Goal: Task Accomplishment & Management: Manage account settings

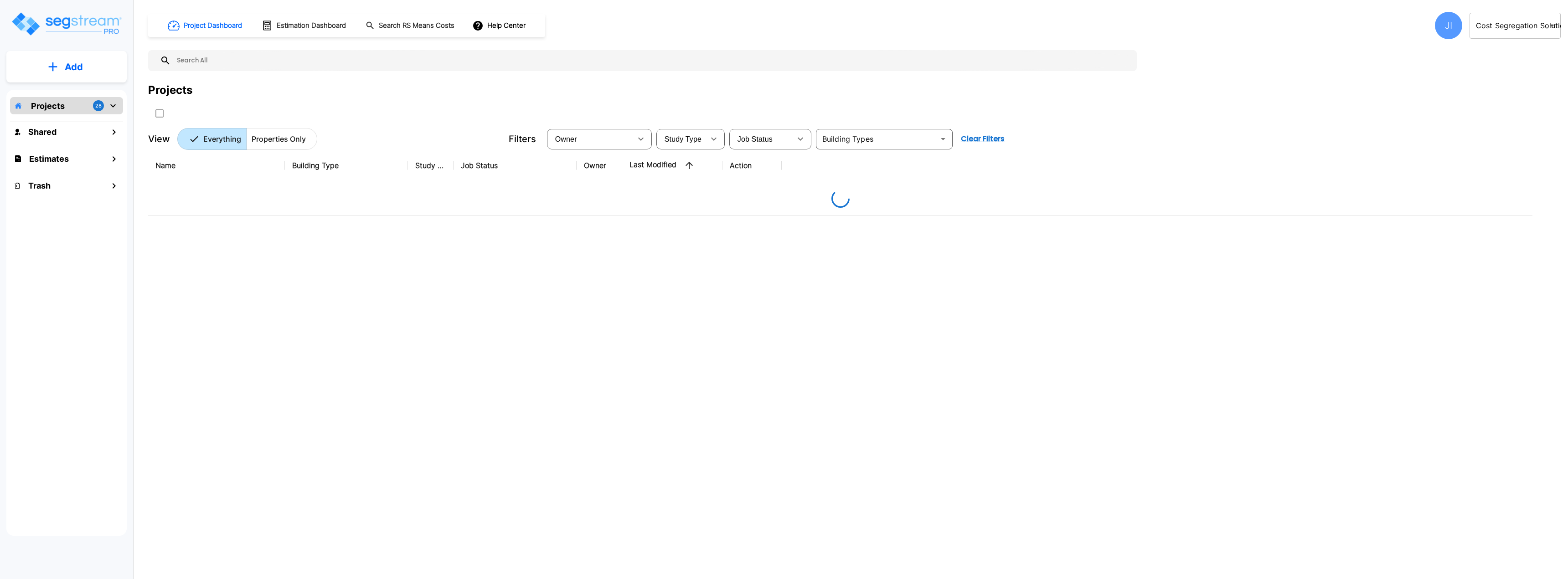
click at [1354, 75] on div "Project Dashboard Estimation Dashboard Search RS Means Costs Help Center JI Cos…" at bounding box center [854, 80] width 1413 height 138
click at [1515, 29] on body "× Your report is being generated. Be patient! × We're working on your Modificat…" at bounding box center [784, 289] width 1568 height 579
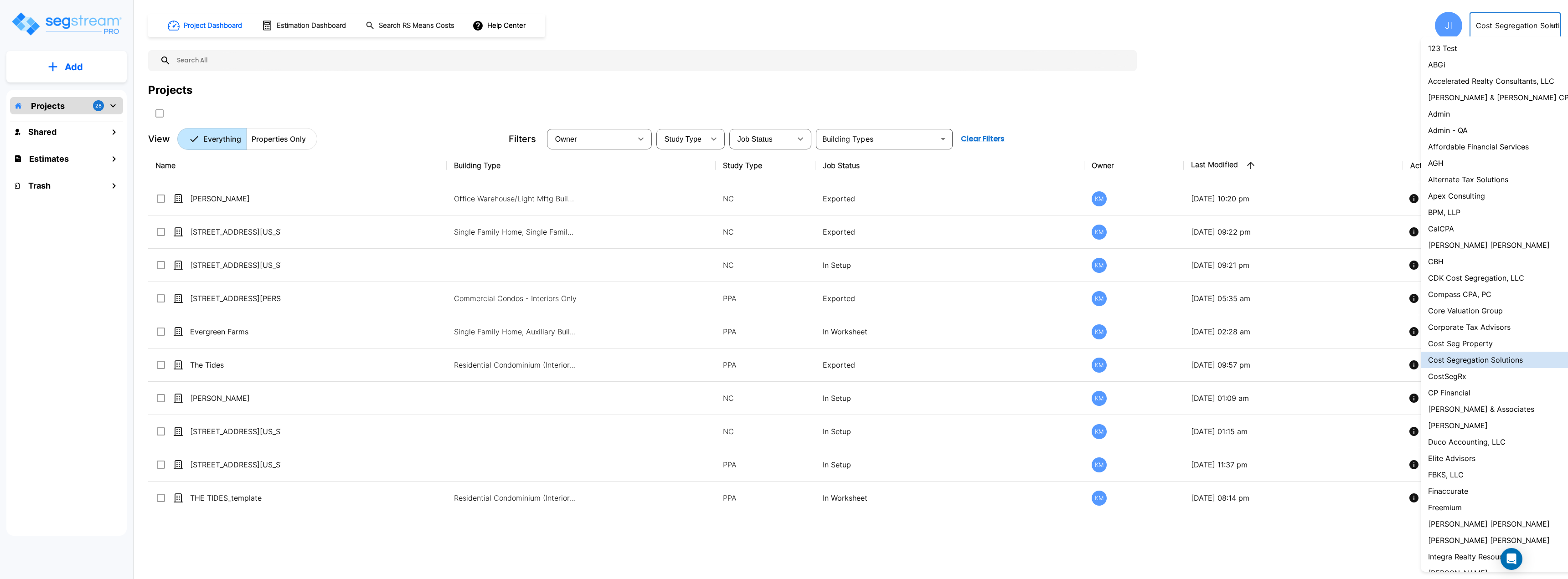
click at [1394, 36] on div at bounding box center [784, 289] width 1568 height 579
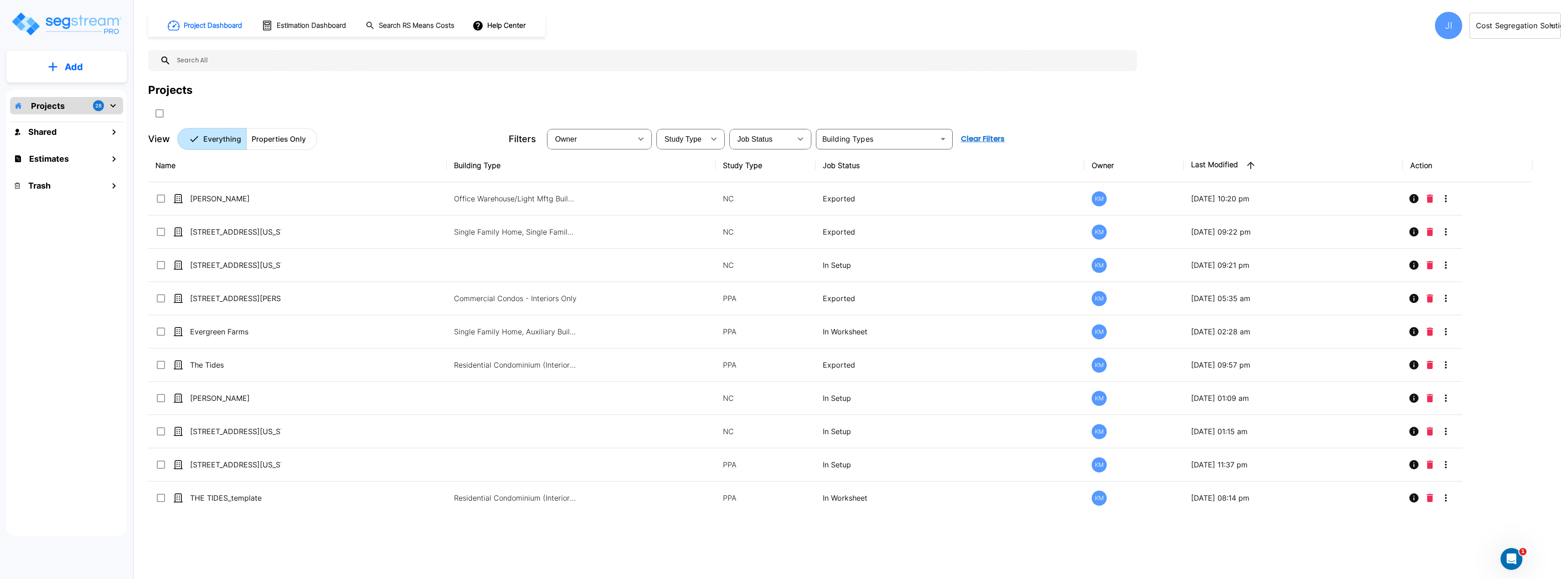
click at [1441, 26] on div "JI" at bounding box center [1448, 25] width 28 height 28
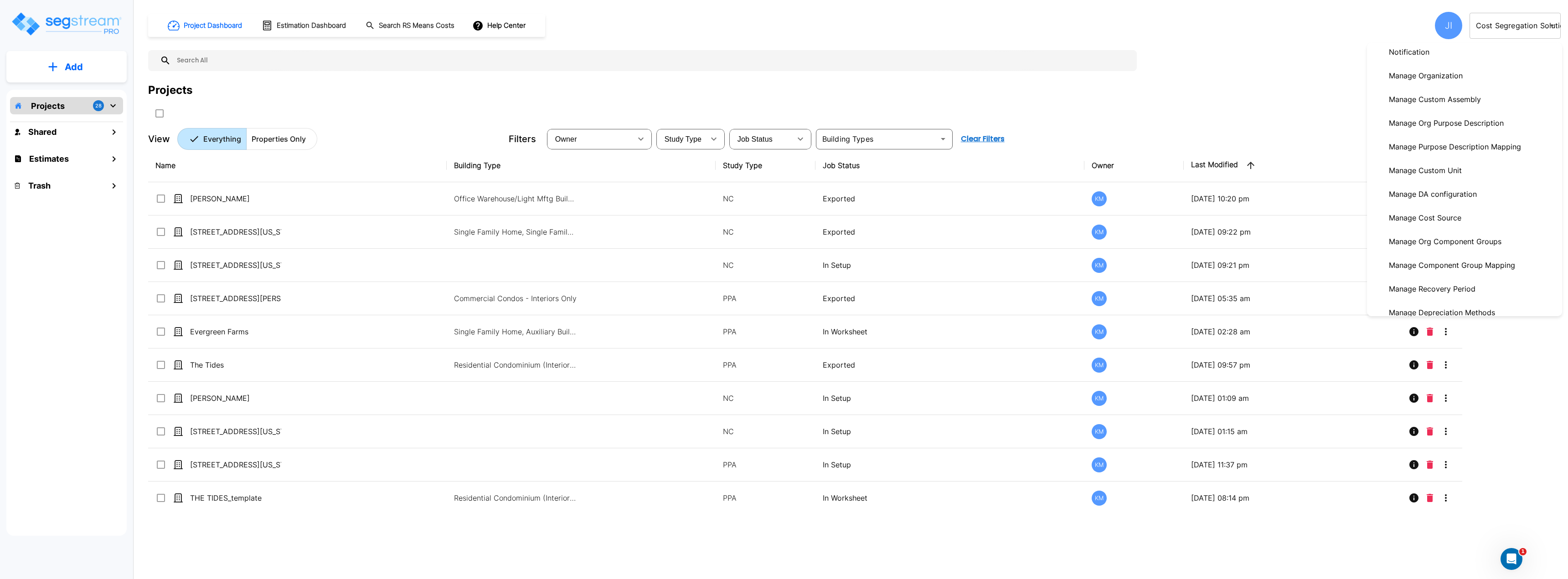
scroll to position [91, 0]
click at [1352, 18] on div at bounding box center [784, 289] width 1568 height 579
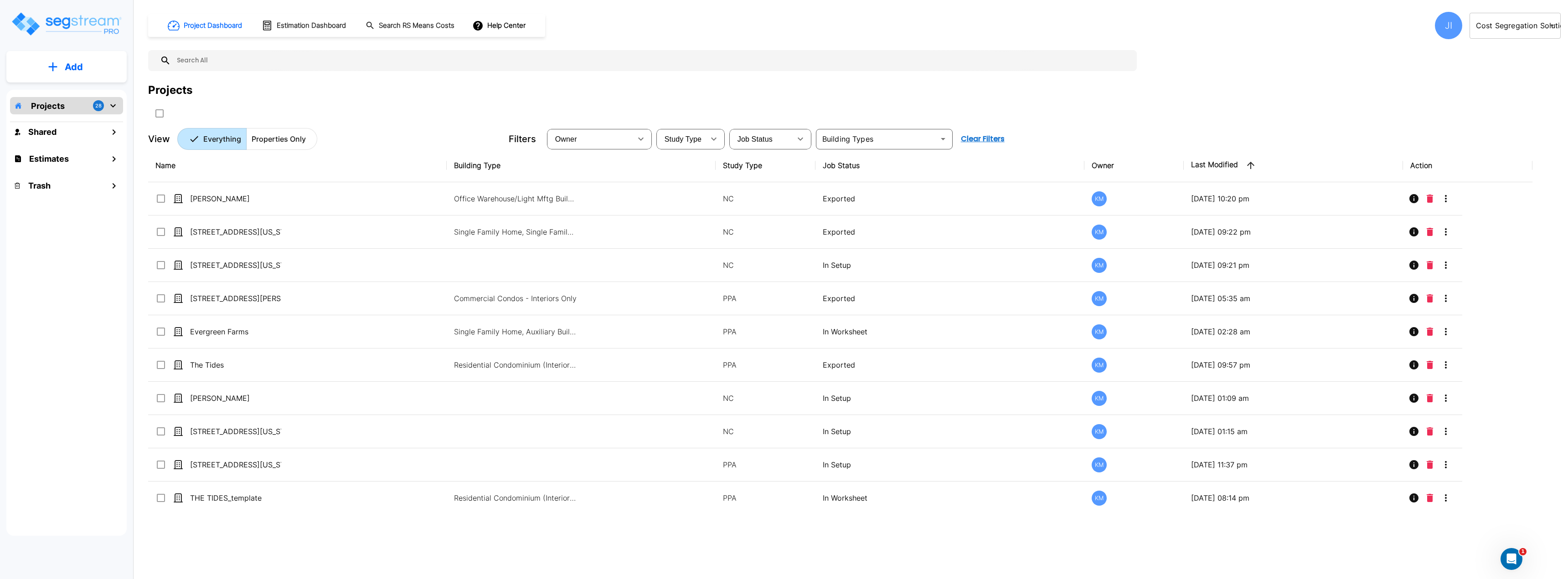
click at [1552, 25] on body "× Your report is being generated. Be patient! × We're working on your Modificat…" at bounding box center [784, 289] width 1568 height 579
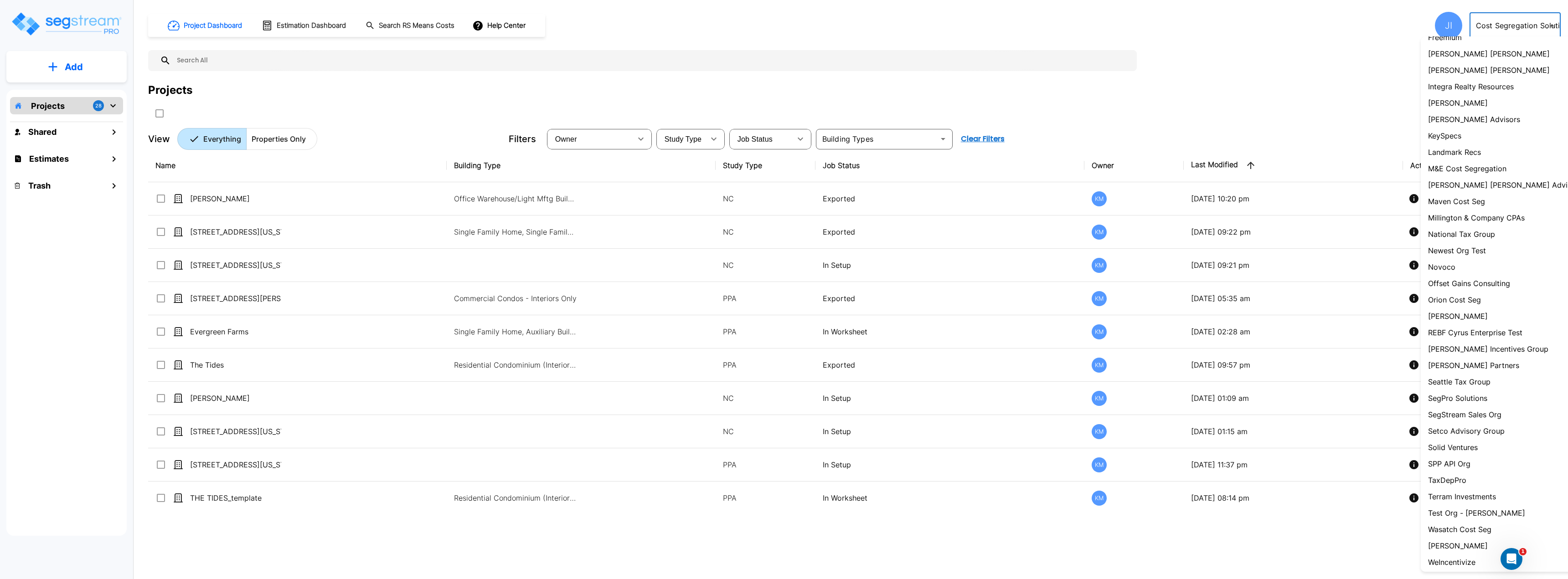
scroll to position [489, 0]
click at [1472, 386] on li "SegPro Solutions" at bounding box center [1505, 379] width 169 height 17
type input "110"
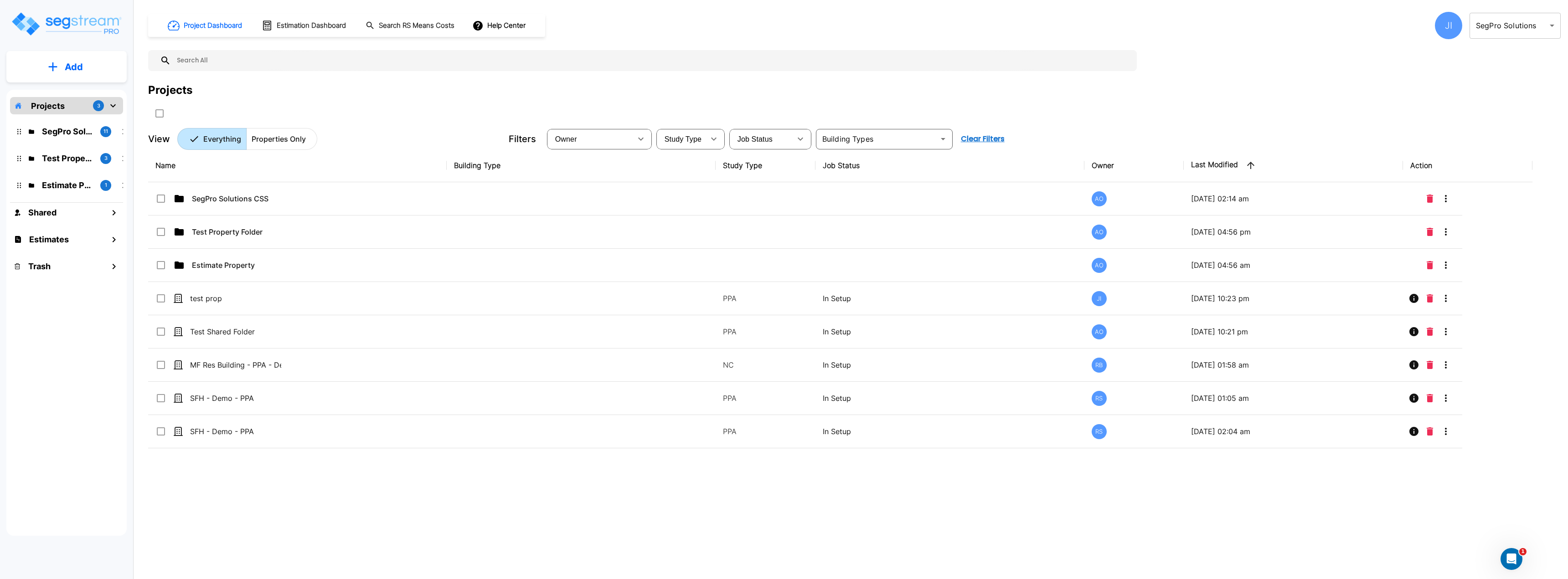
click at [1448, 24] on div "JI" at bounding box center [1448, 25] width 28 height 28
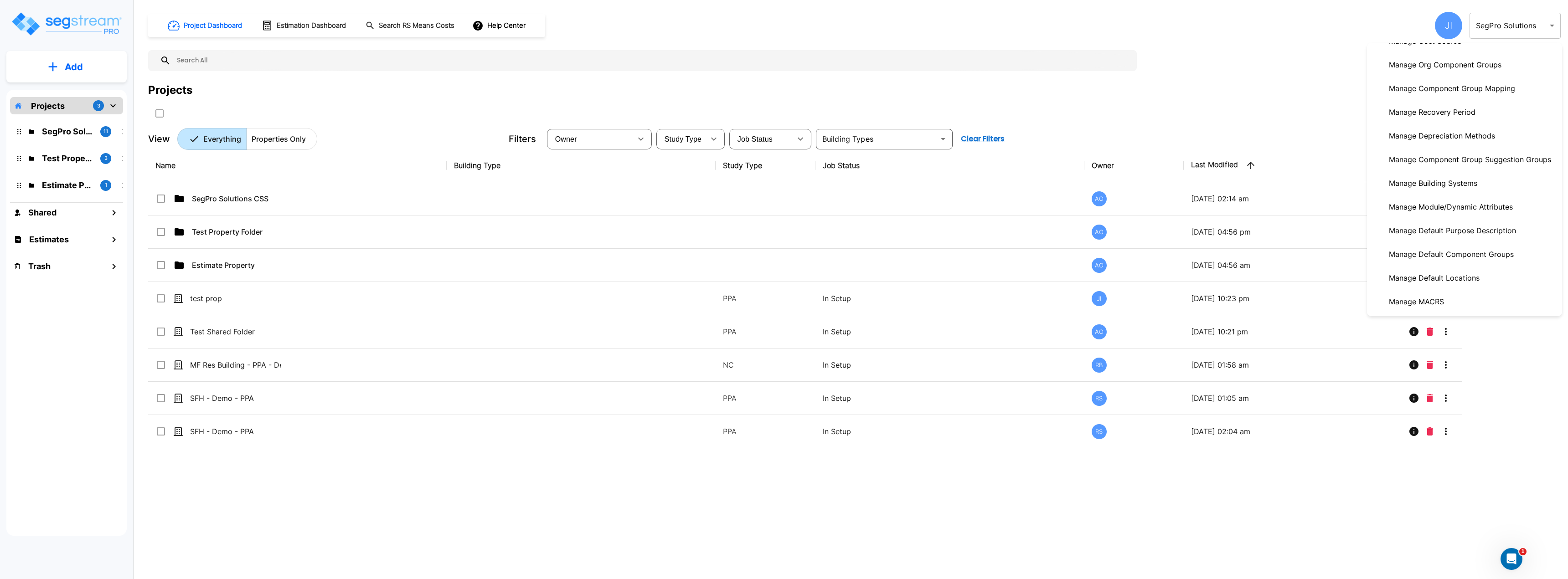
scroll to position [228, 0]
click at [1449, 163] on p "Manage Depreciation Methods" at bounding box center [1441, 160] width 114 height 18
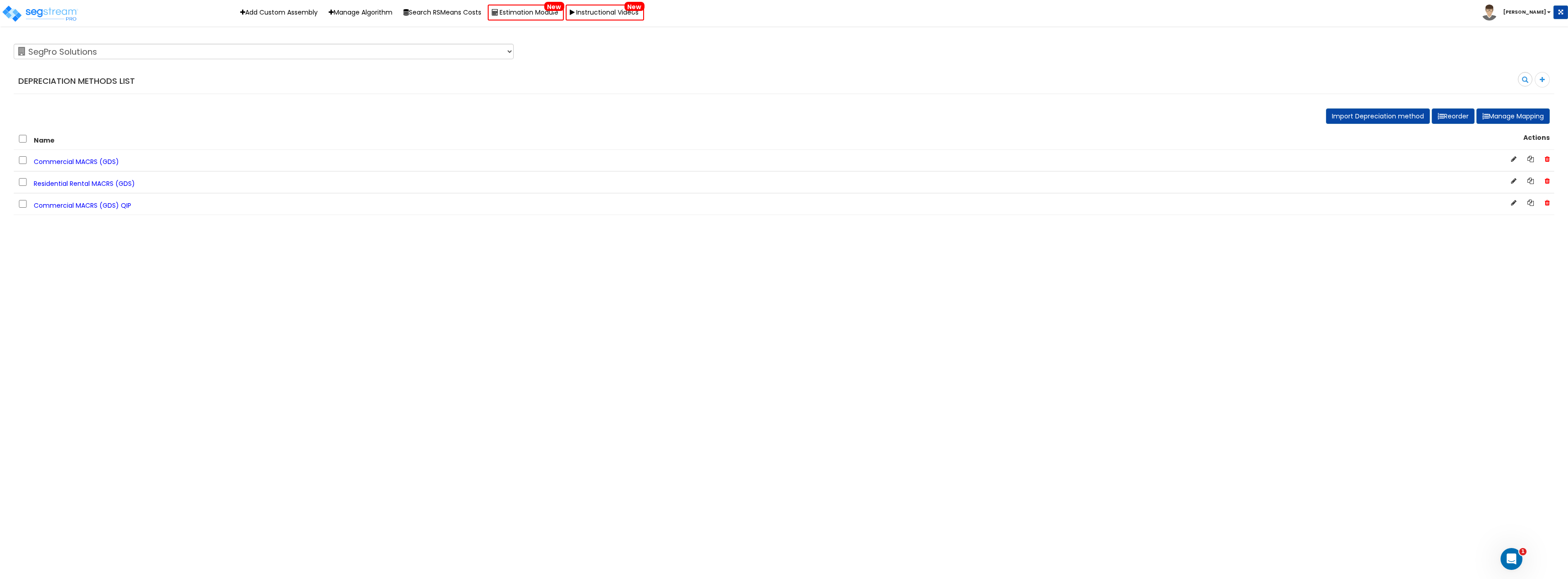
click at [310, 215] on html "Toggle navigation Add Custom Assembly Manage Algorithm Search RSMeans Costs Est…" at bounding box center [784, 107] width 1568 height 215
click at [87, 181] on span "Residential Rental MACRS (GDS)" at bounding box center [84, 184] width 101 height 9
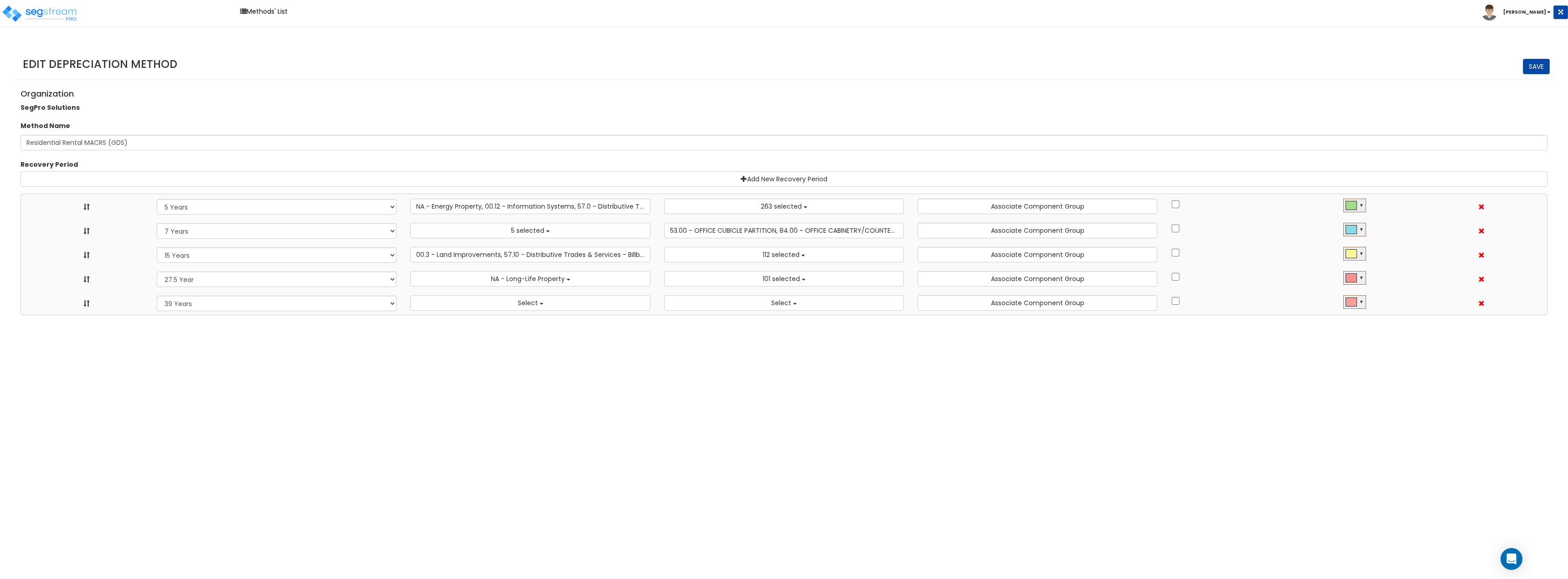
select select "5Y"
select select "10182"
select select "7Y"
select select "48830"
select select "11974"
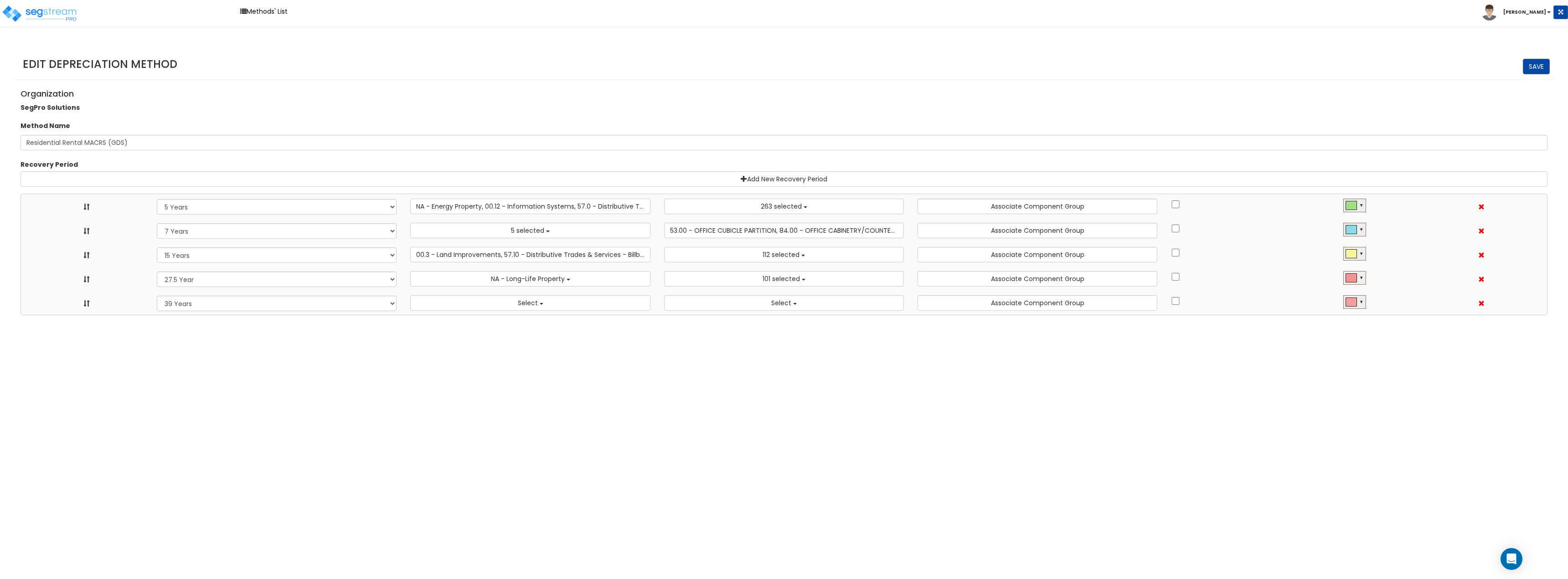
select select "15Y"
select select "3666"
select select "31875"
select select "275Y"
select select "31302"
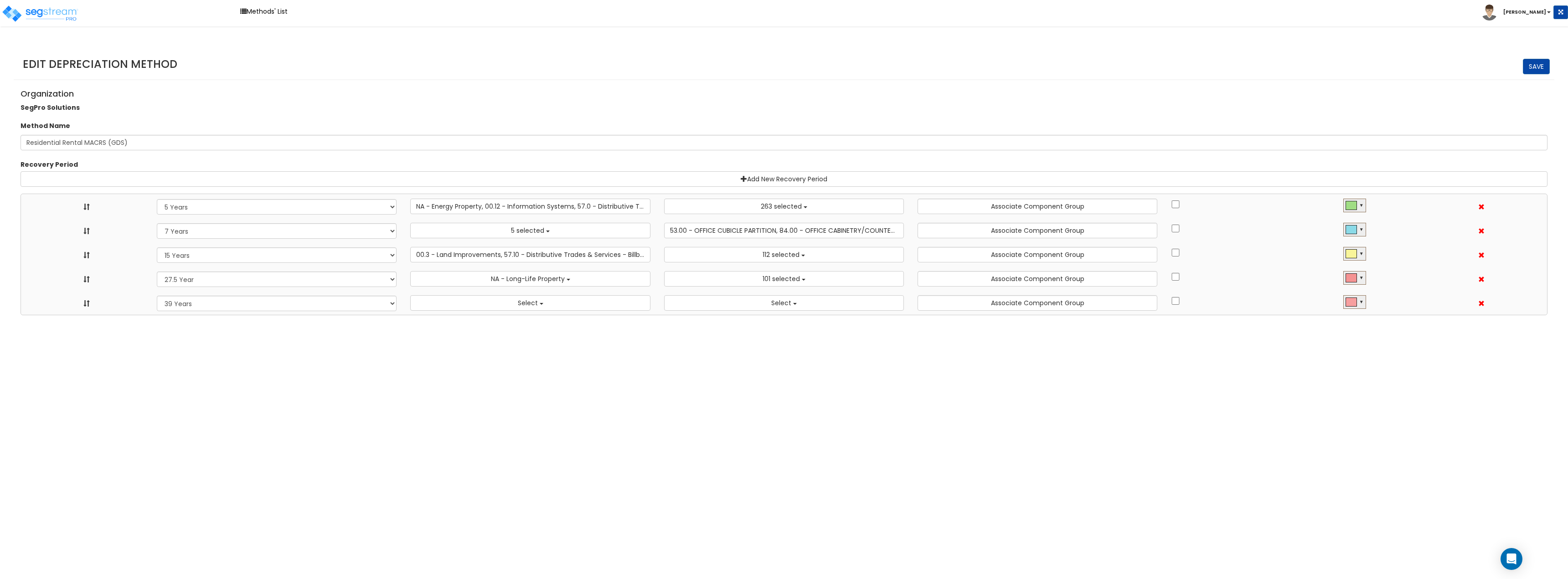
select select "39Y"
select select
click at [554, 274] on span "NA - Long-Life Property" at bounding box center [528, 279] width 74 height 9
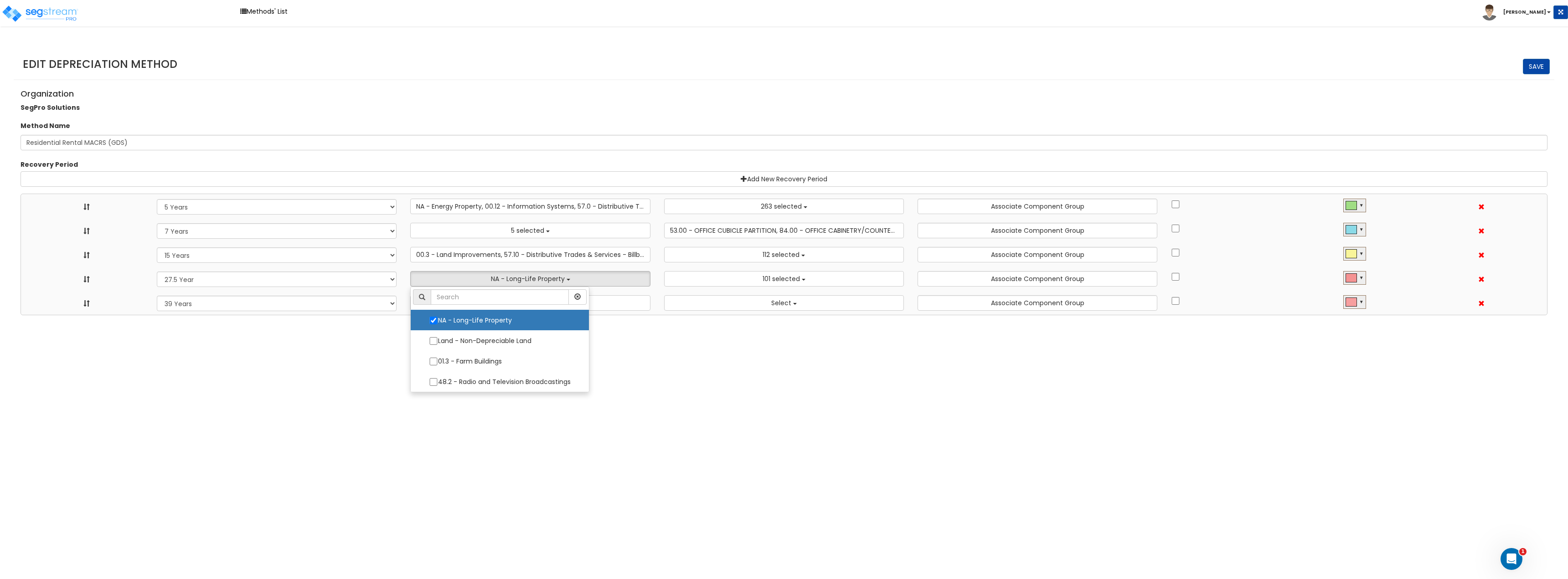
click at [647, 316] on html "Toggle navigation Methods' List Jay" at bounding box center [784, 158] width 1568 height 316
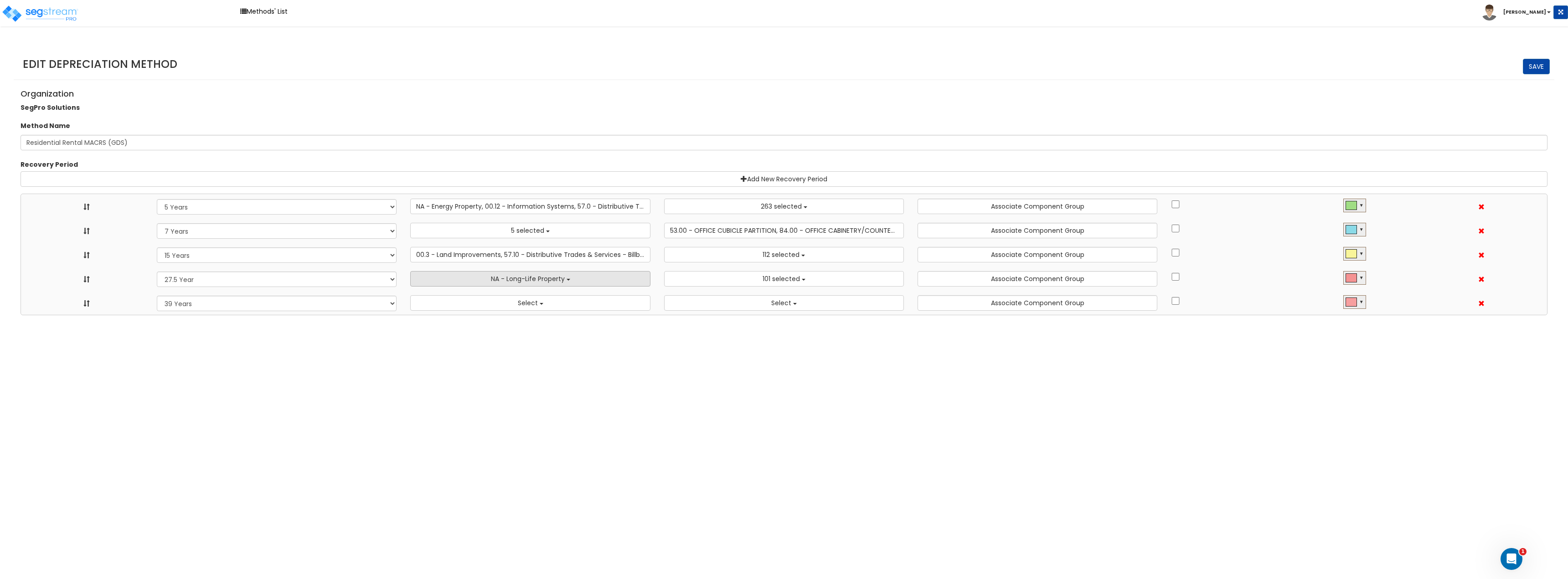
click at [550, 279] on span "NA - Long-Life Property" at bounding box center [528, 279] width 74 height 9
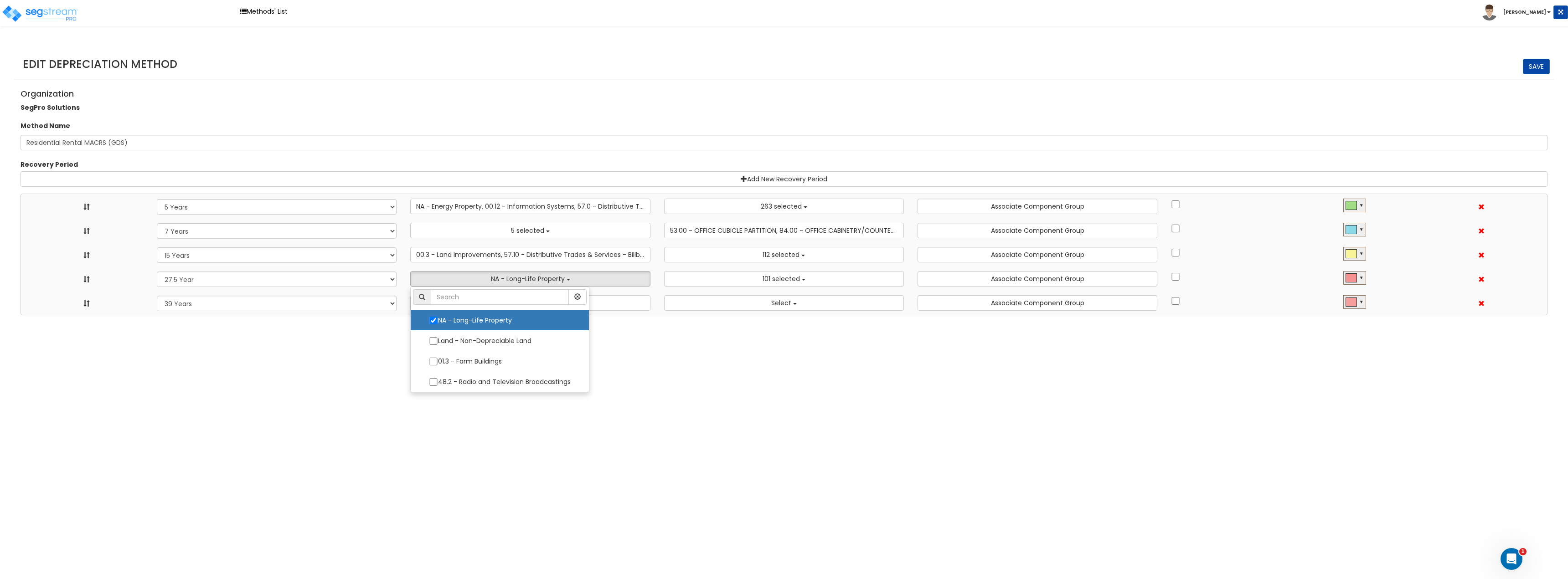
click at [676, 316] on html "Toggle navigation Methods' List Jay" at bounding box center [784, 158] width 1568 height 316
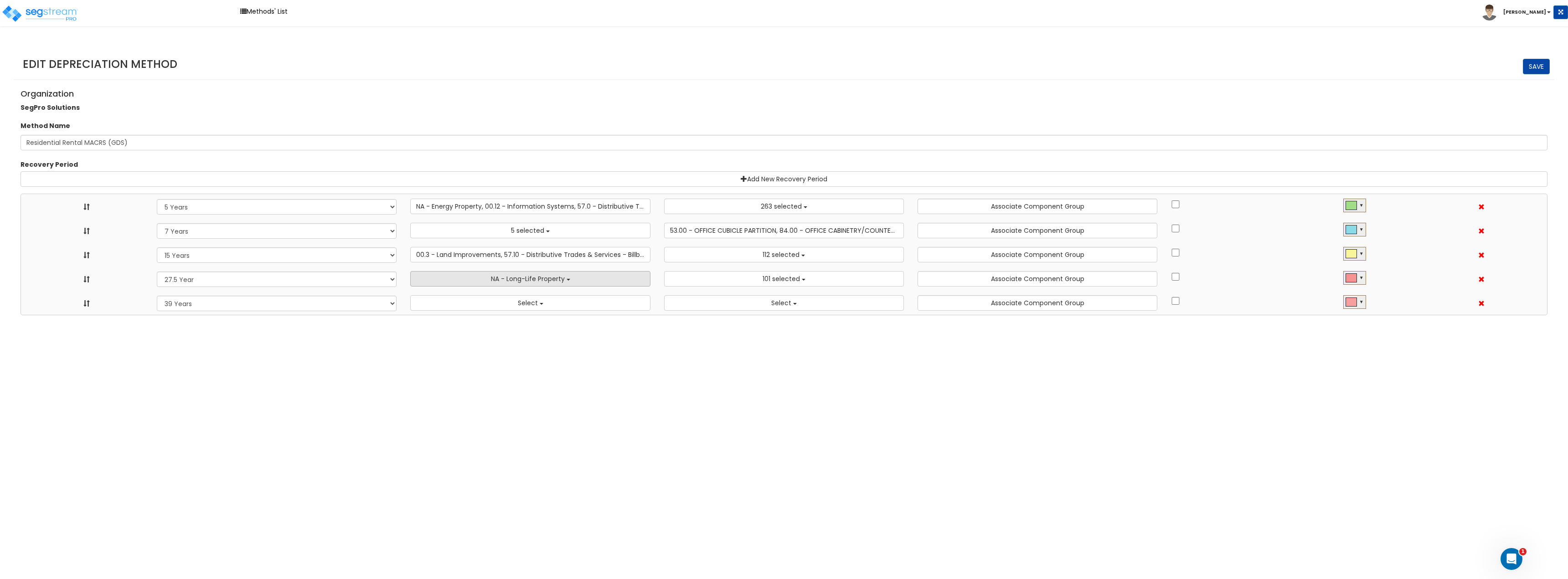
click at [579, 277] on button "NA - Long-Life Property" at bounding box center [530, 279] width 240 height 15
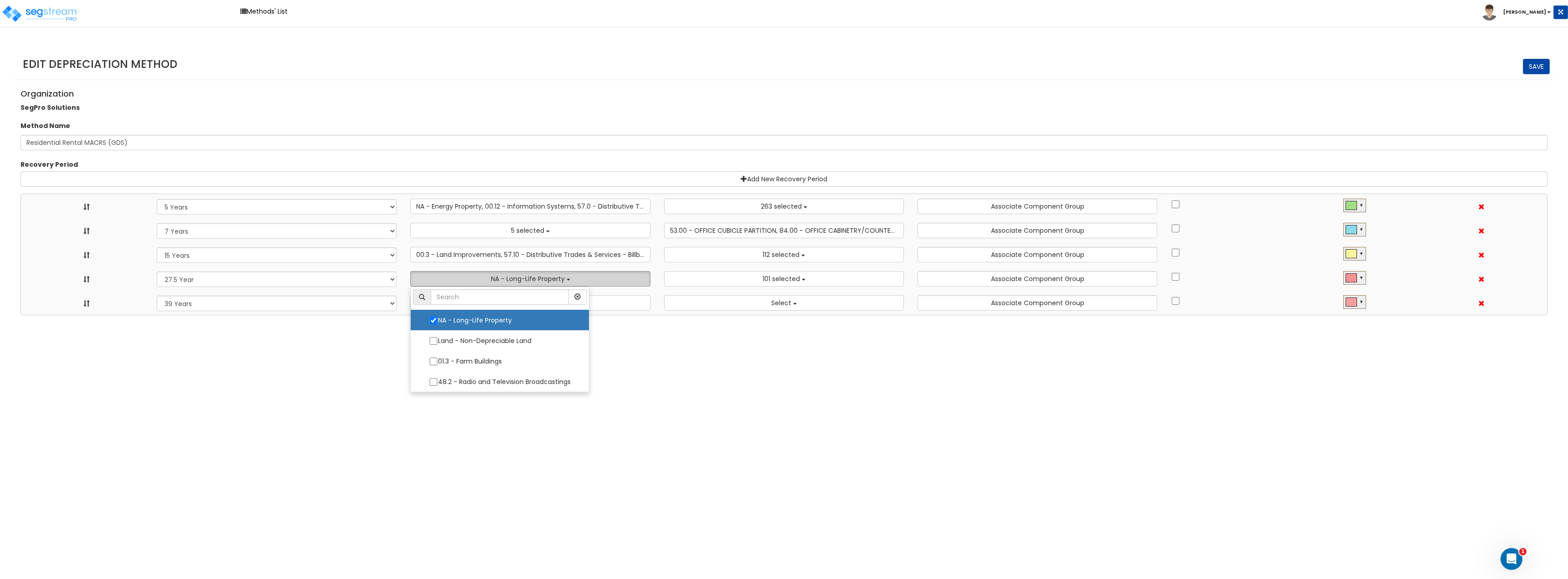
click at [568, 273] on button "NA - Long-Life Property" at bounding box center [530, 279] width 240 height 15
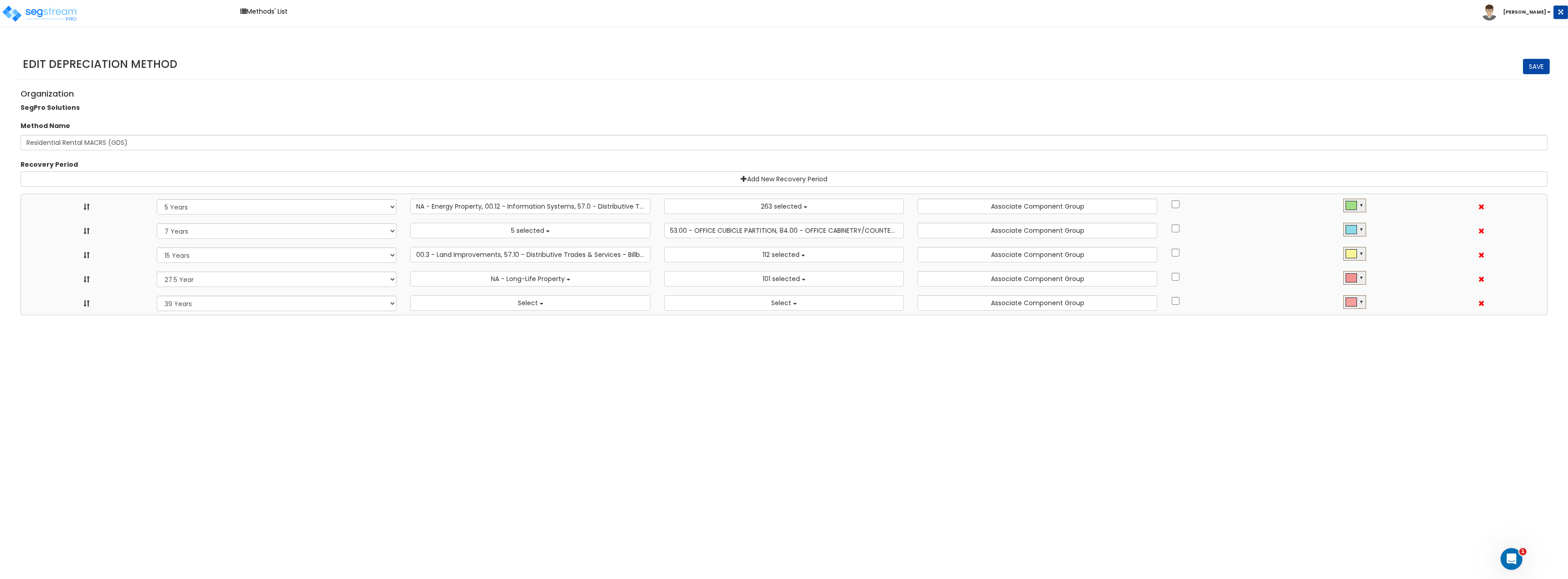
click at [1005, 316] on html "Toggle navigation Methods' List Jay" at bounding box center [784, 158] width 1568 height 316
click at [1497, 14] on img at bounding box center [1489, 12] width 16 height 16
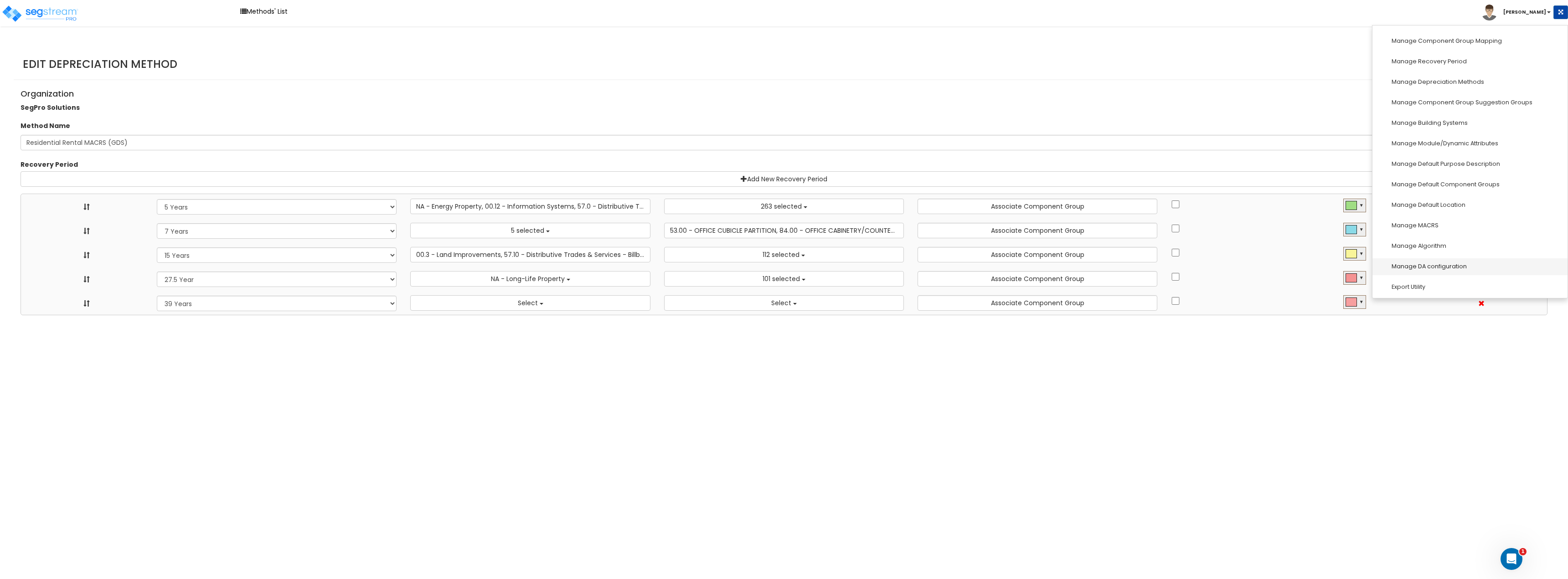
scroll to position [228, 0]
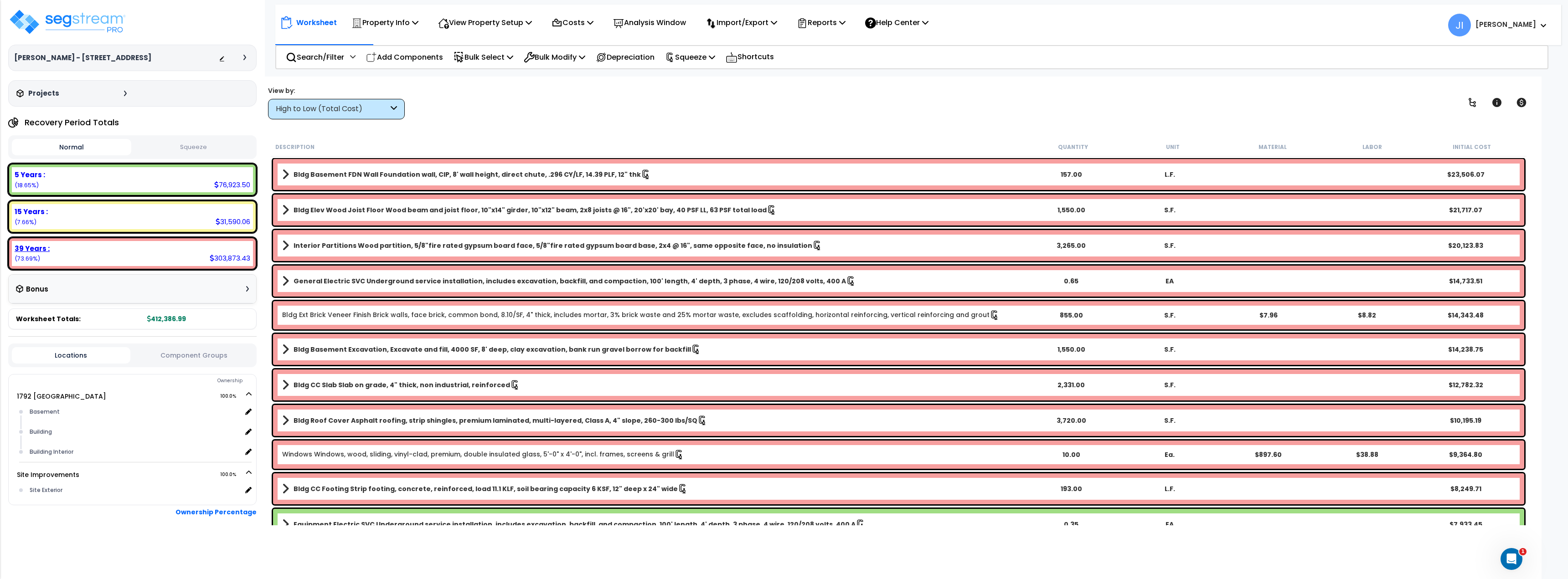
click at [82, 251] on div "39 Years :" at bounding box center [133, 249] width 236 height 10
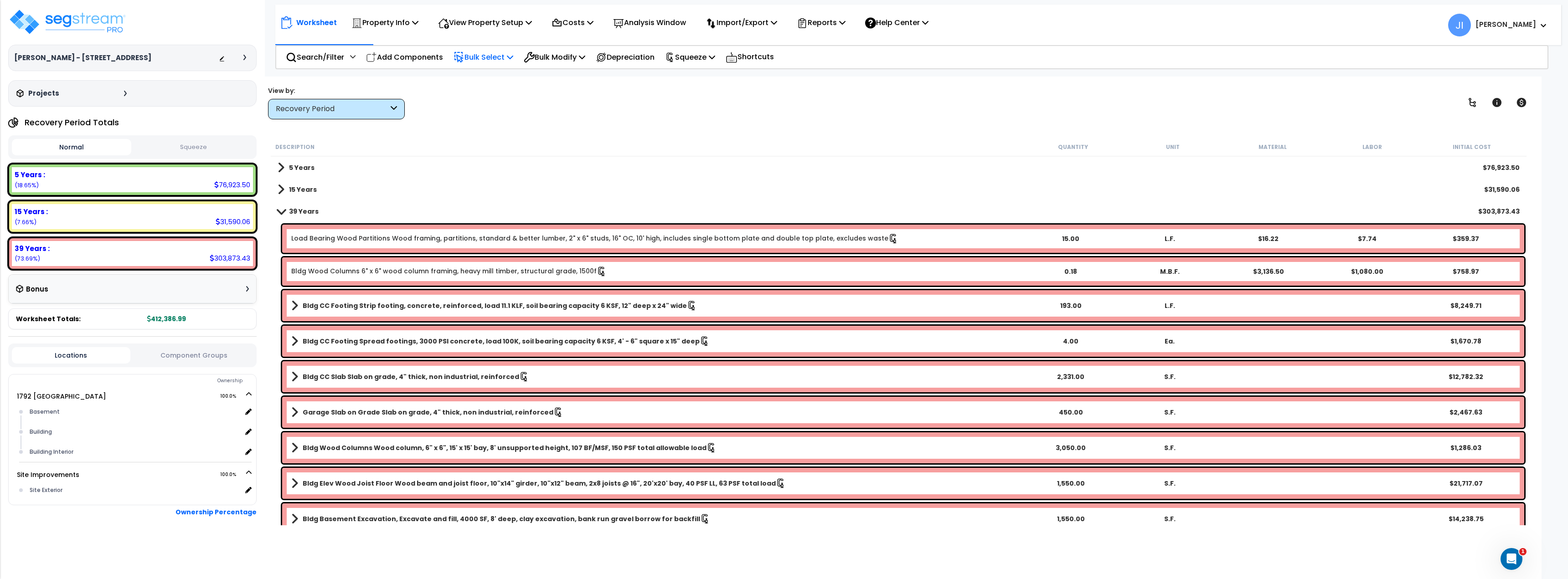
click at [493, 57] on p "Bulk Select" at bounding box center [483, 57] width 60 height 12
click at [475, 103] on link "Recovery Period" at bounding box center [494, 100] width 90 height 18
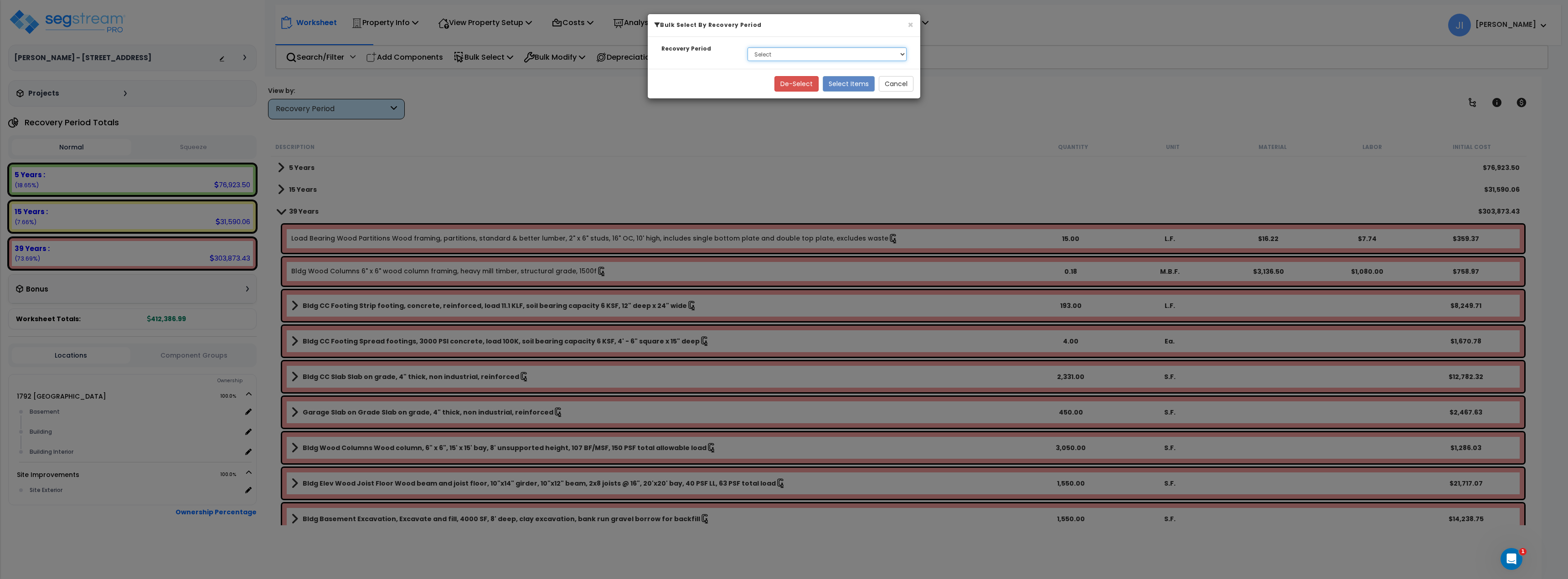
click at [803, 53] on select "Select 5 Years 15 Years 39 Years" at bounding box center [827, 54] width 159 height 14
select select "39Y"
click at [747, 47] on select "Select 5 Years 15 Years 39 Years" at bounding box center [827, 54] width 159 height 14
click at [847, 80] on button "Select Items" at bounding box center [849, 84] width 52 height 15
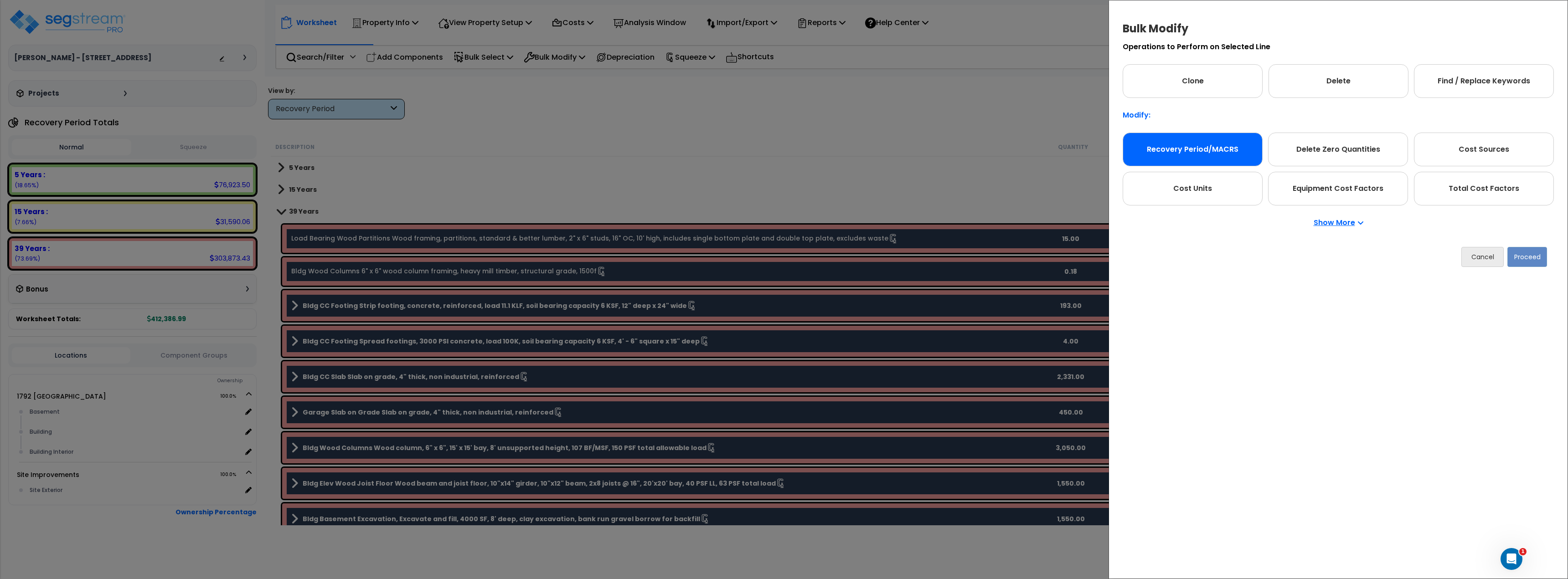
click at [1173, 152] on div "Recovery Period/MACRS" at bounding box center [1193, 149] width 140 height 34
click at [1523, 261] on button "Proceed" at bounding box center [1527, 257] width 40 height 20
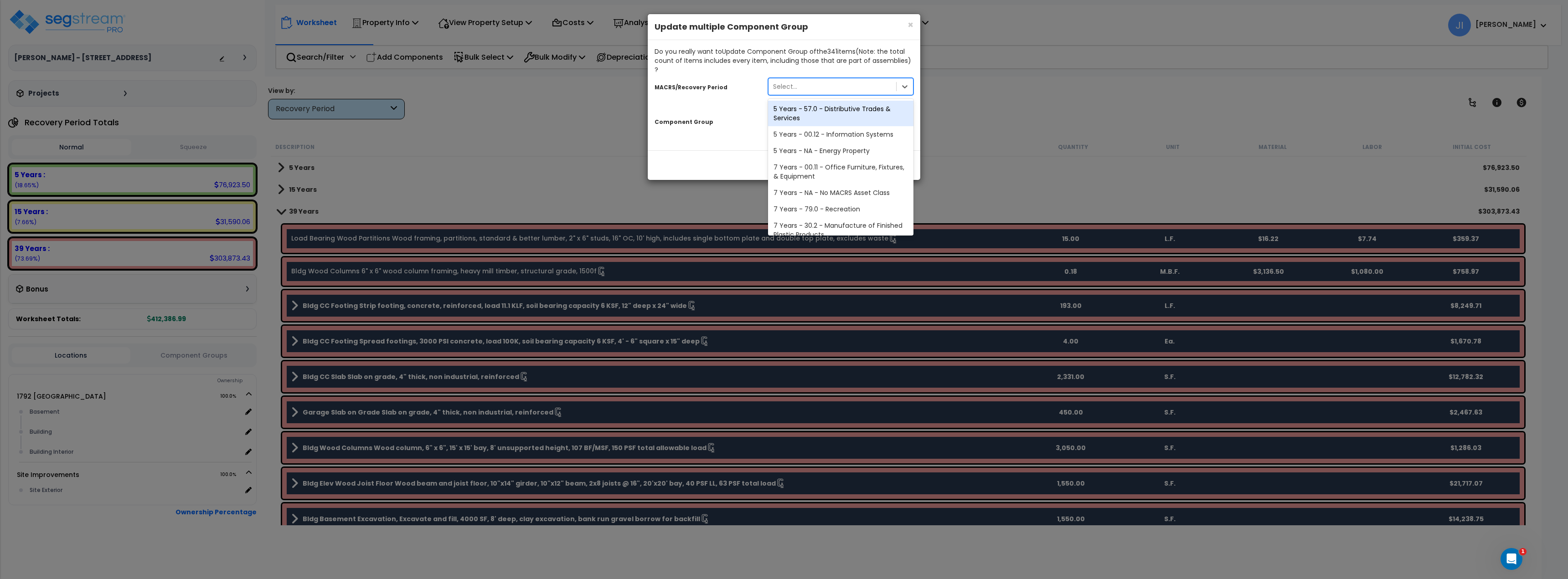
click at [844, 79] on div "Select..." at bounding box center [832, 87] width 128 height 15
click at [794, 201] on div "27.5 Year - NA - Long-Life Property" at bounding box center [840, 209] width 146 height 17
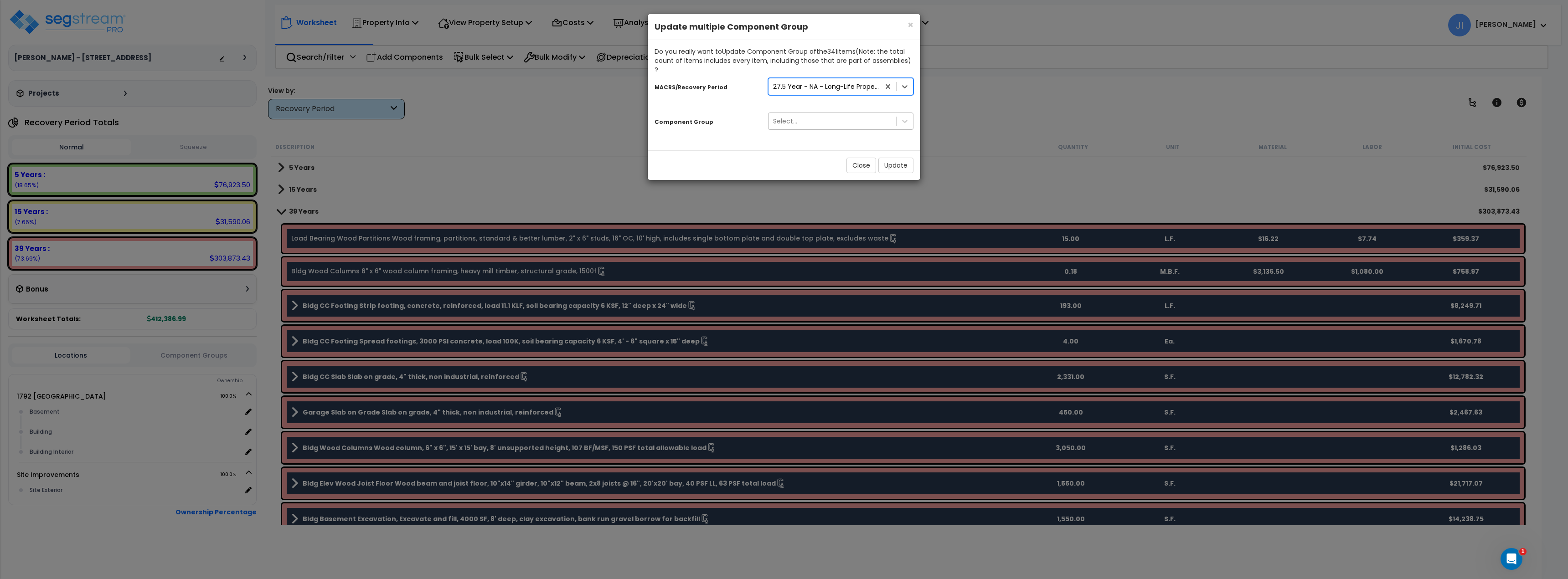
click at [801, 114] on div "Select..." at bounding box center [832, 122] width 128 height 15
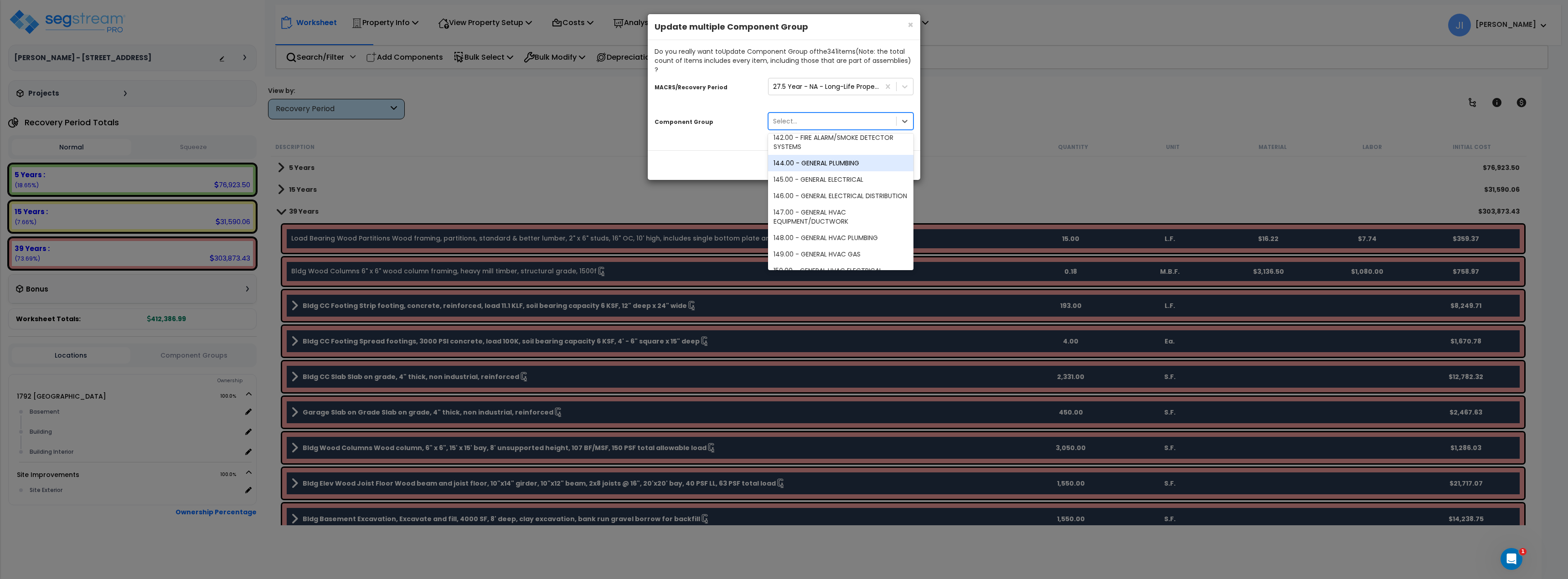
scroll to position [1094, 0]
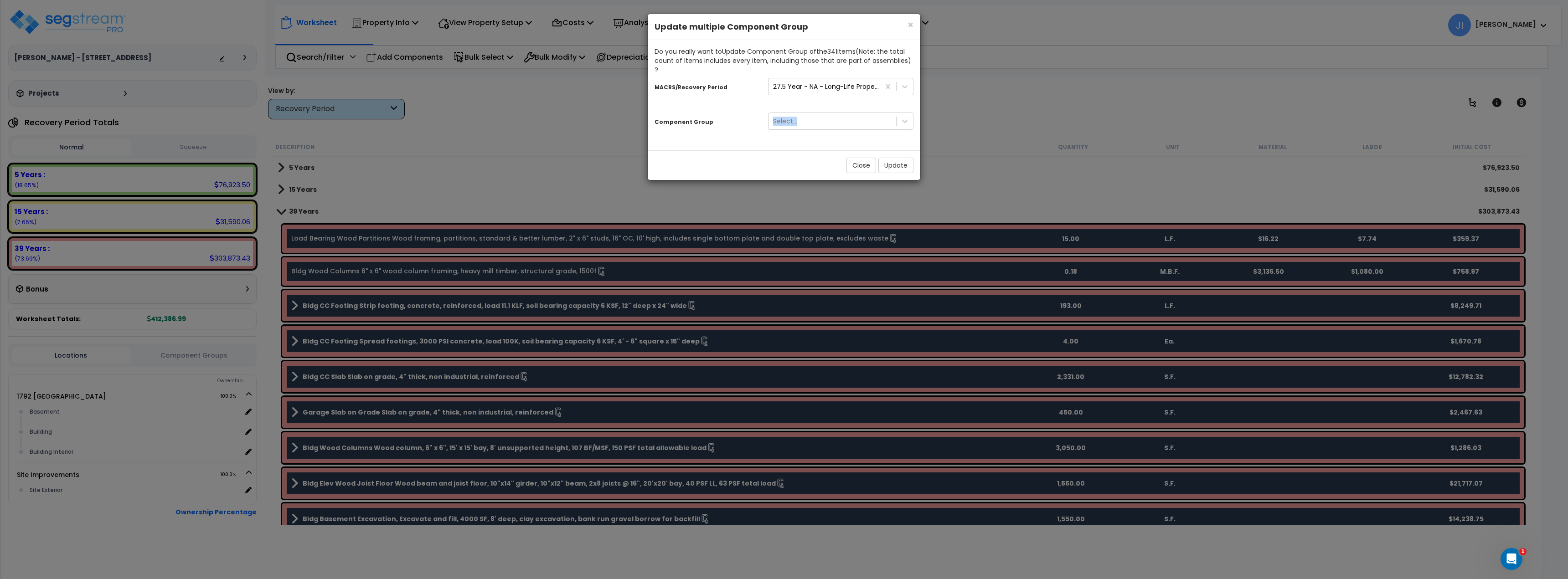
click at [724, 141] on div "× Close Update multiple Component Group Do you really want to Update Component …" at bounding box center [784, 97] width 273 height 167
click at [850, 158] on button "Close" at bounding box center [861, 165] width 29 height 15
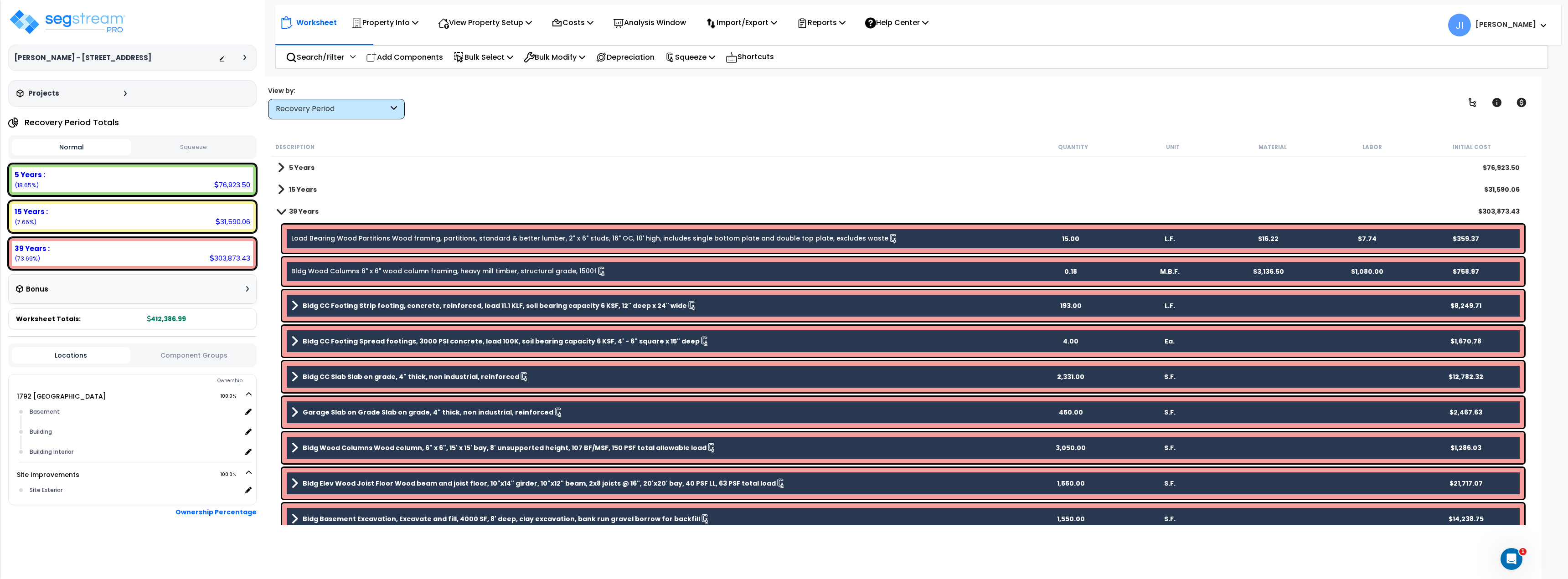
click at [574, 120] on div "Worksheet Property Info Property Setup Add Property Unit Template property Clon…" at bounding box center [898, 366] width 1285 height 579
click at [283, 213] on span at bounding box center [281, 211] width 13 height 7
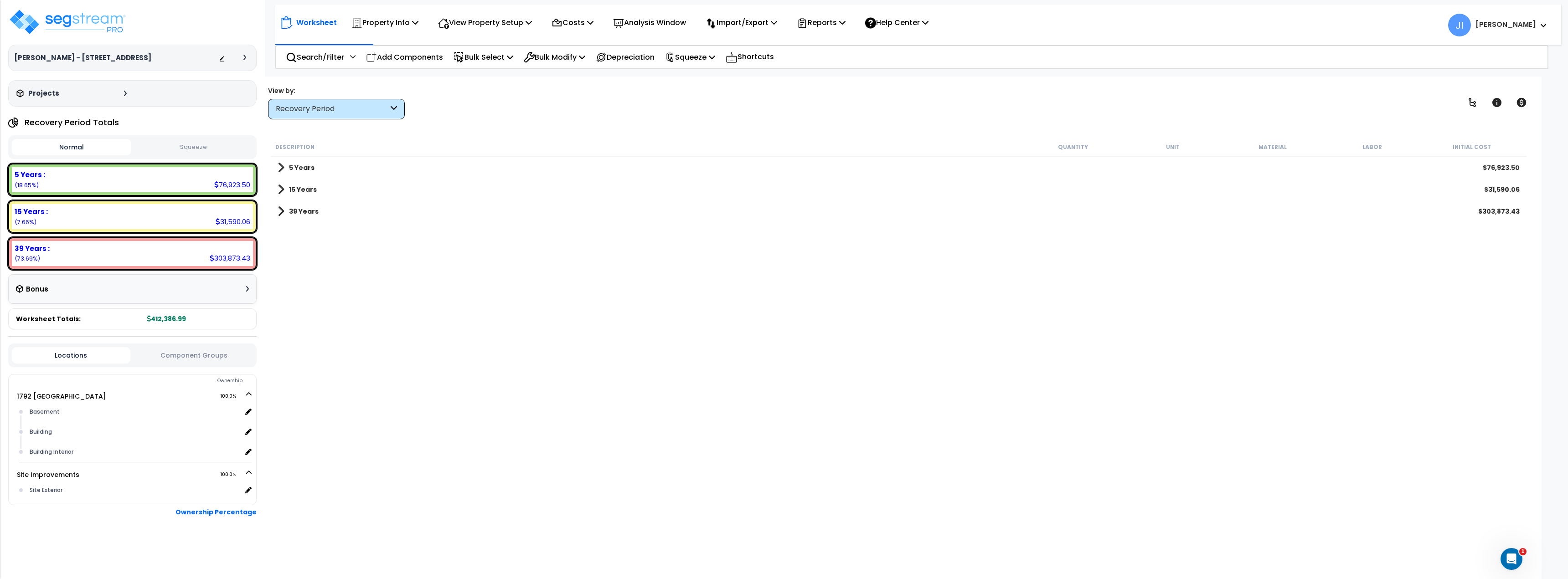
click at [283, 213] on span at bounding box center [281, 211] width 7 height 13
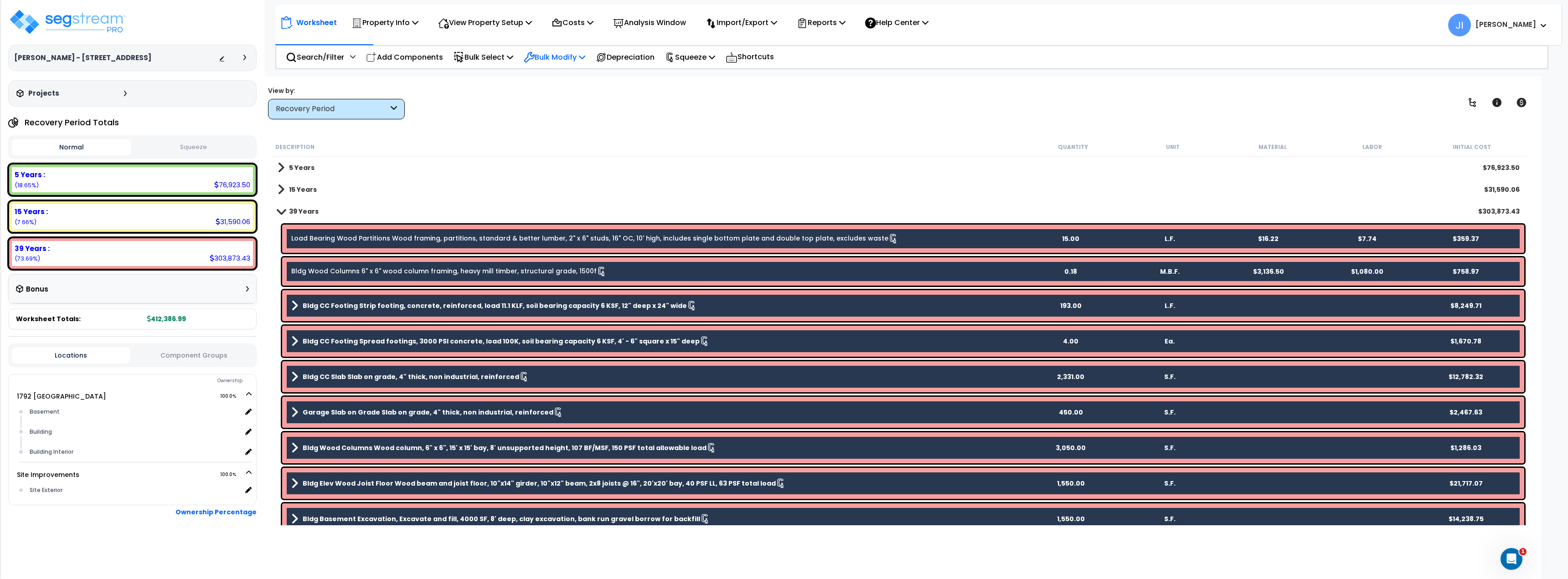
click at [564, 51] on p "Bulk Modify" at bounding box center [555, 57] width 61 height 12
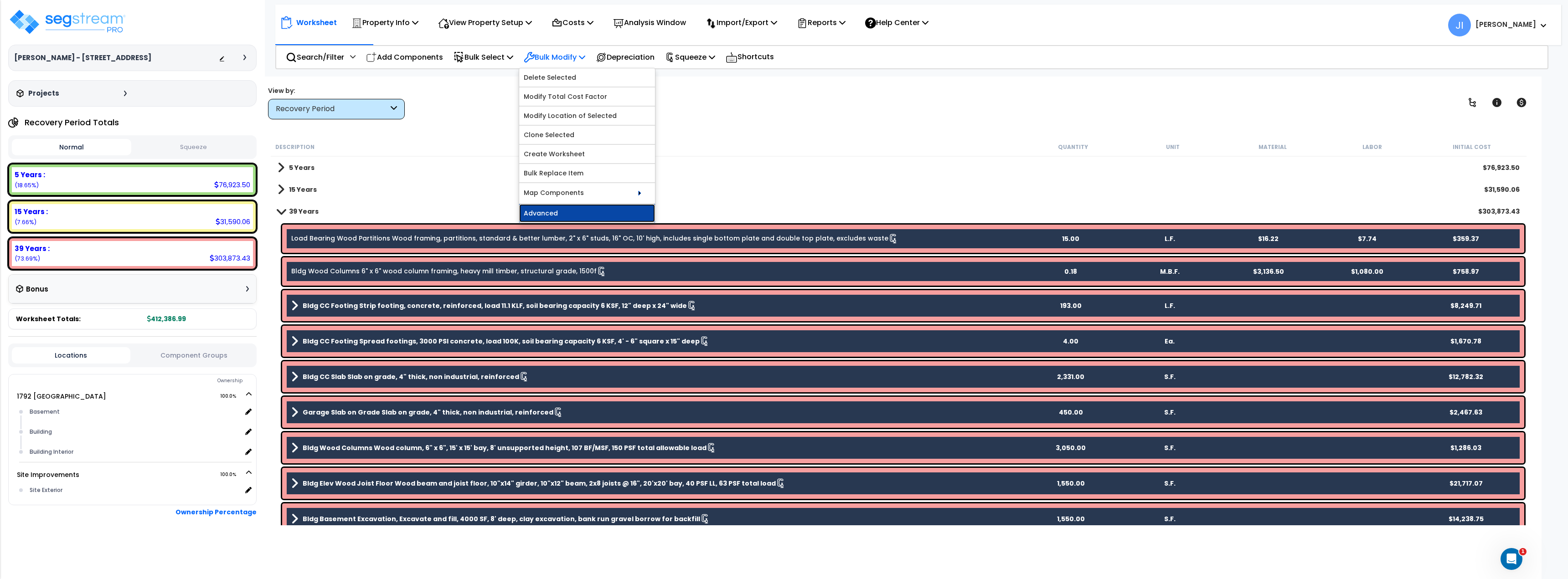
click at [560, 216] on link "Advanced" at bounding box center [587, 213] width 136 height 18
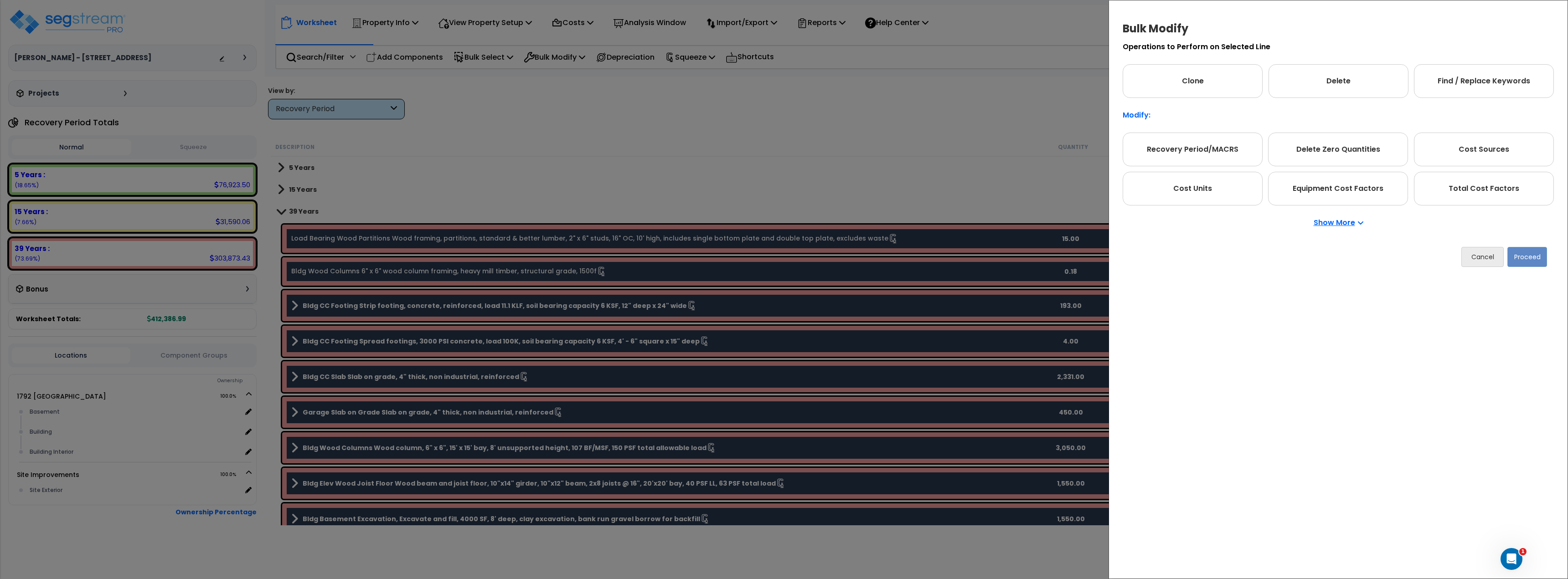
click at [1088, 141] on div "Bulk Modify Operations to Perform on Selected Line Clone Delete Find / Replace …" at bounding box center [784, 289] width 1568 height 579
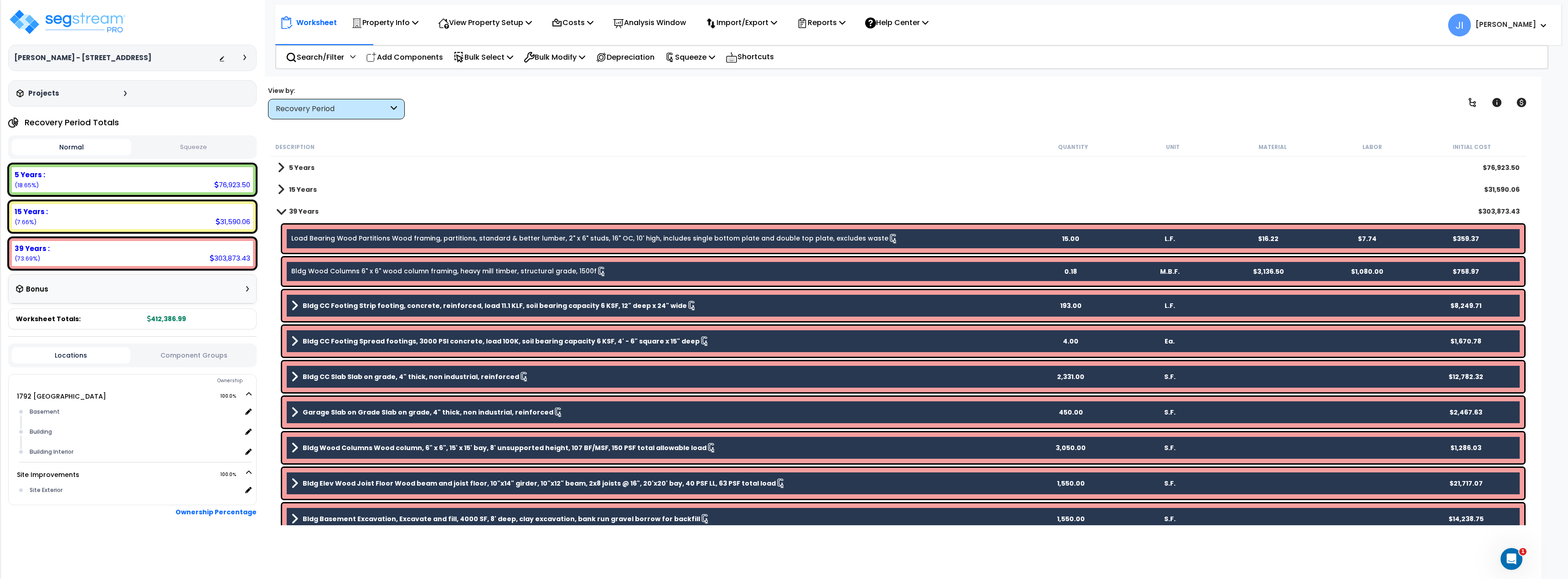
click at [545, 45] on div "Search/Filter Additional Search / Filter Add Components Bulk Select Select By..…" at bounding box center [911, 56] width 1273 height 24
drag, startPoint x: 564, startPoint y: 56, endPoint x: 564, endPoint y: 61, distance: 5.0
click at [564, 56] on p "Bulk Modify" at bounding box center [555, 57] width 61 height 12
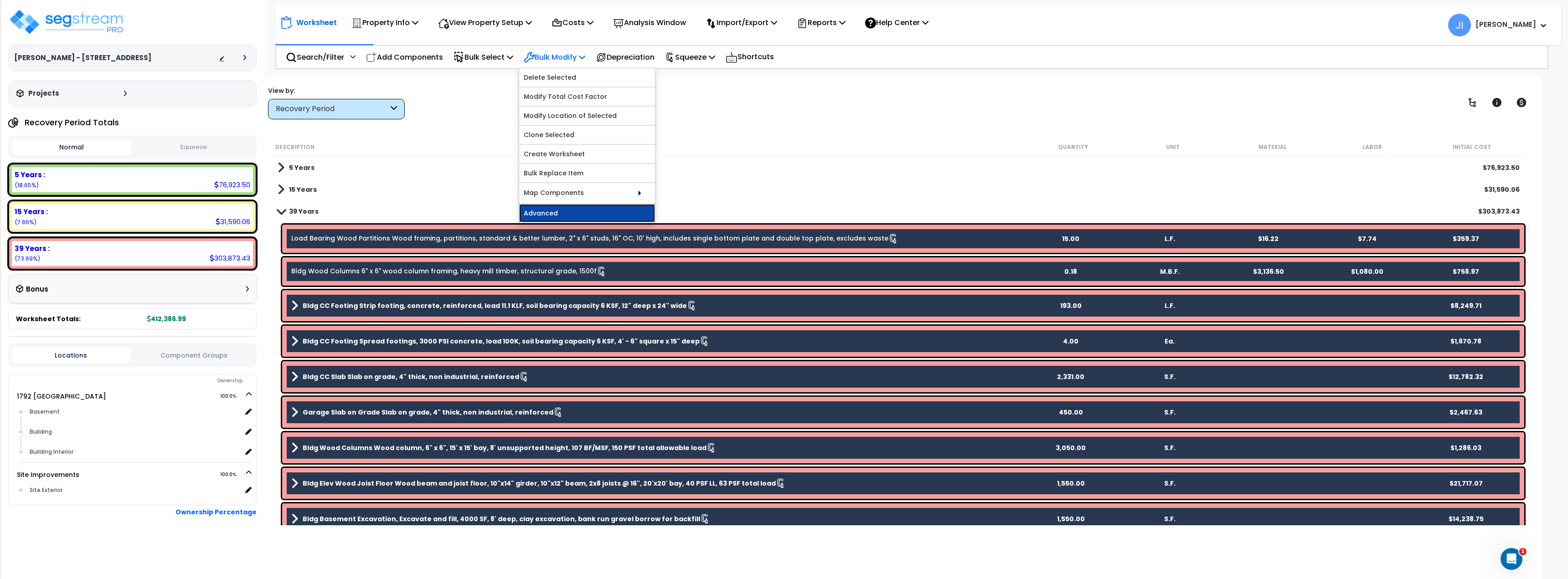
click at [550, 208] on link "Advanced" at bounding box center [587, 213] width 136 height 18
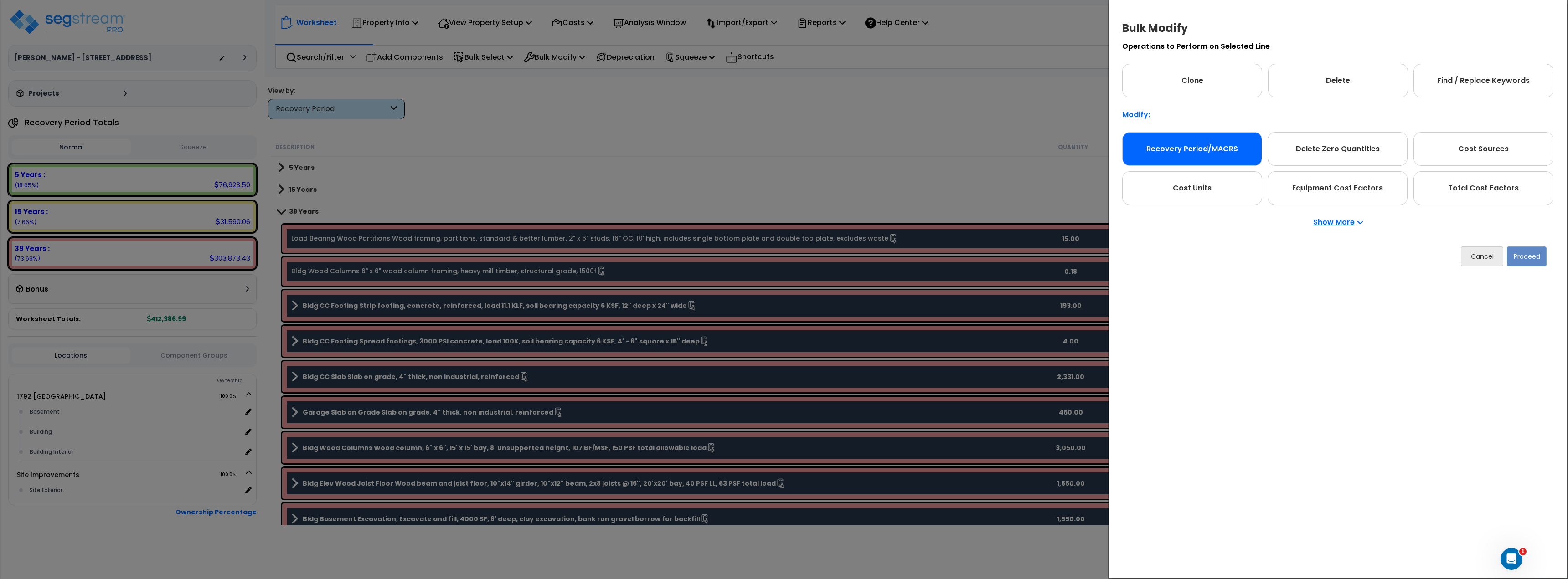
click at [1184, 140] on div "Recovery Period/MACRS" at bounding box center [1192, 149] width 140 height 34
click at [1531, 255] on button "Proceed" at bounding box center [1526, 256] width 40 height 20
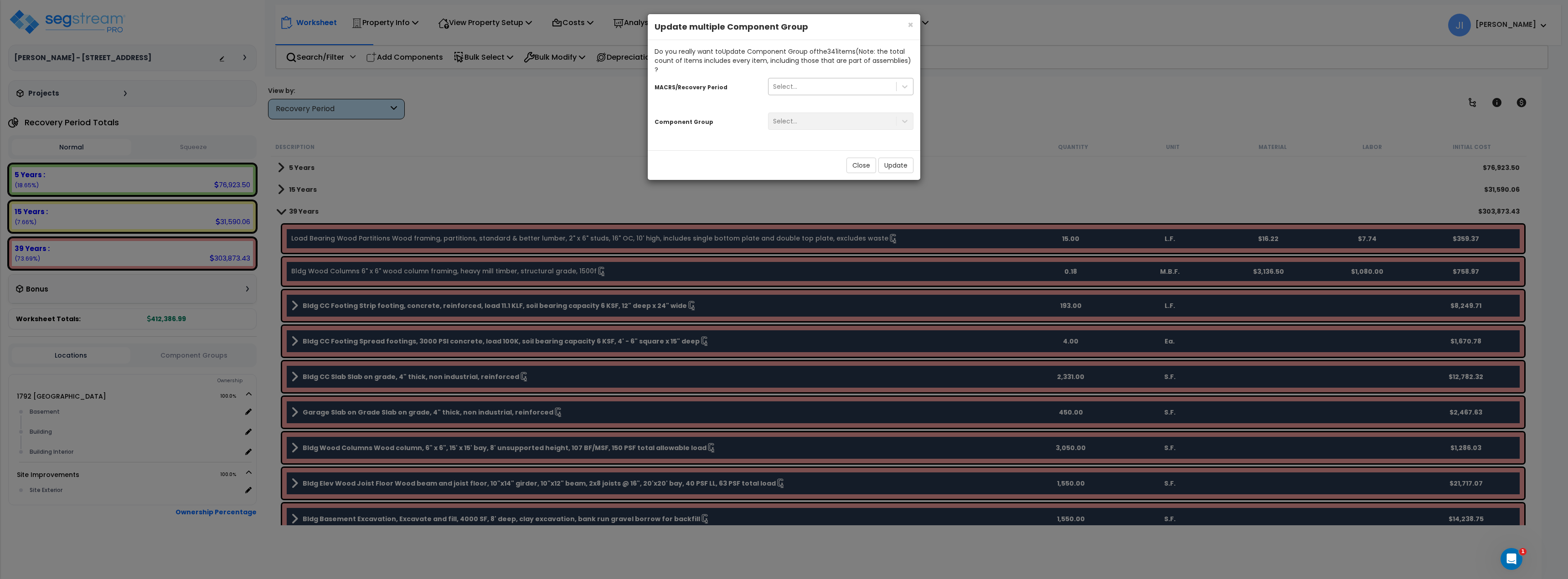
click at [800, 79] on div "Select..." at bounding box center [832, 87] width 128 height 15
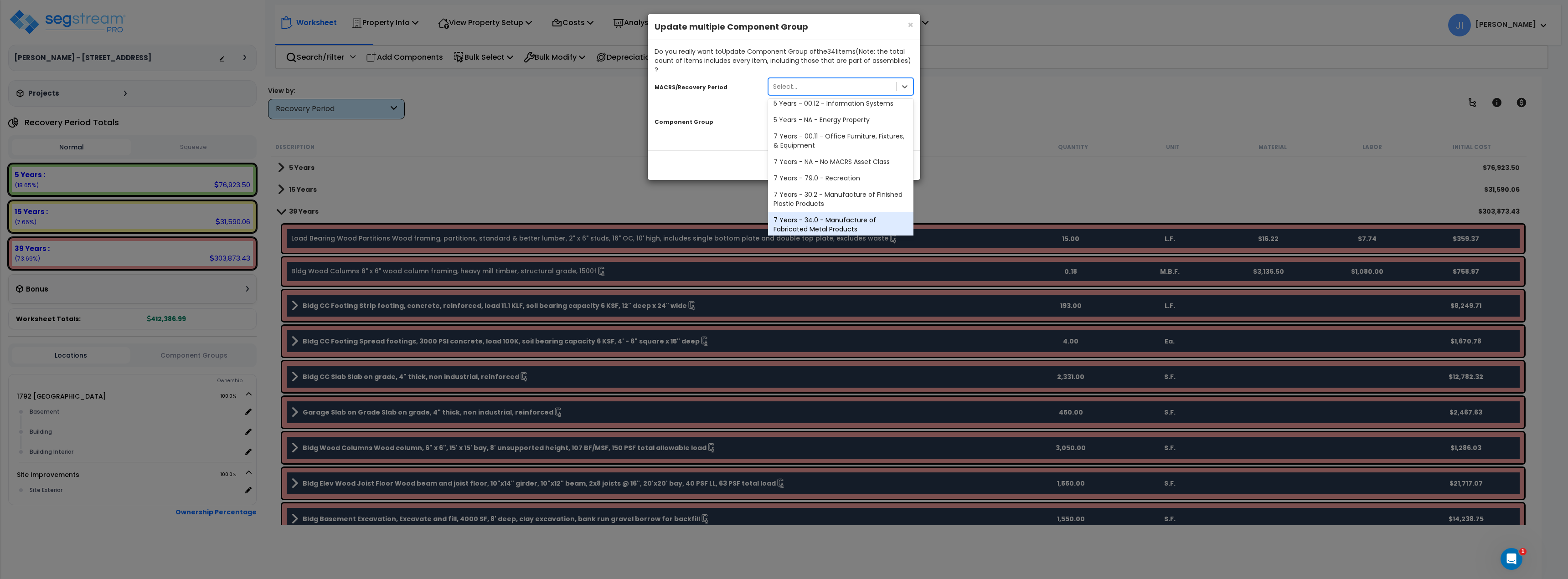
scroll to position [128, 0]
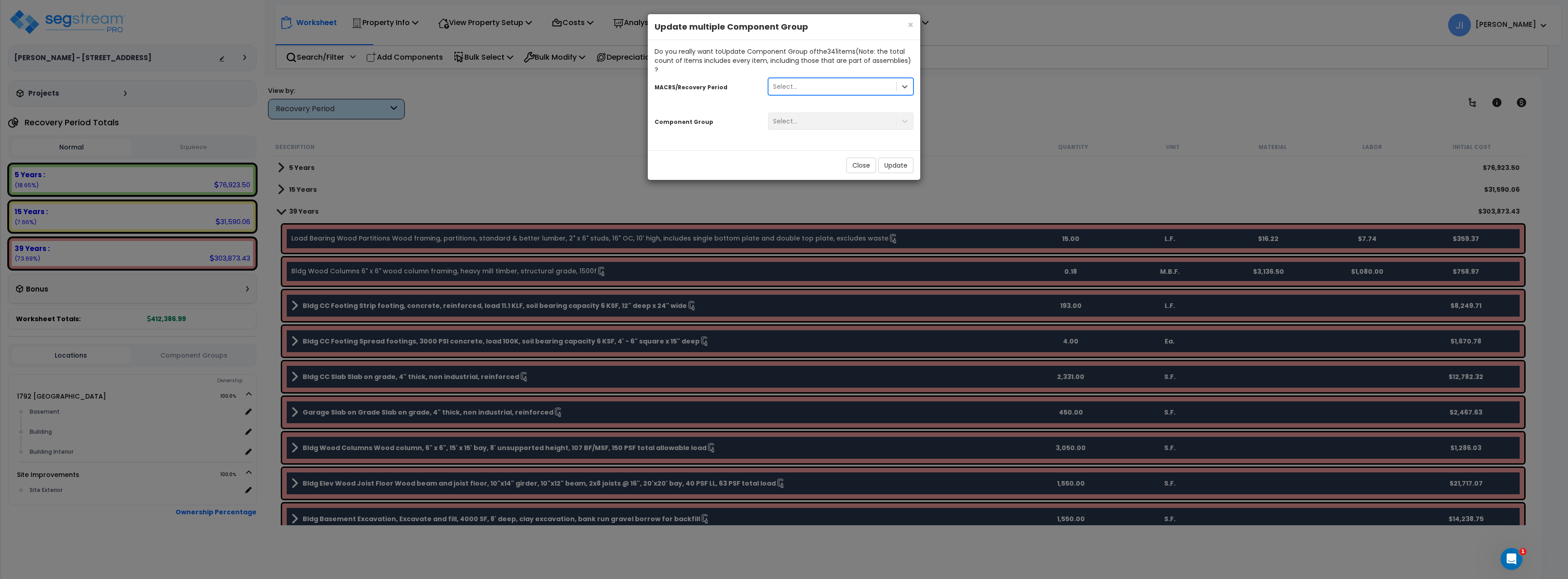
click at [829, 79] on div "Select..." at bounding box center [832, 87] width 128 height 15
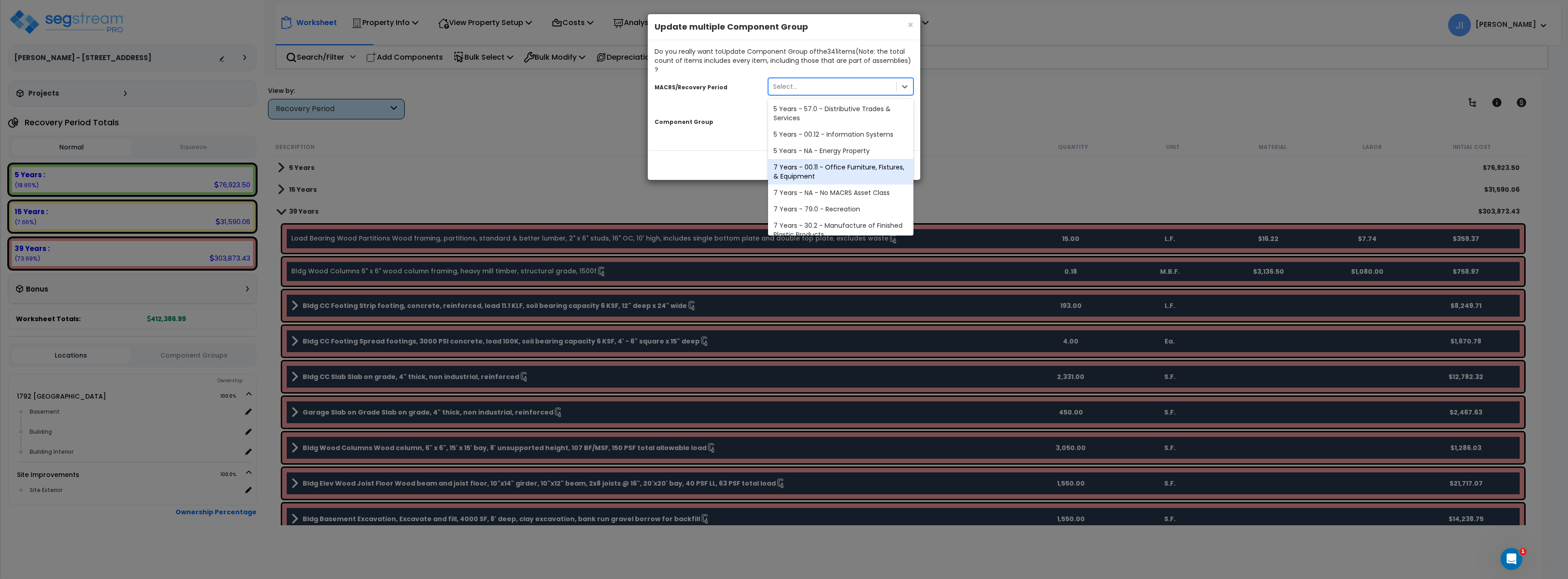
click at [727, 150] on div "Close Update" at bounding box center [784, 165] width 273 height 29
click at [812, 79] on div "Select..." at bounding box center [832, 87] width 128 height 15
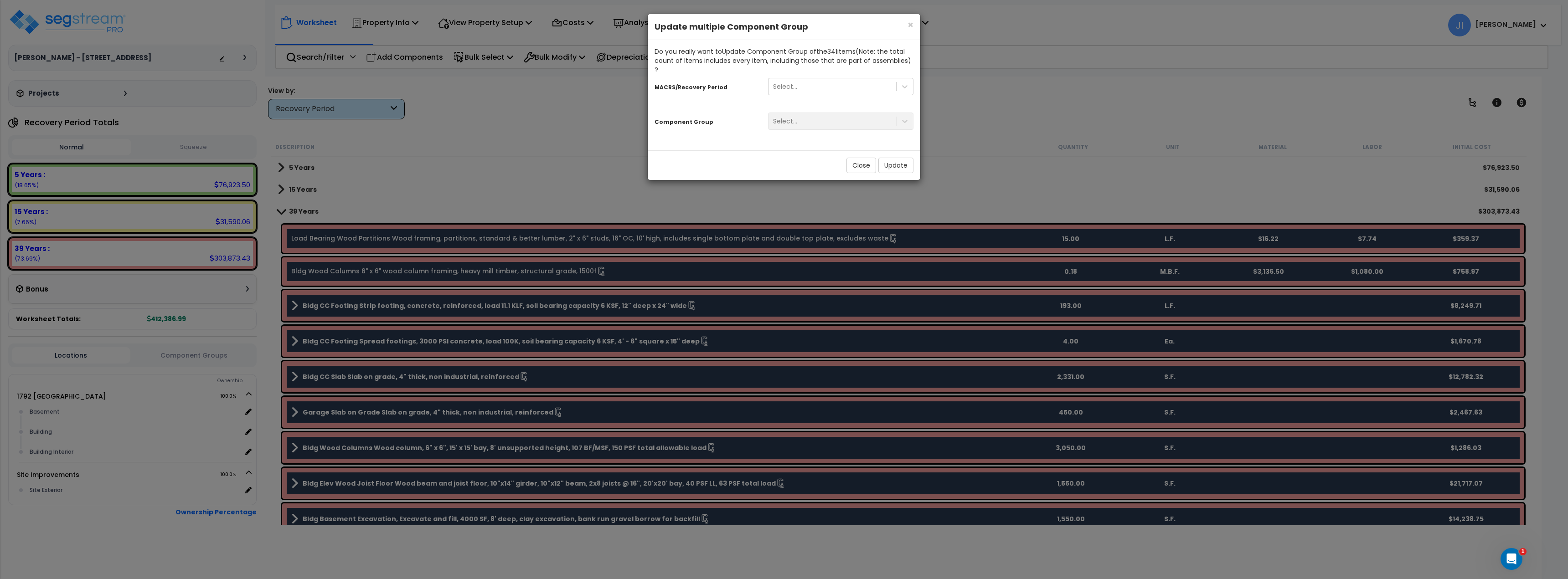
drag, startPoint x: 714, startPoint y: 133, endPoint x: 708, endPoint y: 125, distance: 10.0
click at [714, 134] on div "Do you really want to Update Component Group of the 341 item s (Note: the total…" at bounding box center [784, 95] width 273 height 111
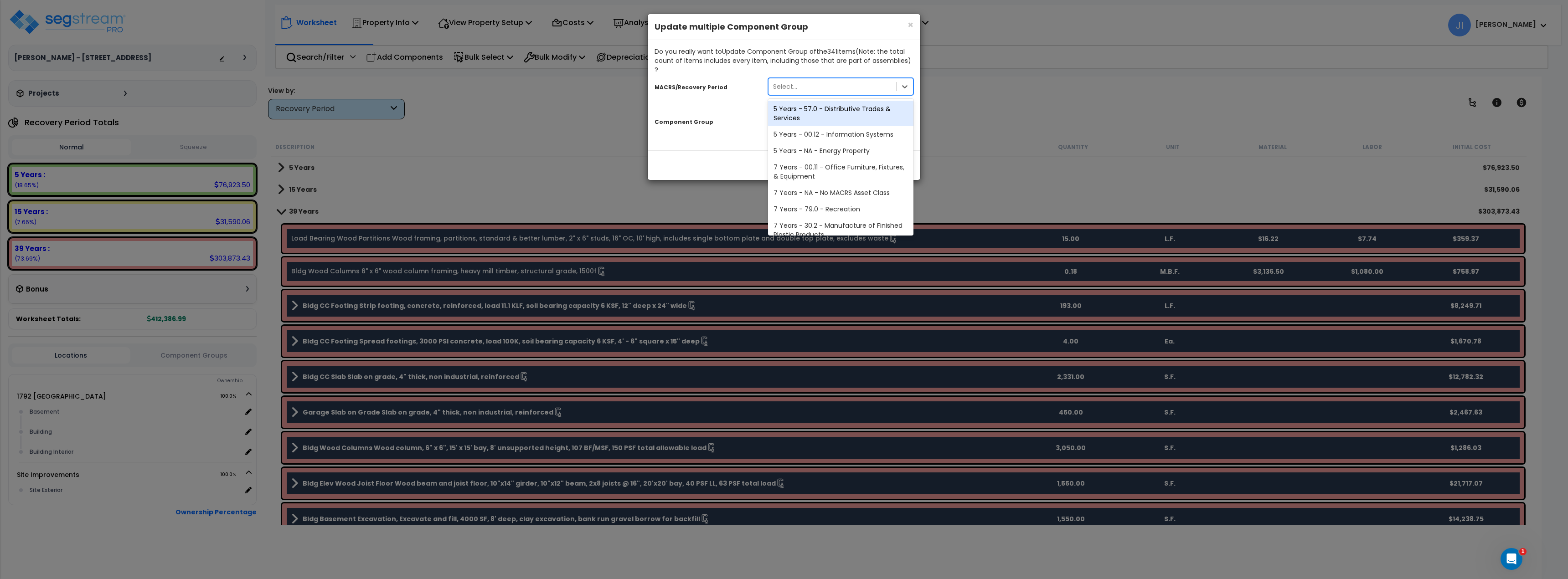
click at [819, 79] on div "Select..." at bounding box center [832, 87] width 128 height 15
click at [792, 201] on div "27.5 Year - NA - Long-Life Property" at bounding box center [840, 209] width 146 height 17
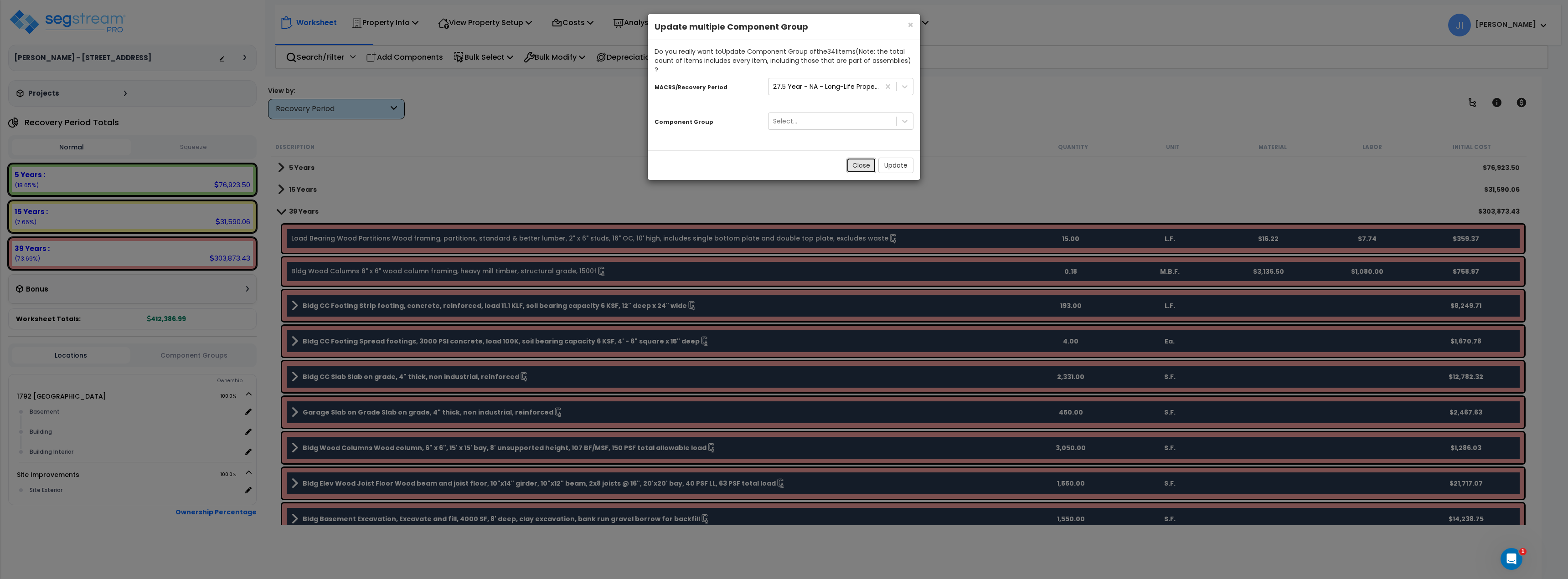
click at [861, 160] on button "Close" at bounding box center [861, 165] width 29 height 15
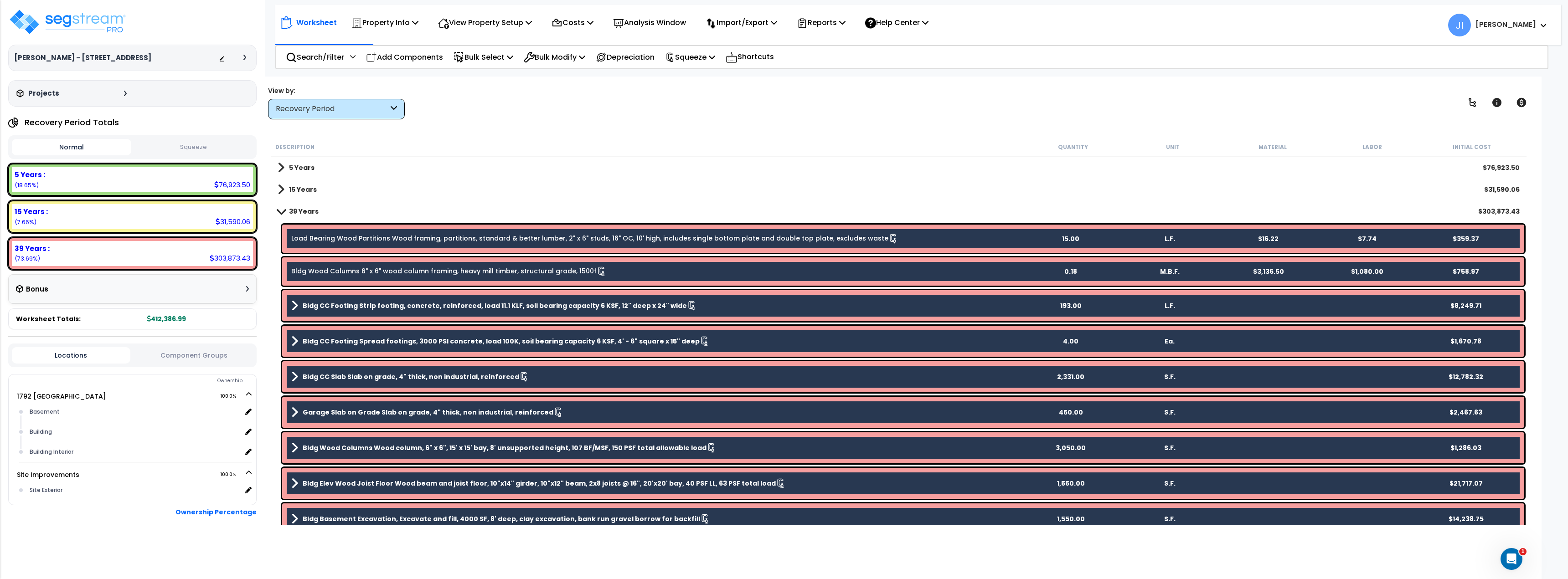
click at [280, 211] on span at bounding box center [281, 211] width 13 height 7
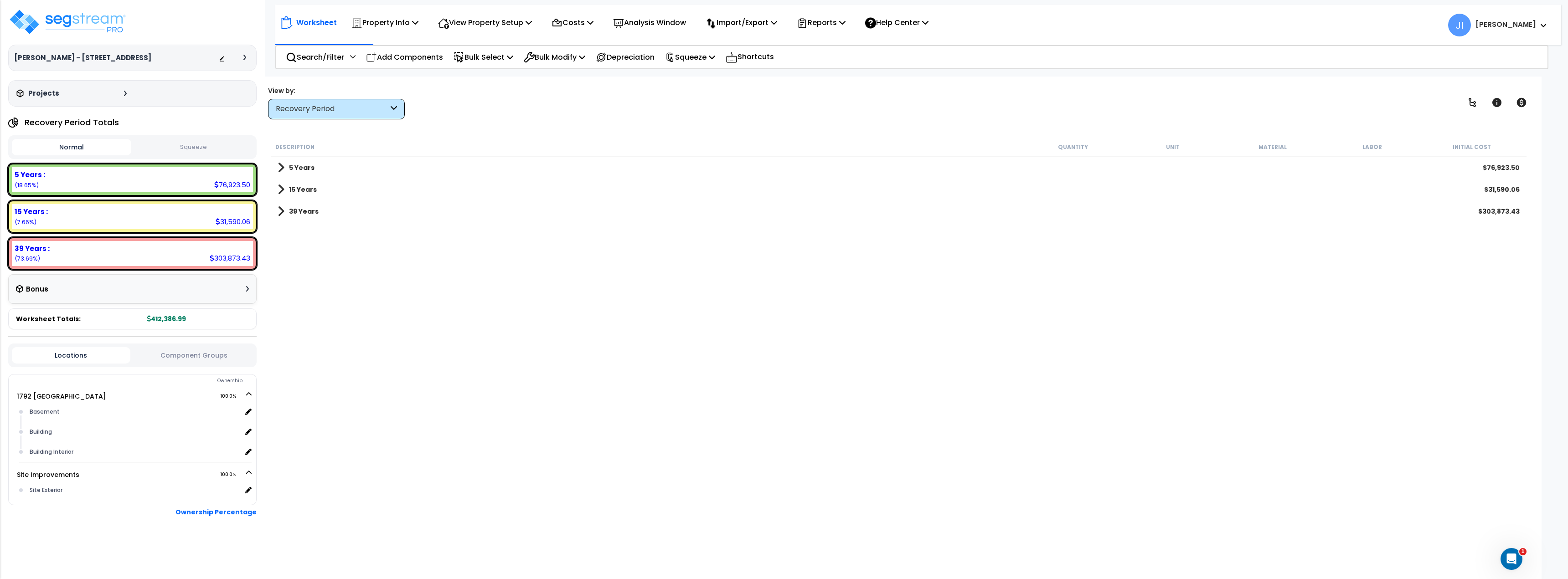
click at [369, 95] on div "View by:" at bounding box center [336, 90] width 137 height 9
click at [348, 113] on div "Recovery Period" at bounding box center [332, 109] width 112 height 10
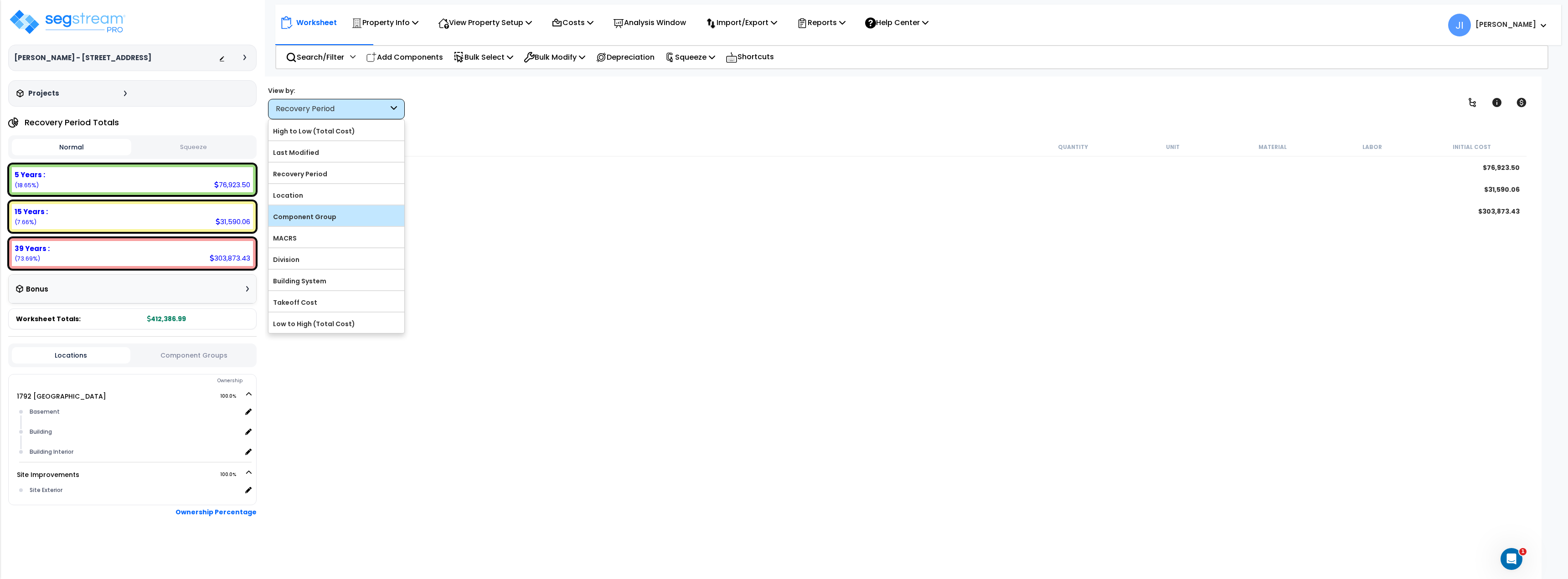
click at [342, 222] on label "Component Group" at bounding box center [336, 217] width 136 height 14
click at [0, 0] on input "Component Group" at bounding box center [0, 0] width 0 height 0
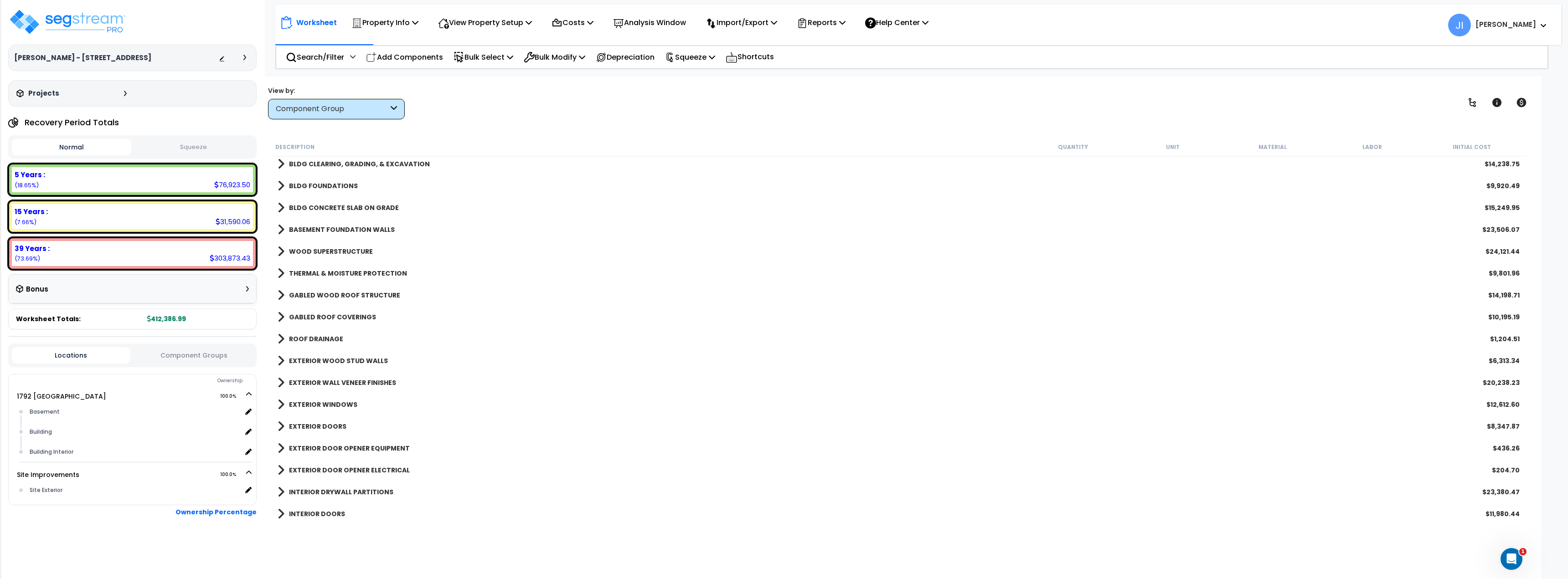
scroll to position [0, 0]
click at [283, 168] on span at bounding box center [281, 168] width 7 height 13
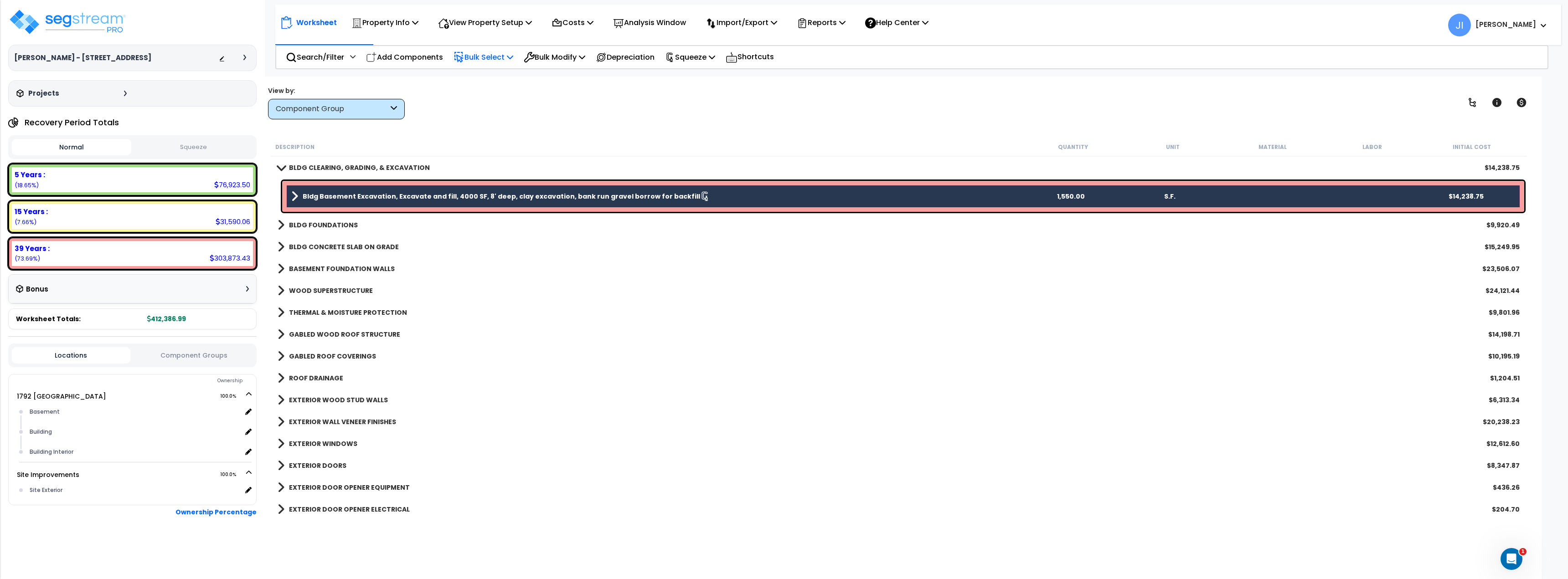
click at [486, 56] on p "Bulk Select" at bounding box center [483, 57] width 60 height 12
click at [633, 126] on div "Worksheet Property Info Property Setup Add Property Unit Template property Clon…" at bounding box center [898, 366] width 1285 height 579
click at [483, 208] on div "Bldg Basement Excavation, Excavate and fill, 4000 SF, 8' deep, clay excavation,…" at bounding box center [903, 196] width 1242 height 31
click at [474, 199] on b "Bldg Basement Excavation, Excavate and fill, 4000 SF, 8' deep, clay excavation,…" at bounding box center [501, 196] width 397 height 9
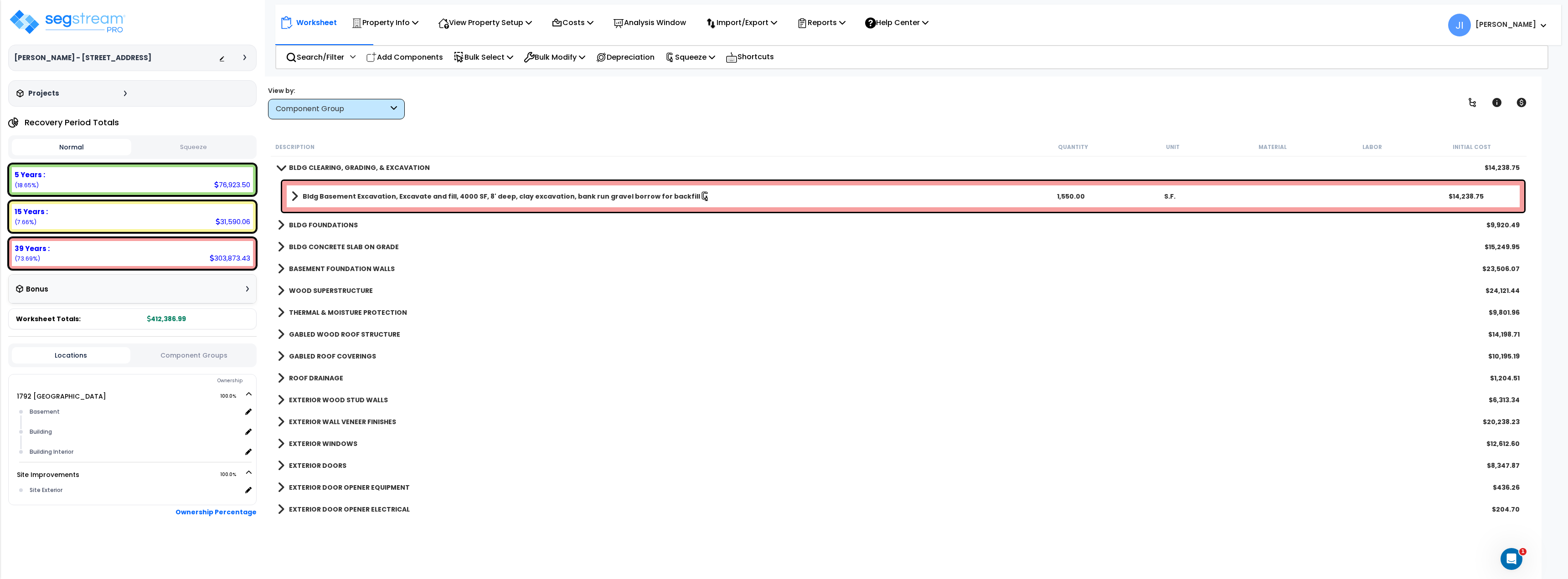
click at [559, 105] on div "View by: Component Group High to Low (Total Cost)" at bounding box center [899, 103] width 1268 height 34
click at [287, 227] on link "BLDG FOUNDATIONS" at bounding box center [318, 225] width 80 height 13
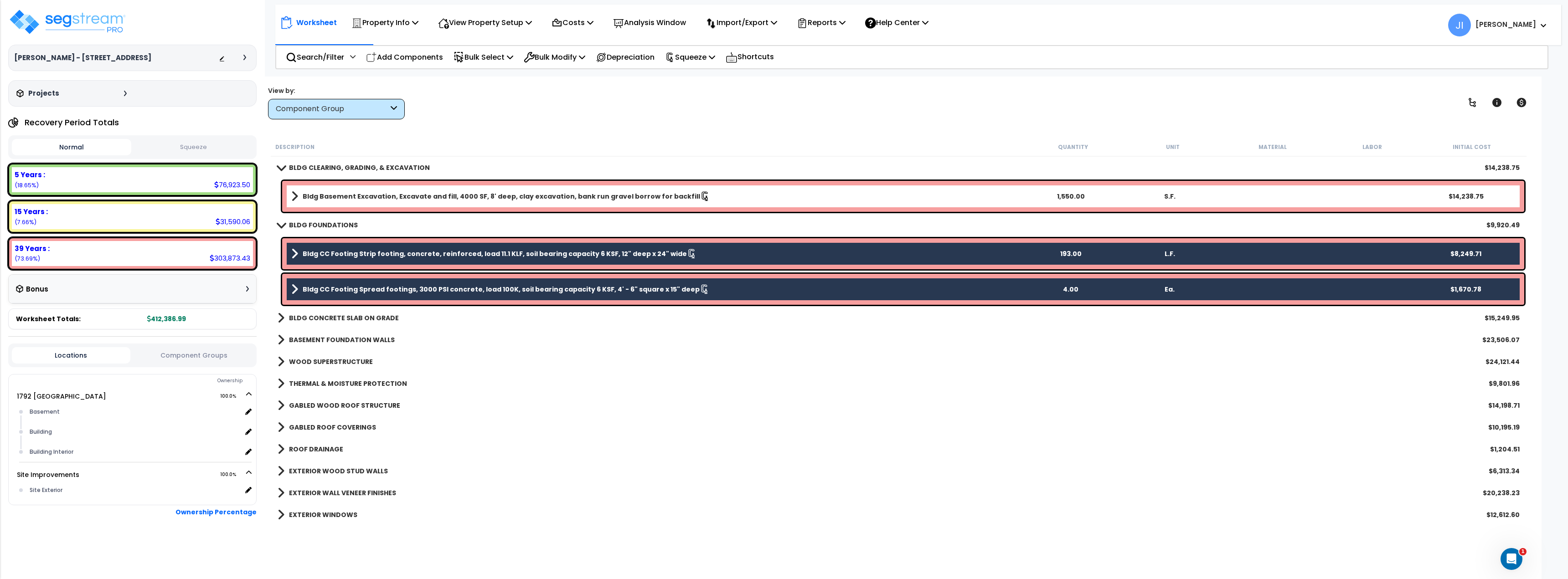
click at [280, 317] on span at bounding box center [281, 318] width 7 height 13
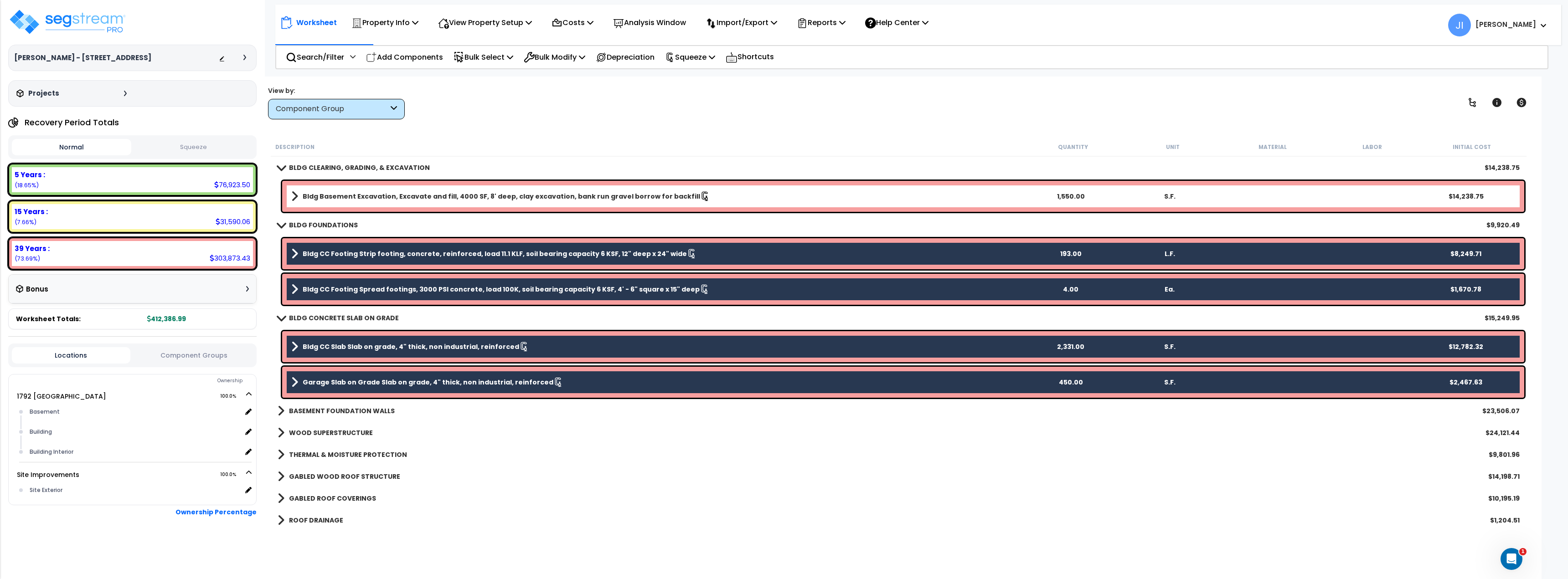
click at [283, 324] on link "BLDG CONCRETE SLAB ON GRADE" at bounding box center [338, 318] width 121 height 13
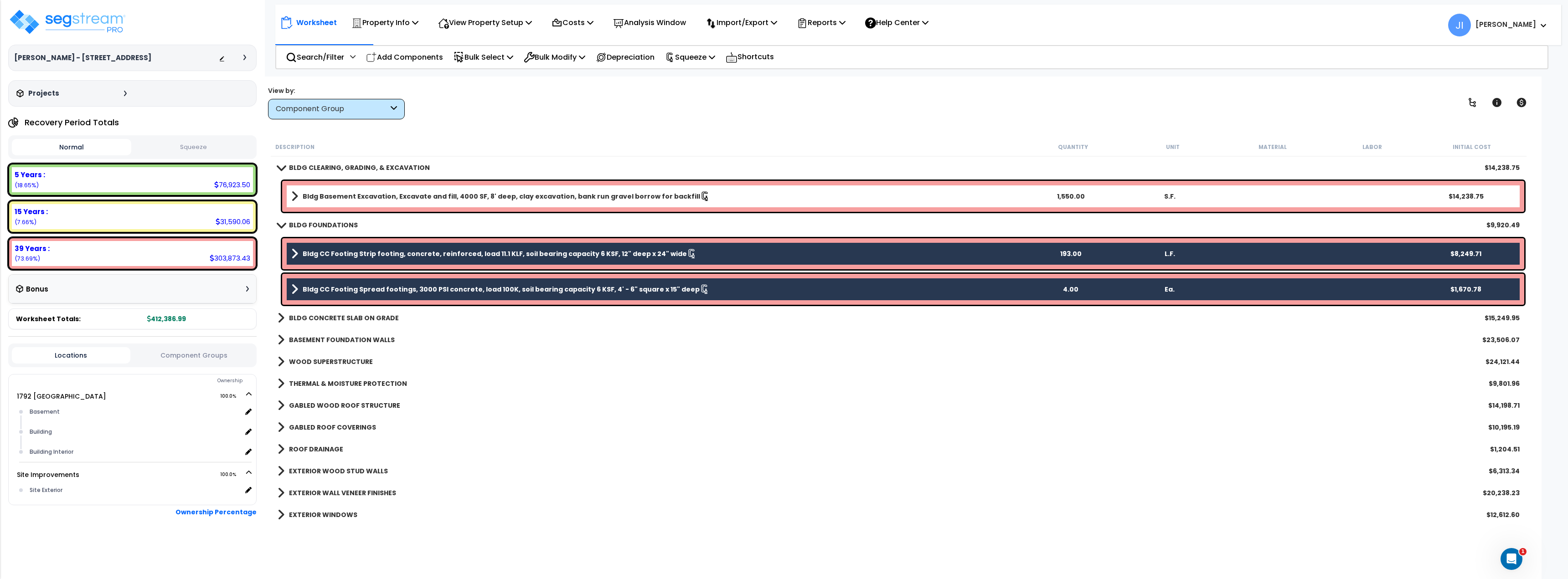
click at [280, 218] on div "BLDG FOUNDATIONS $9,920.49" at bounding box center [899, 225] width 1251 height 22
click at [279, 222] on link "BLDG FOUNDATIONS" at bounding box center [318, 225] width 80 height 13
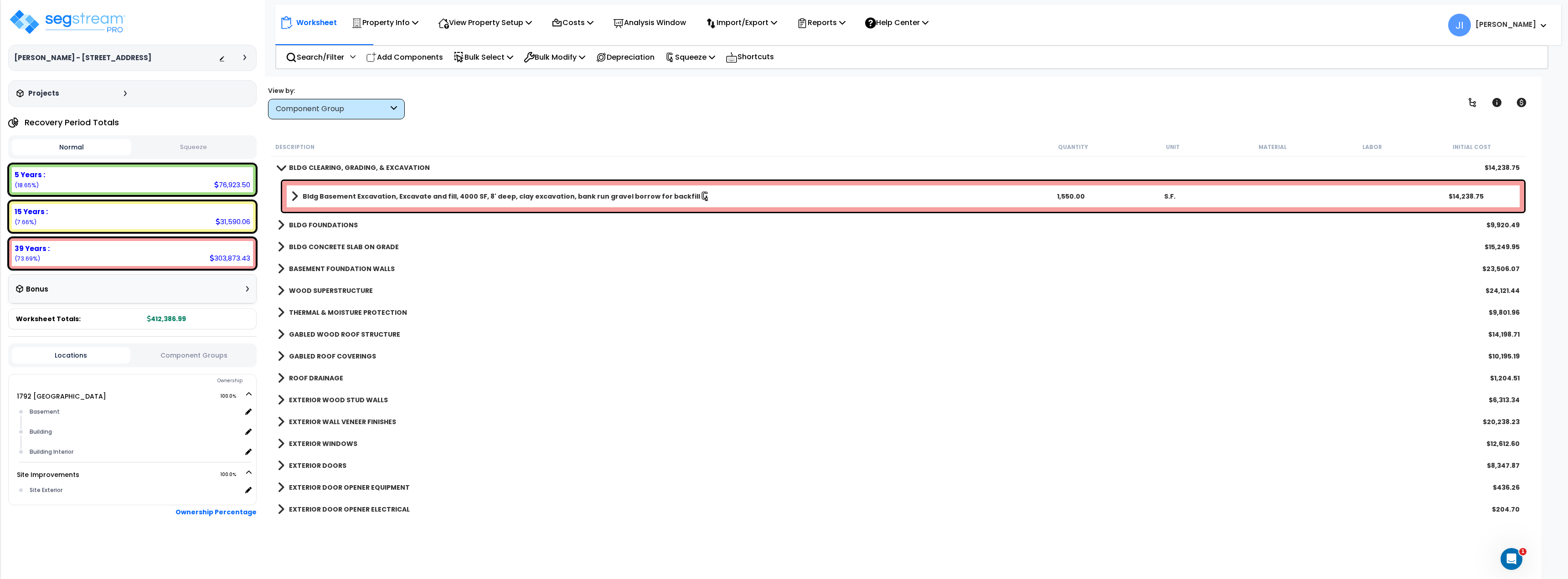
click at [286, 169] on span at bounding box center [281, 167] width 13 height 7
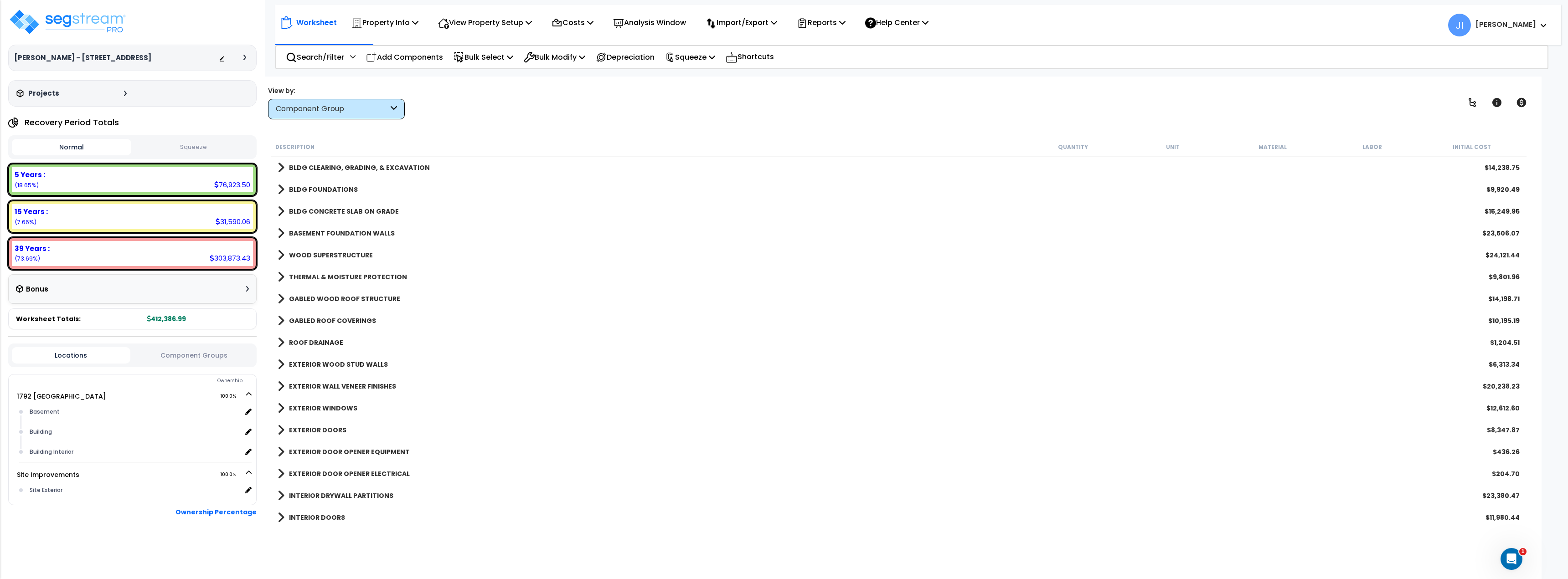
click at [283, 169] on span at bounding box center [281, 168] width 7 height 13
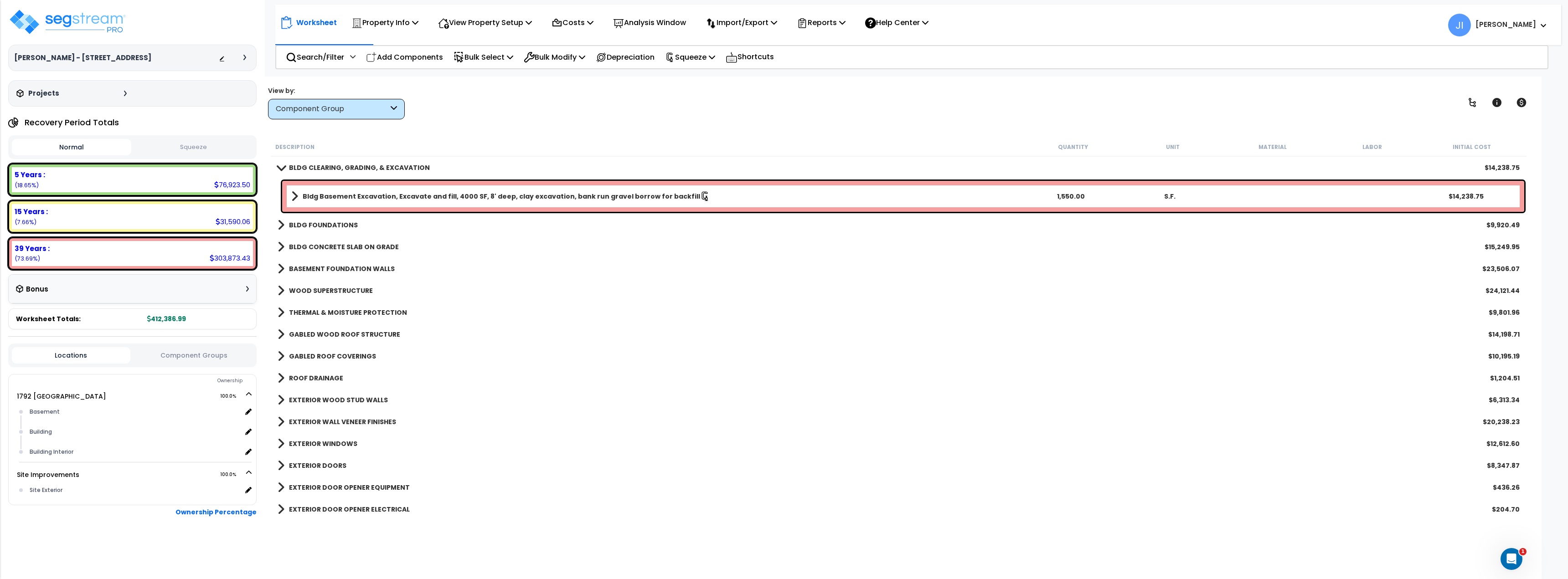
click at [279, 171] on span at bounding box center [281, 167] width 13 height 7
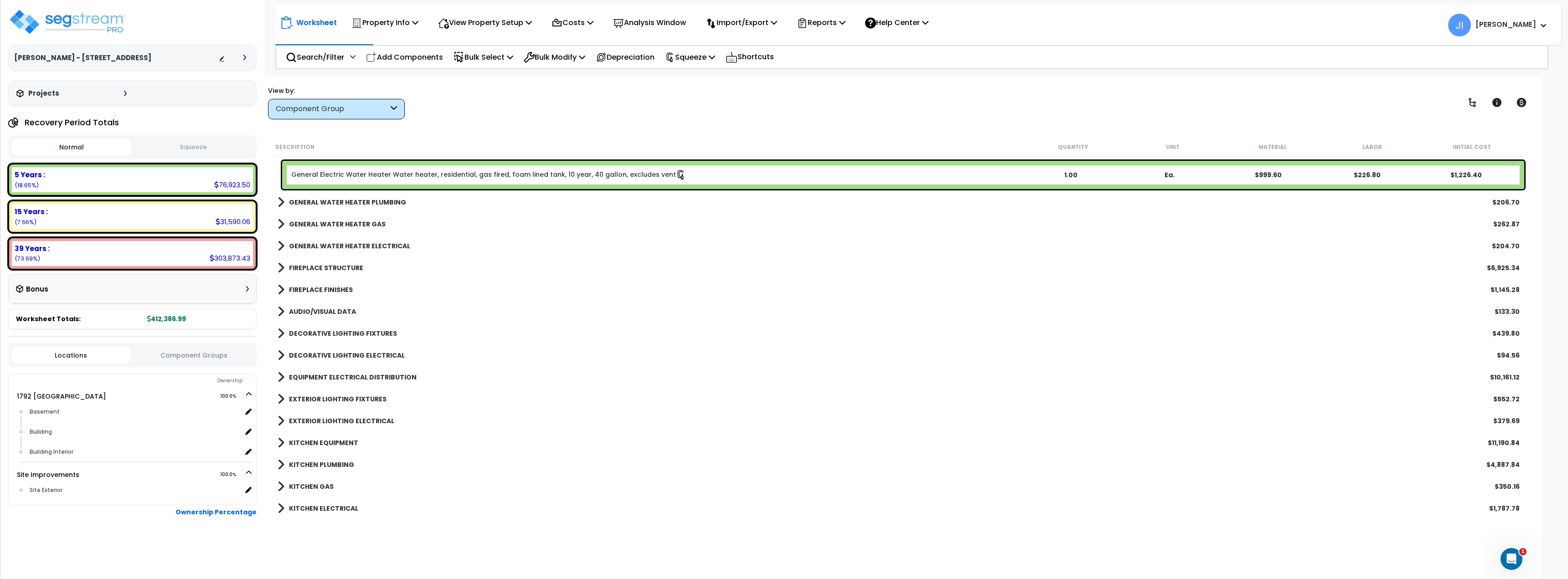
scroll to position [729, 0]
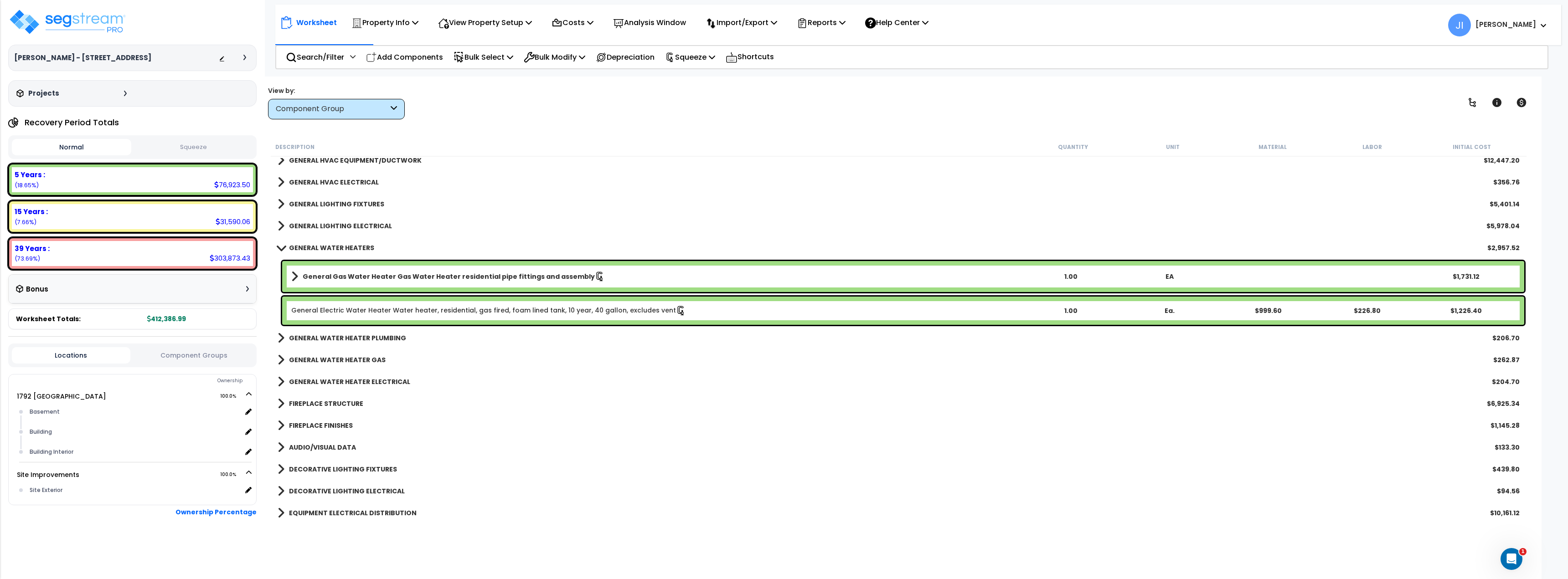
click at [277, 244] on div "GENERAL WATER HEATERS $2,957.52" at bounding box center [899, 248] width 1251 height 22
click at [287, 250] on span at bounding box center [281, 247] width 13 height 7
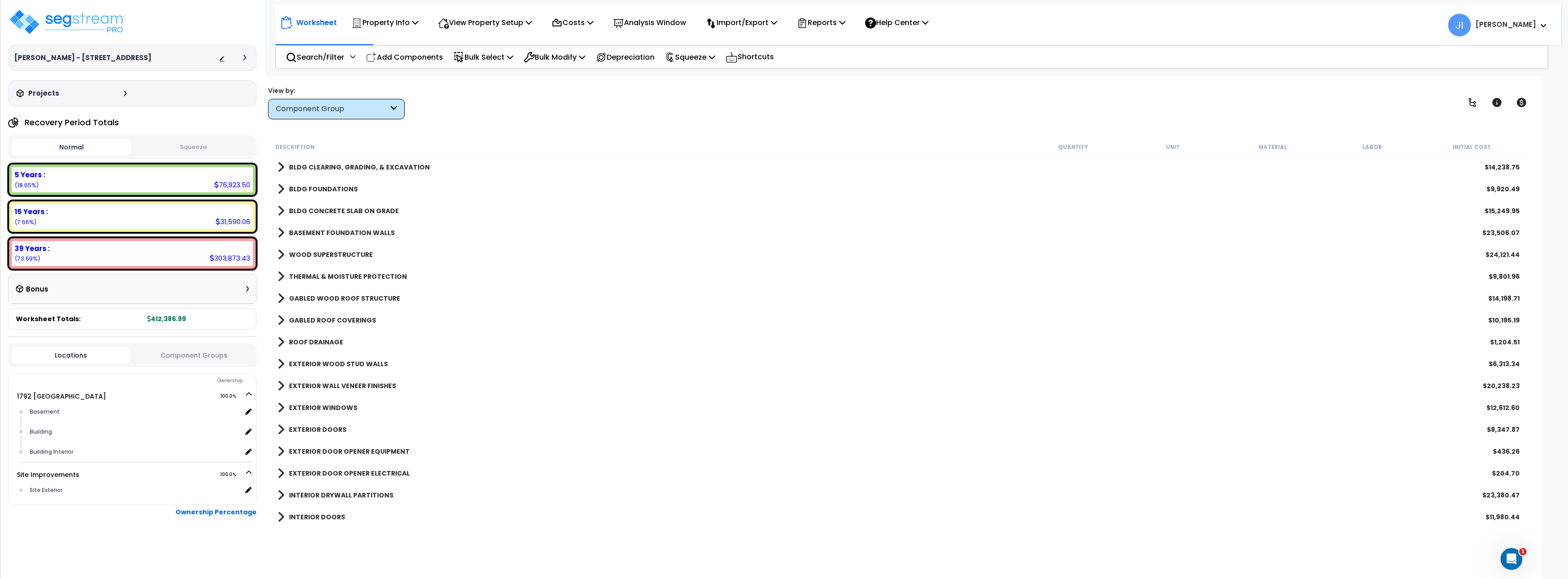
scroll to position [0, 0]
click at [283, 165] on span at bounding box center [281, 168] width 7 height 13
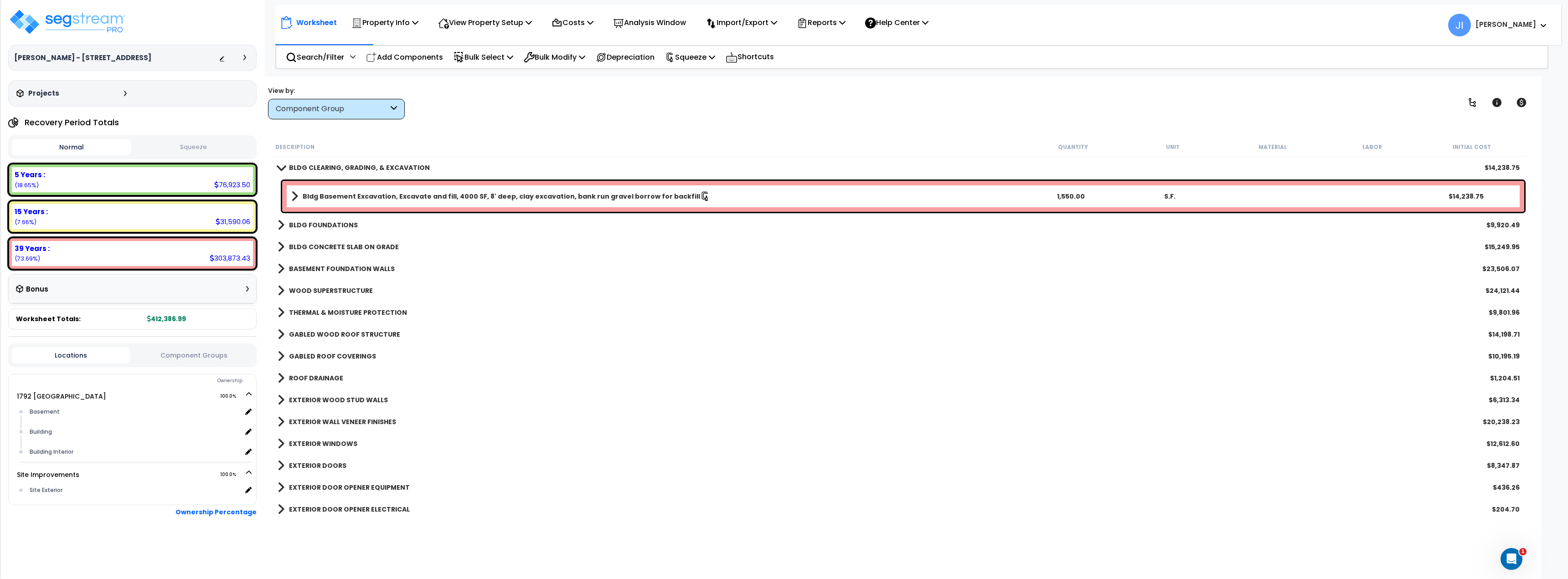
click at [281, 166] on span at bounding box center [281, 167] width 13 height 7
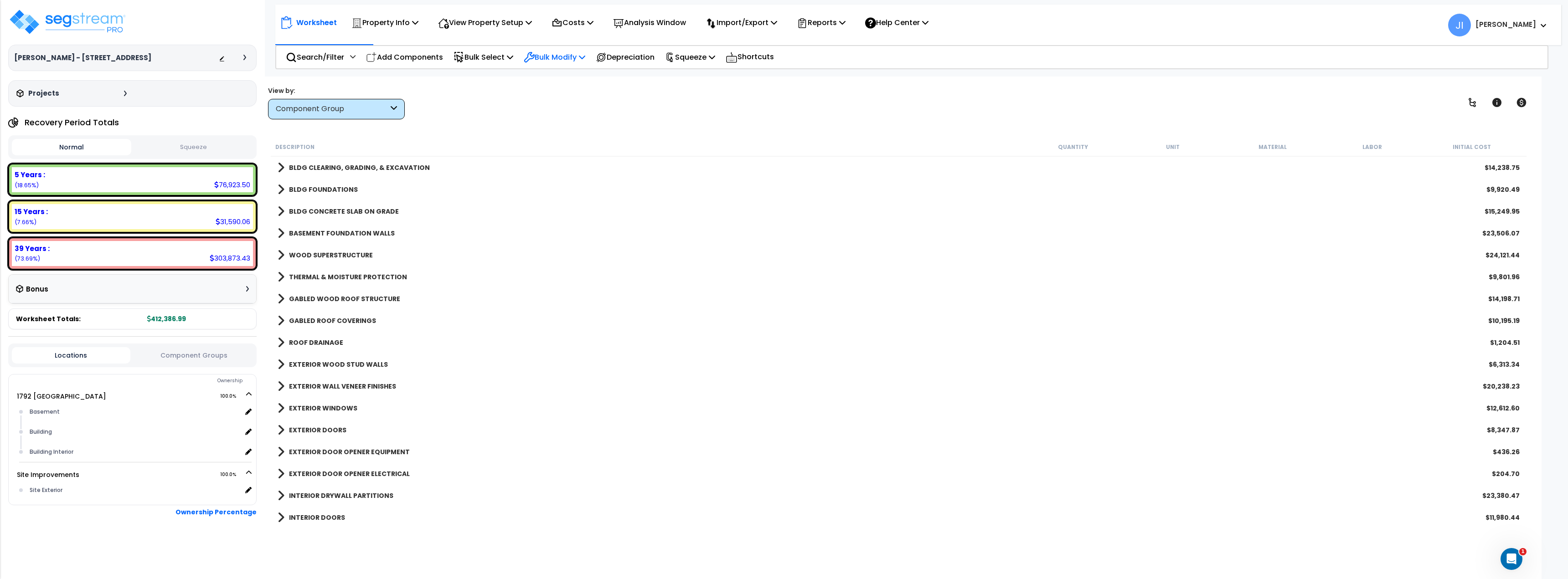
click at [564, 59] on p "Bulk Modify" at bounding box center [555, 57] width 61 height 12
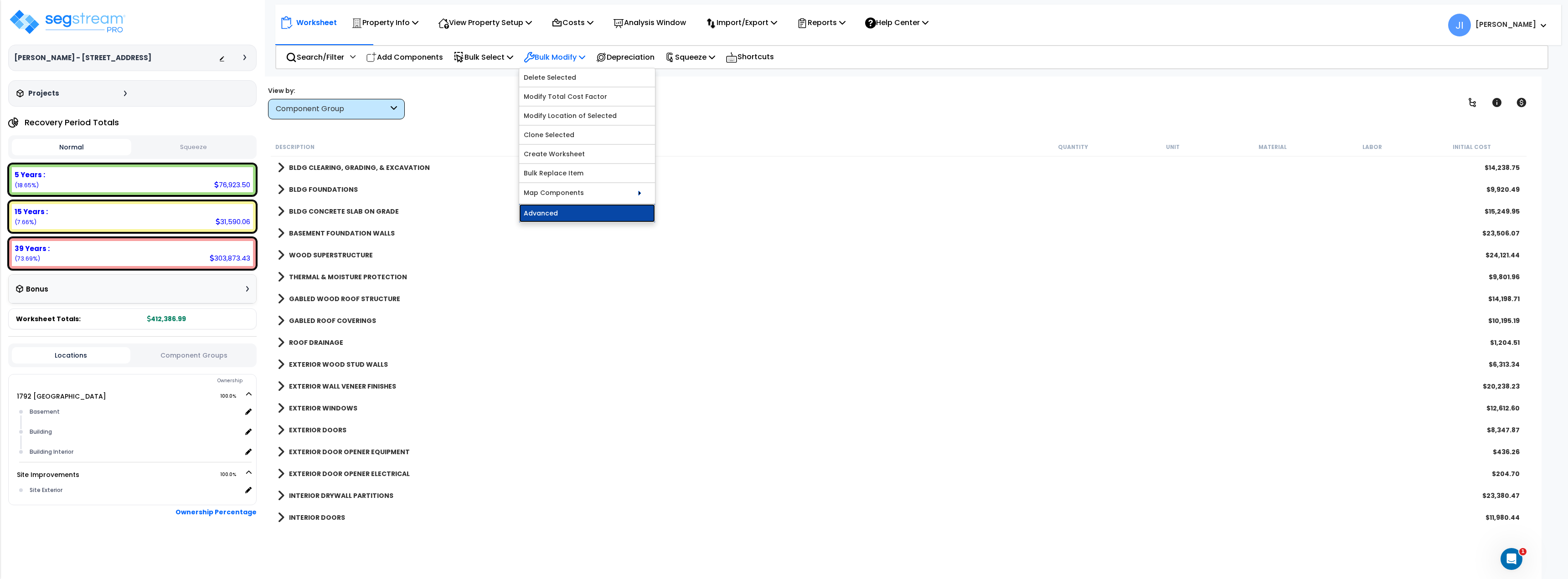
click at [558, 209] on link "Advanced" at bounding box center [587, 213] width 136 height 18
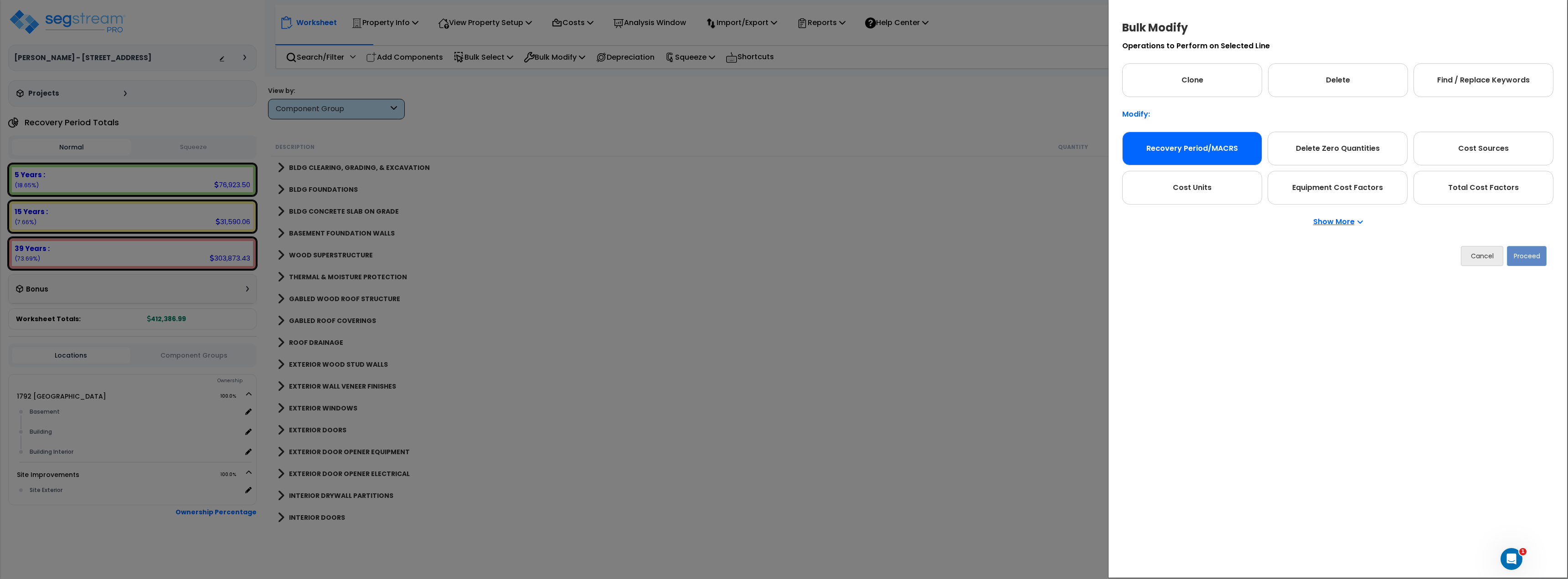
click at [1207, 151] on div "Recovery Period/MACRS" at bounding box center [1192, 148] width 140 height 34
click at [1530, 266] on div "Cancel Proceed" at bounding box center [1338, 256] width 431 height 34
click at [1530, 259] on button "Proceed" at bounding box center [1526, 255] width 40 height 20
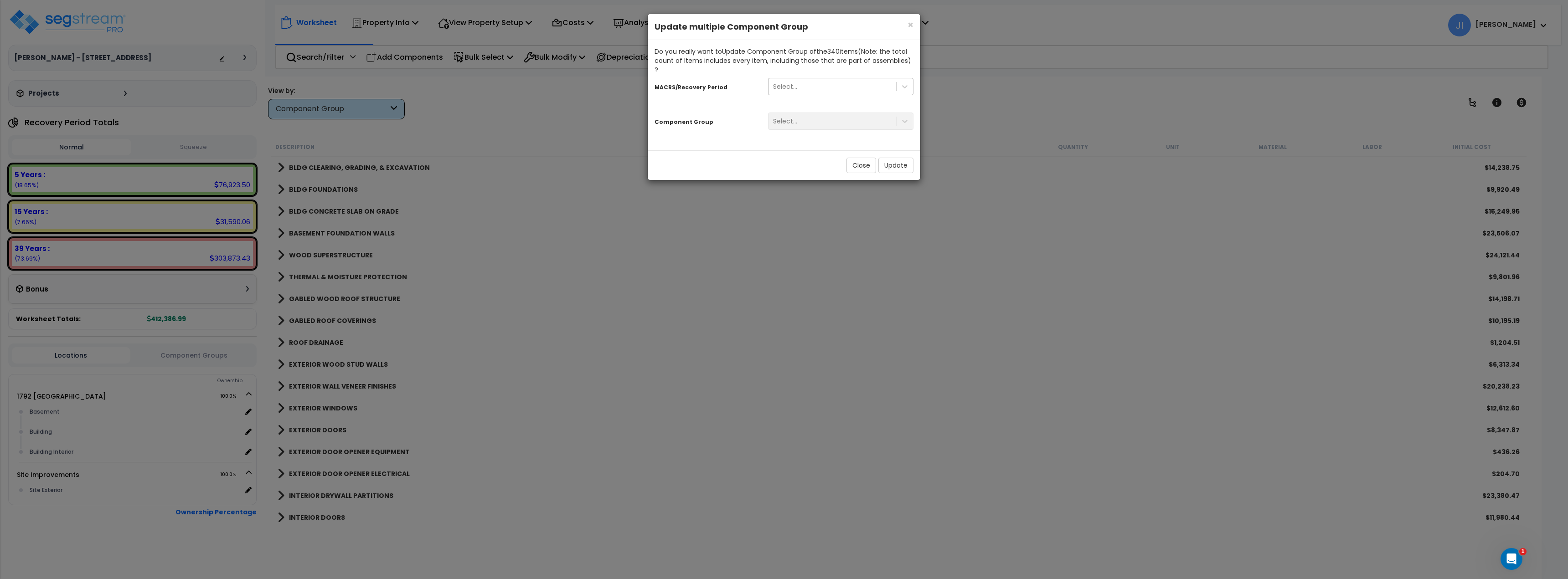
click at [817, 80] on div "Select..." at bounding box center [832, 87] width 128 height 15
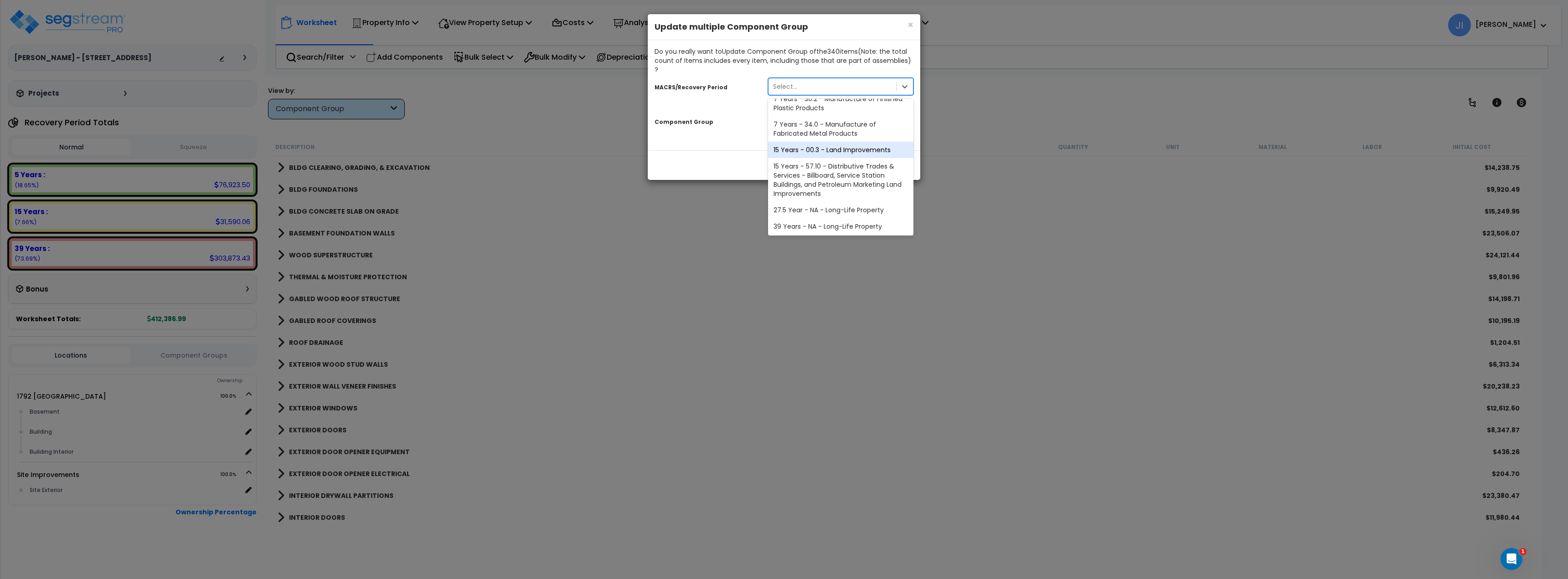
scroll to position [128, 0]
click at [796, 204] on div "27.5 Year - NA - Long-Life Property" at bounding box center [840, 209] width 146 height 17
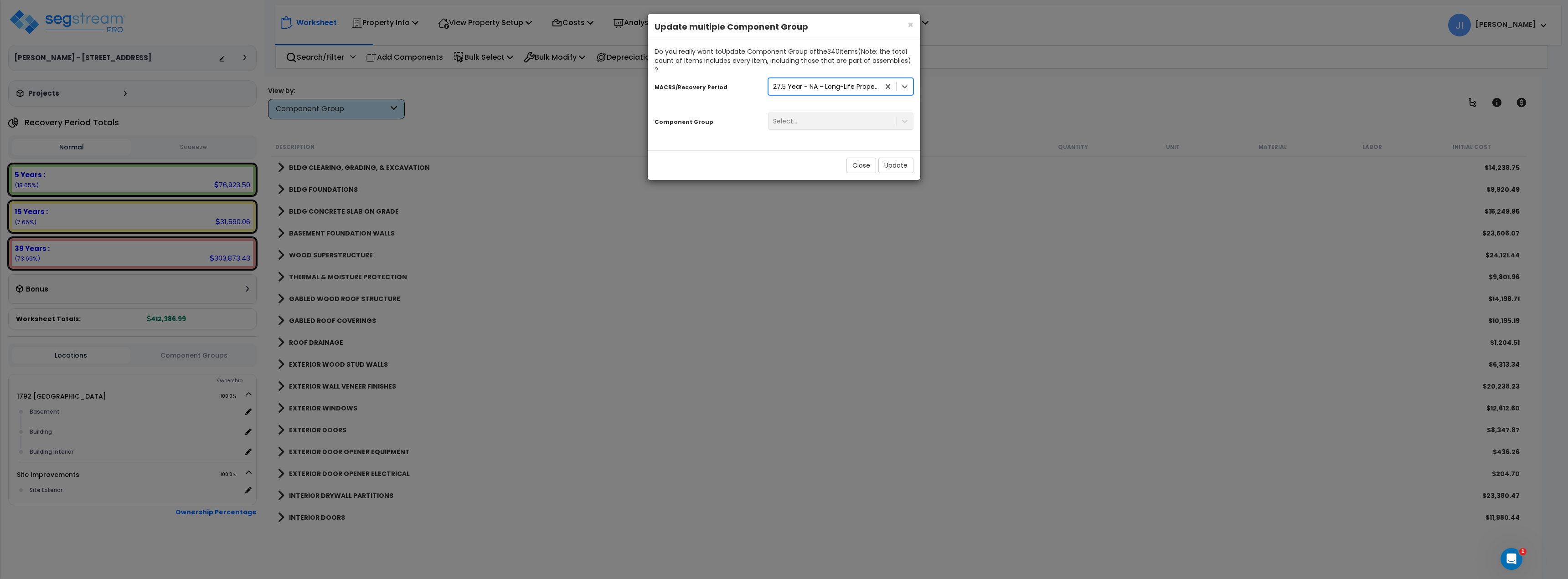
click at [820, 112] on div "Select..." at bounding box center [840, 121] width 159 height 17
click at [816, 115] on div "Select..." at bounding box center [832, 122] width 128 height 15
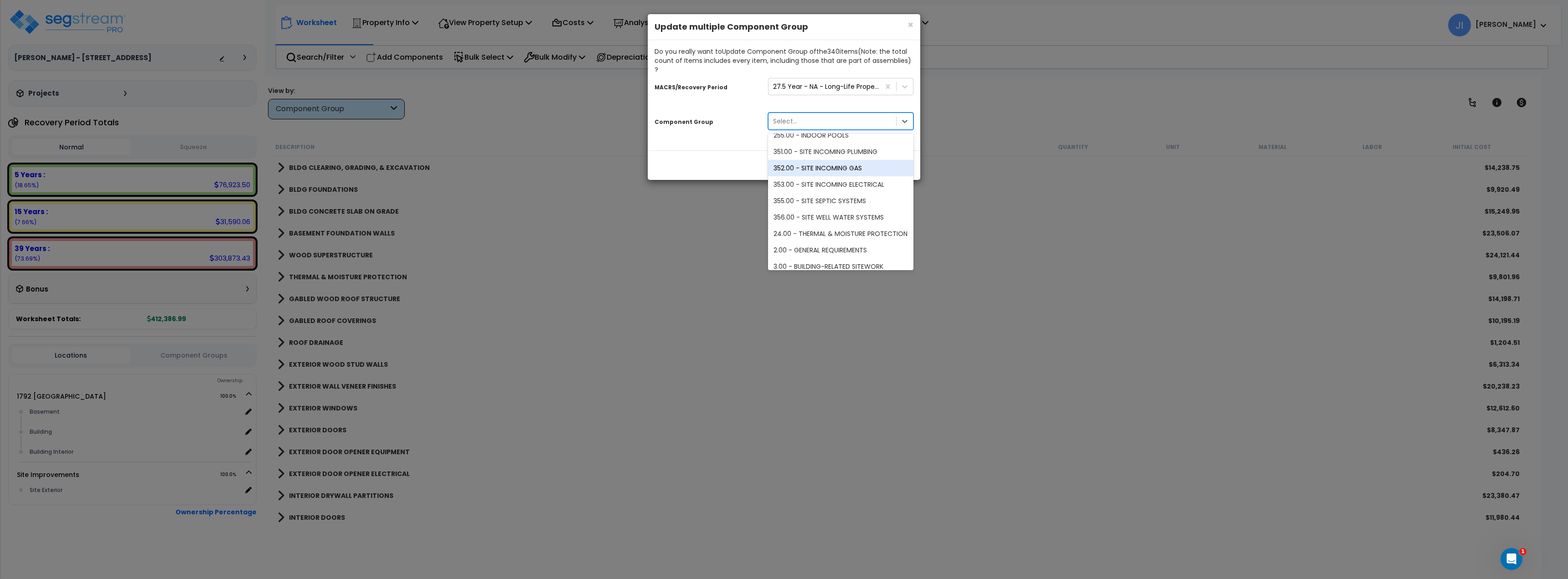
scroll to position [1549, 0]
click at [716, 126] on div "Component Group option 17.00 - MASONRY focused, 92 of 103. 103 results availabl…" at bounding box center [784, 122] width 273 height 28
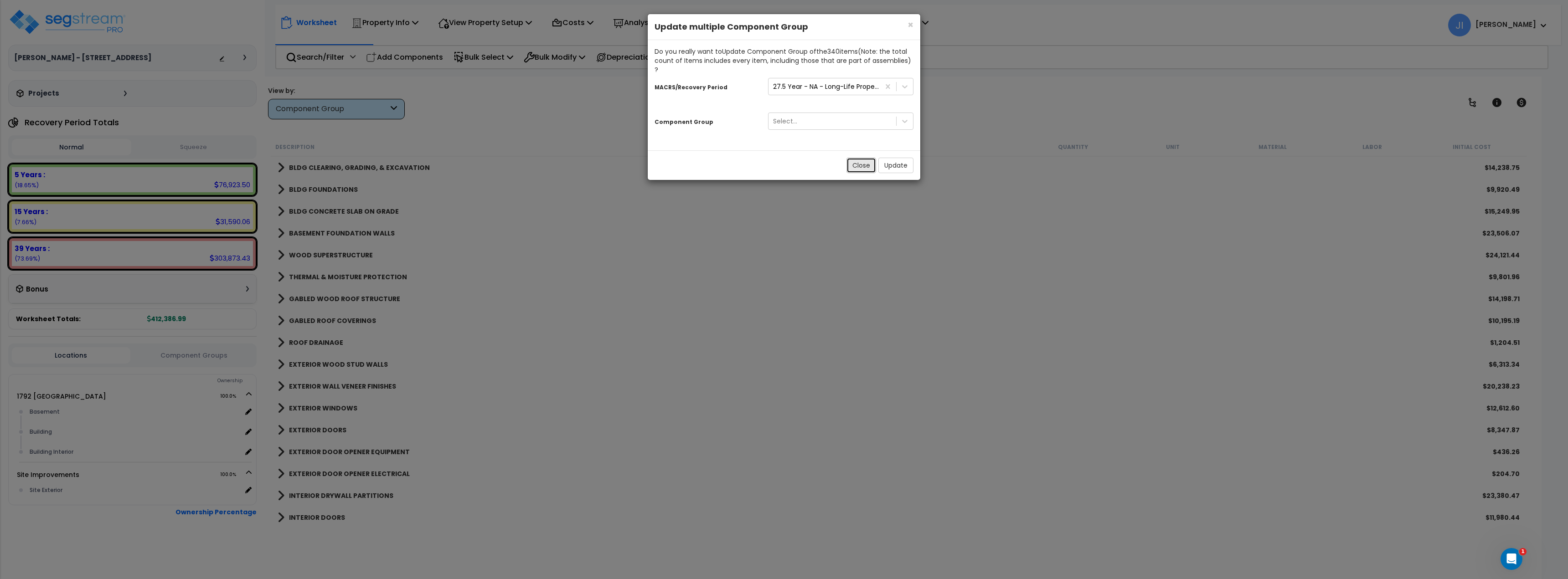
click at [856, 158] on button "Close" at bounding box center [861, 165] width 29 height 15
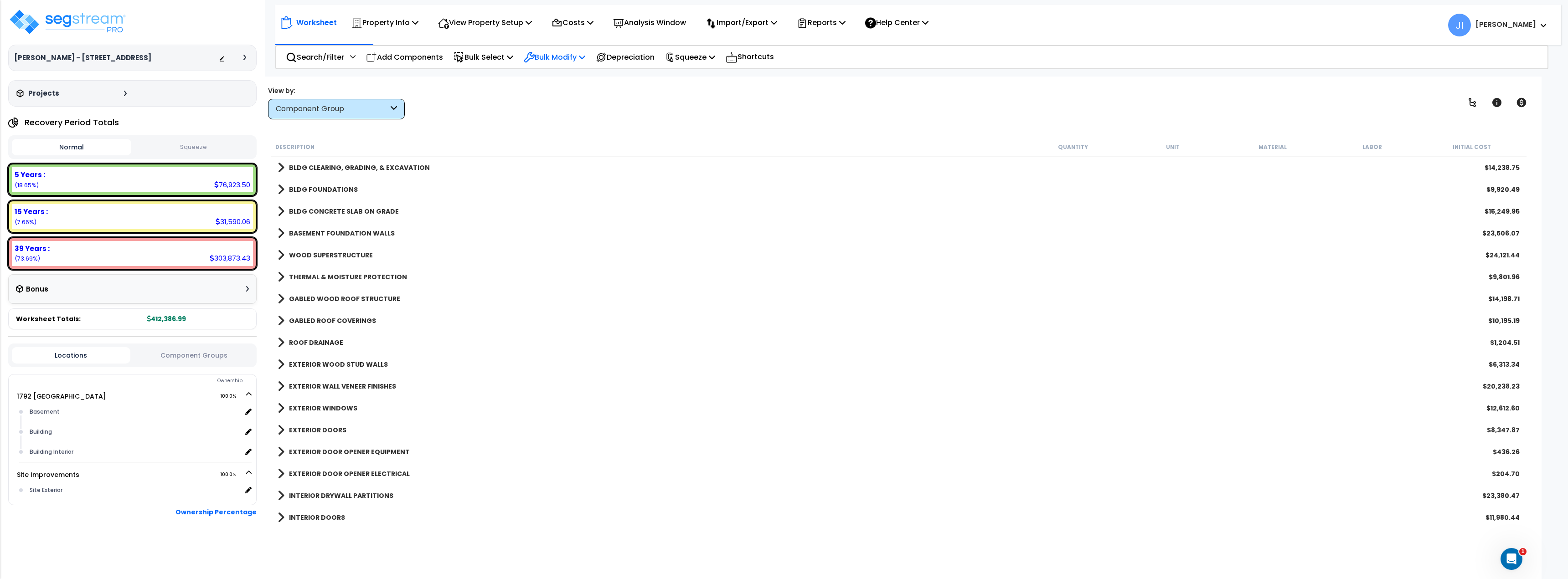
click at [571, 60] on p "Bulk Modify" at bounding box center [555, 57] width 61 height 12
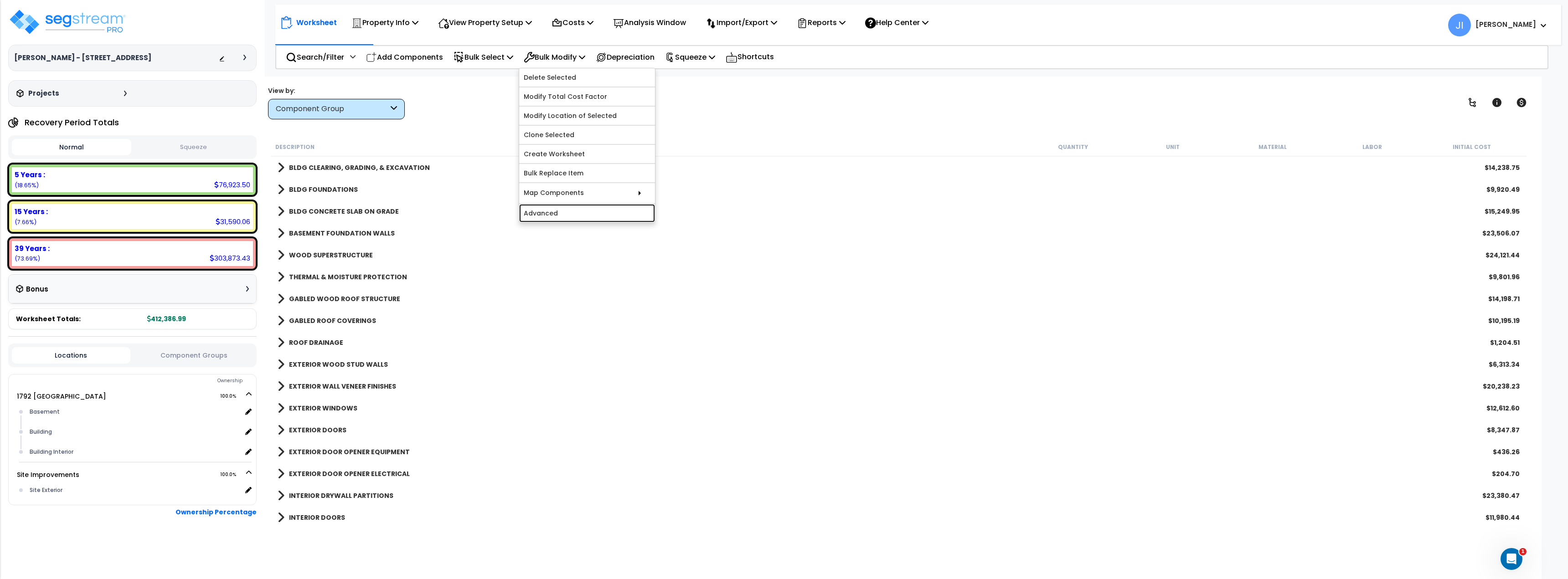
click at [558, 208] on link "Advanced" at bounding box center [587, 213] width 136 height 18
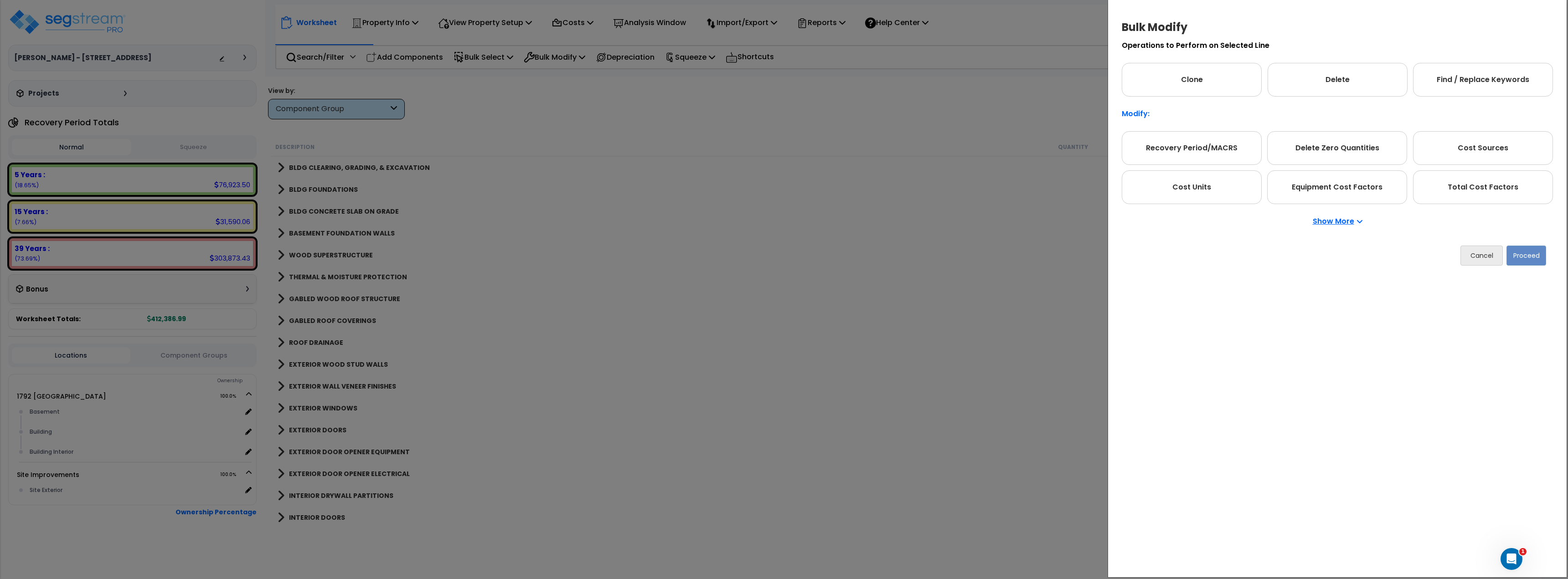
click at [1361, 232] on div "Show More" at bounding box center [1337, 221] width 431 height 34
click at [1344, 223] on p "Show More" at bounding box center [1337, 222] width 50 height 7
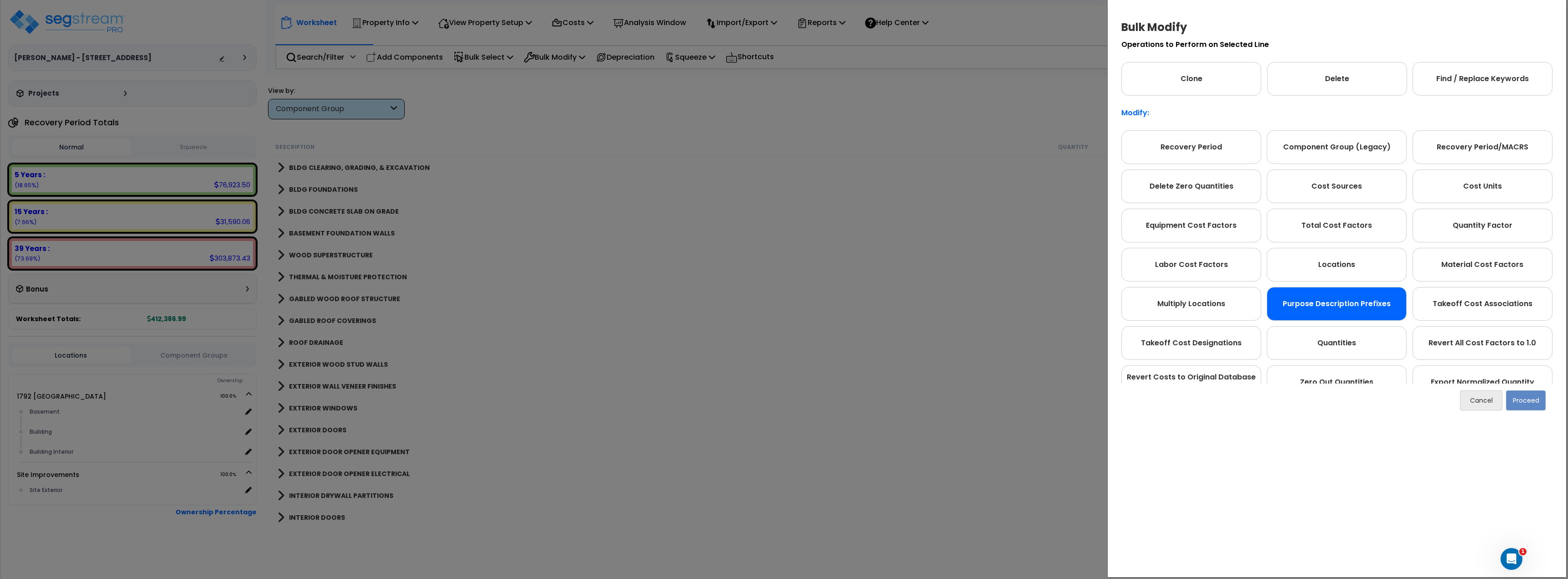
scroll to position [0, 0]
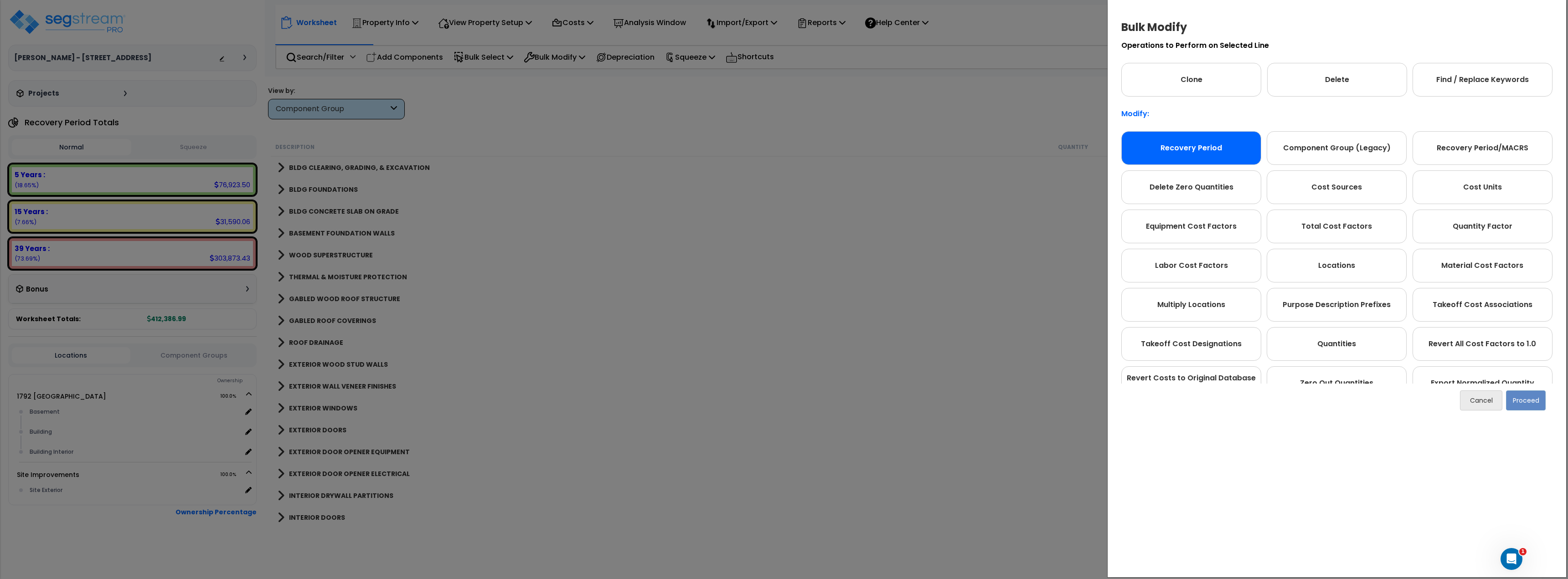
click at [1221, 160] on div "Recovery Period" at bounding box center [1192, 148] width 140 height 34
click at [1526, 400] on button "Proceed" at bounding box center [1526, 400] width 40 height 20
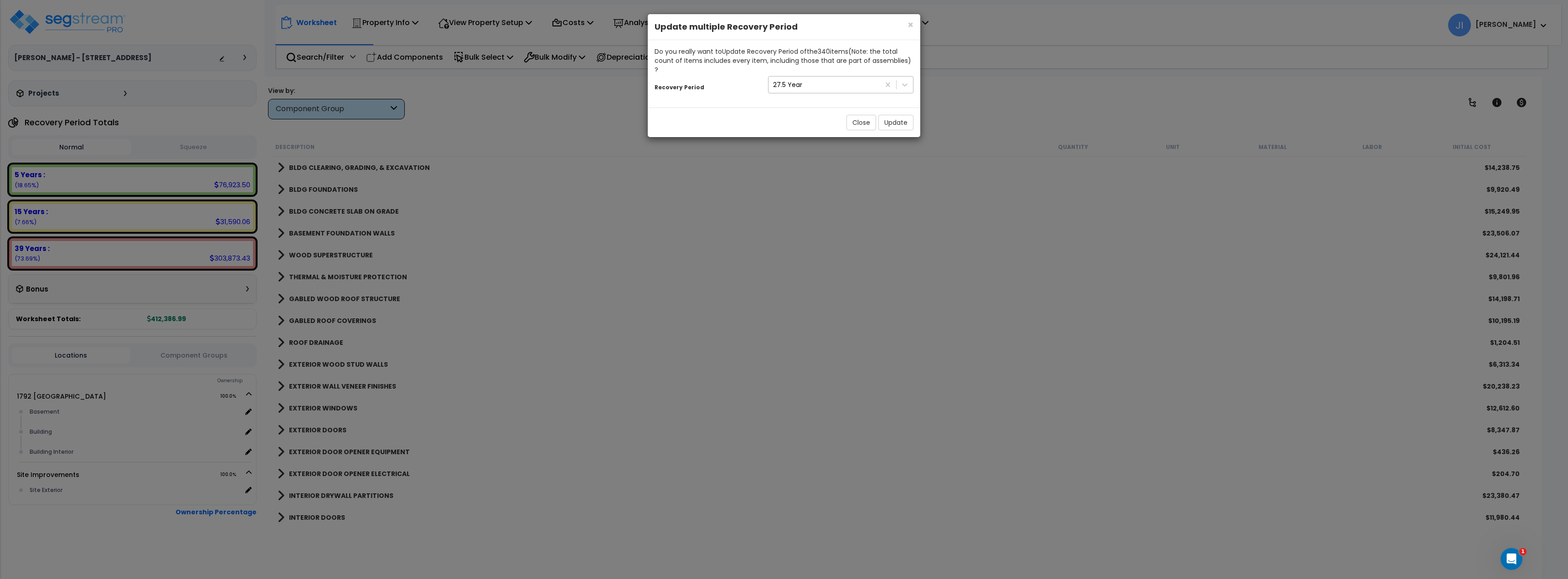
click at [827, 82] on div "27.5 Year" at bounding box center [824, 85] width 111 height 15
click at [720, 91] on div "Do you really want to Update Recovery Period of the 340 item s (Note: the total…" at bounding box center [784, 74] width 273 height 68
click at [823, 77] on div "27.5 Year" at bounding box center [824, 85] width 111 height 15
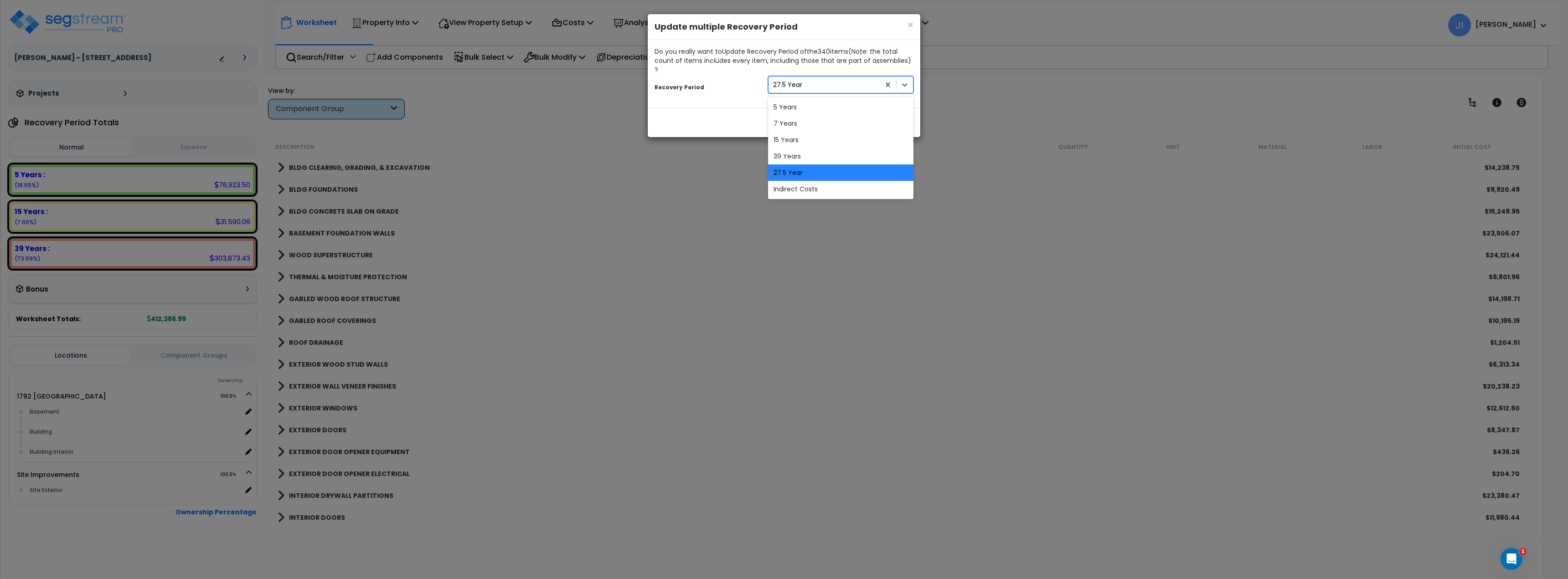
click at [790, 165] on div "27.5 Year" at bounding box center [840, 173] width 146 height 17
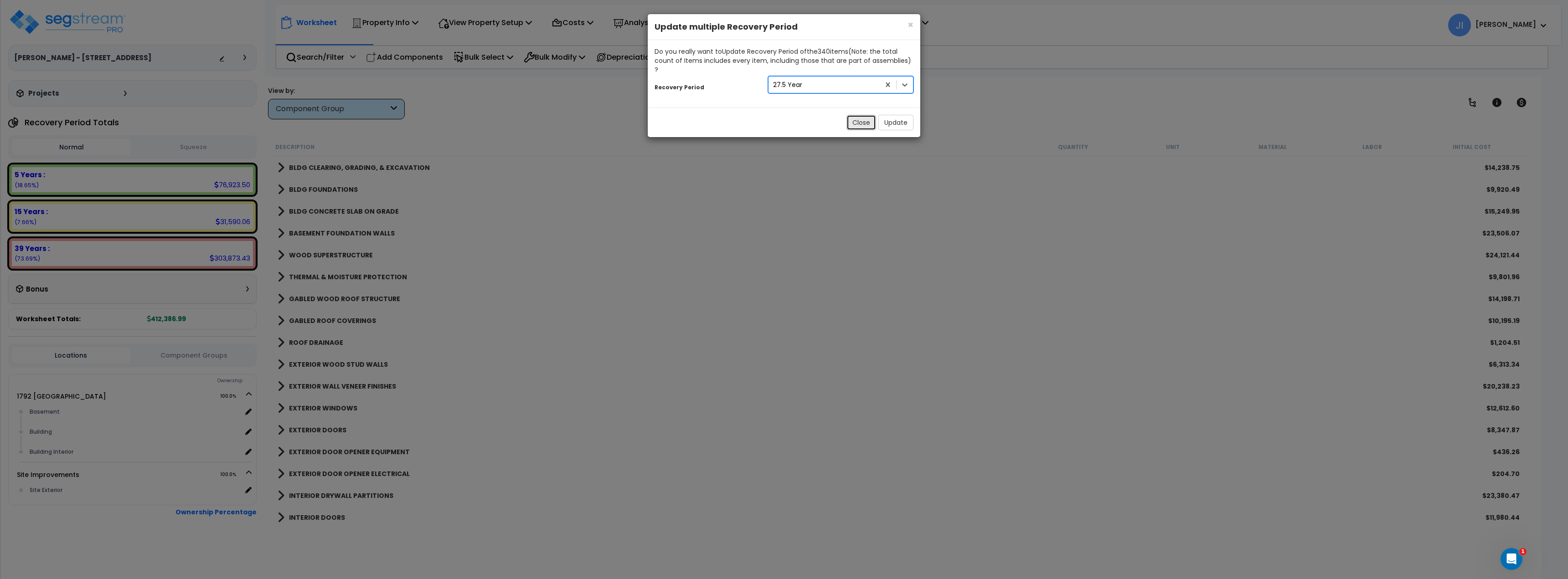
click at [857, 117] on button "Close" at bounding box center [861, 122] width 29 height 15
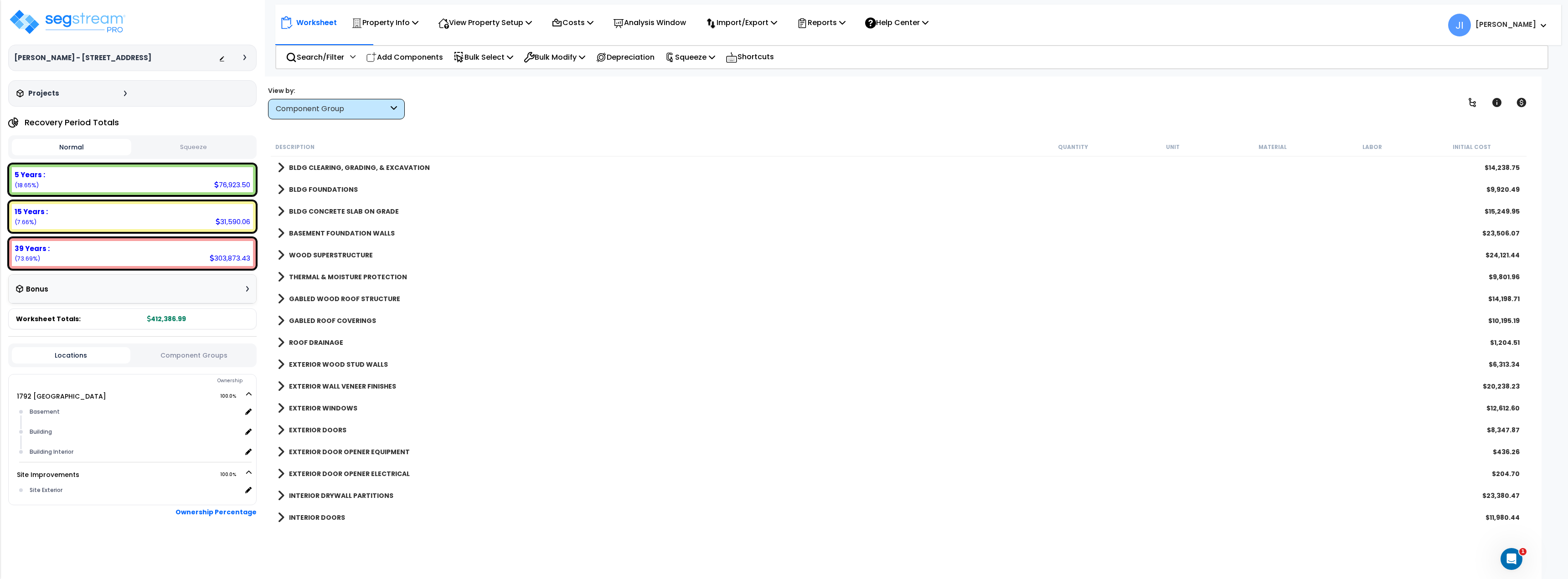
click at [284, 169] on link "BLDG CLEARING, GRADING, & EXCAVATION" at bounding box center [354, 168] width 152 height 13
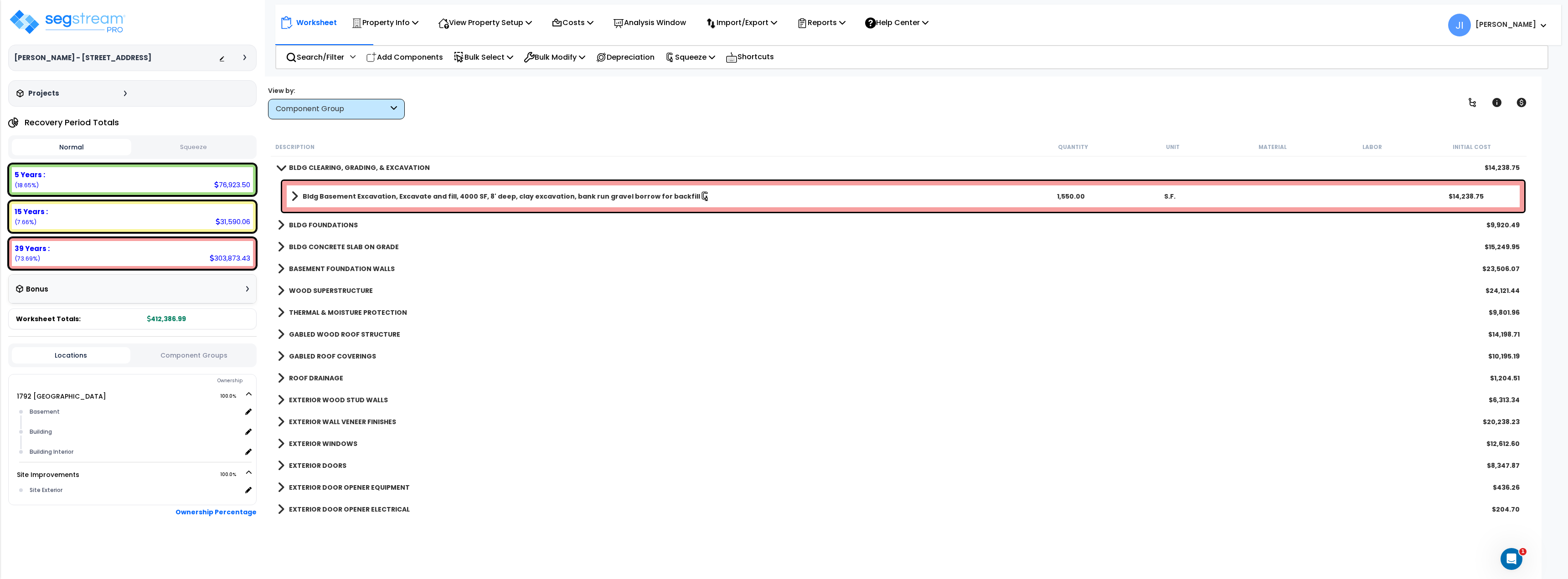
click at [356, 192] on link "Bldg Basement Excavation, Excavate and fill, 4000 SF, 8' deep, clay excavation,…" at bounding box center [656, 196] width 730 height 13
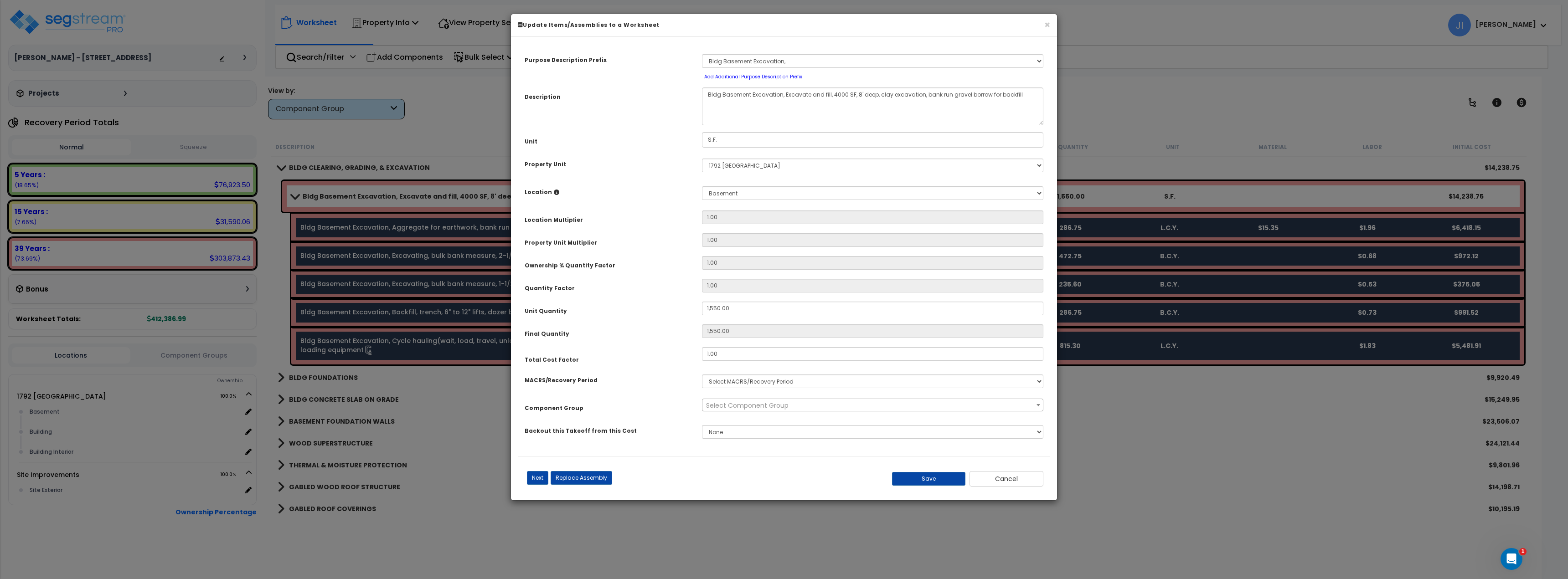
select select "3669"
select select "45846"
click at [736, 379] on select "Select MACRS/Recovery Period 5 Years - 57.0 - Distributive Trades & Services 5 …" at bounding box center [873, 381] width 341 height 14
click at [676, 373] on div "MACRS/Recovery Period" at bounding box center [606, 379] width 177 height 16
click at [739, 410] on span "× 4.00 - BLDG CLEARING, GRADING, & EXCAVATION" at bounding box center [872, 405] width 340 height 13
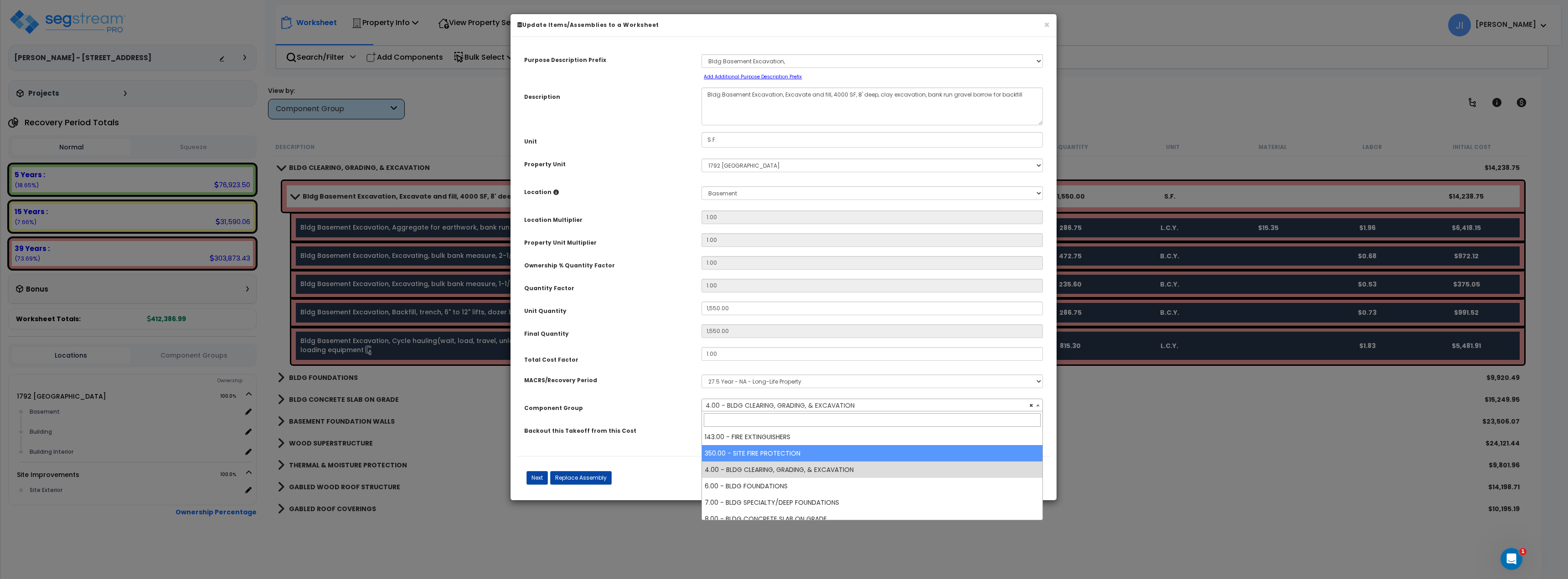
click at [677, 419] on div "Purpose Description Prefix Select A/V System A/V System Equipment A/V System Eq…" at bounding box center [783, 250] width 532 height 413
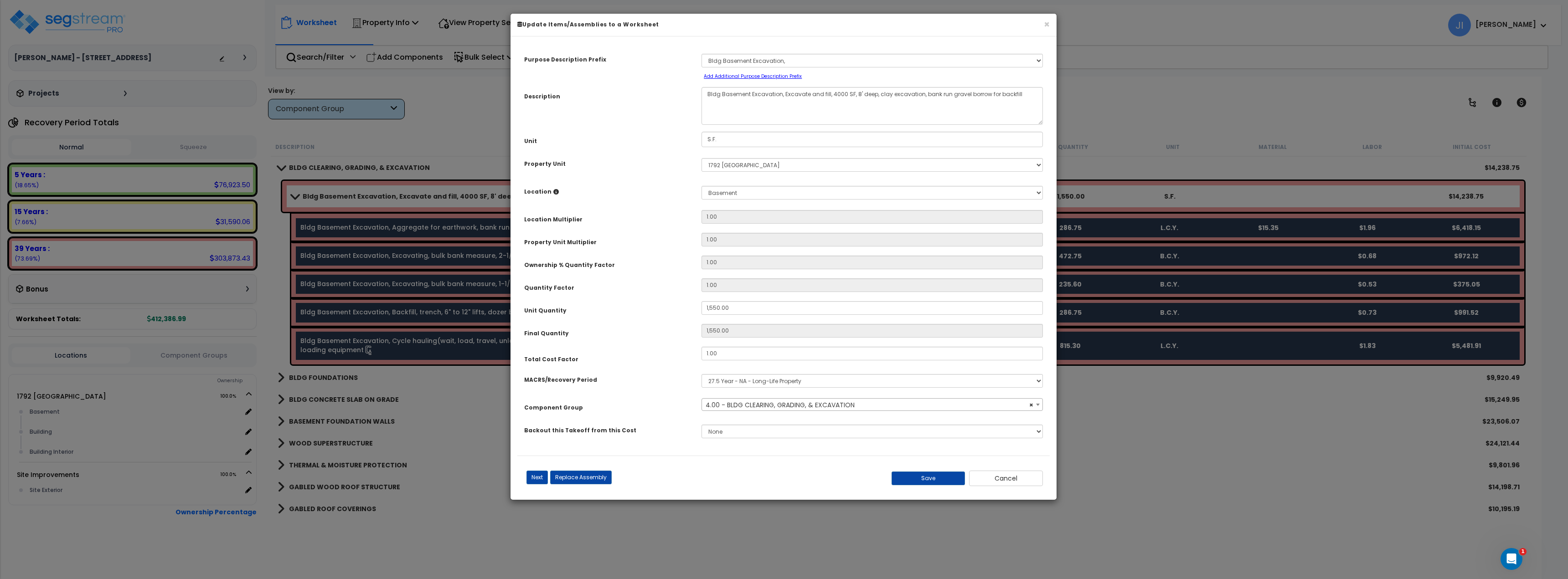
click at [754, 407] on span "× 4.00 - BLDG CLEARING, GRADING, & EXCAVATION" at bounding box center [872, 405] width 340 height 13
click at [751, 379] on select "Select MACRS/Recovery Period 5 Years - 57.0 - Distributive Trades & Services 5 …" at bounding box center [872, 381] width 341 height 14
select select "3669"
click at [701, 374] on select "Select MACRS/Recovery Period 5 Years - 57.0 - Distributive Trades & Services 5 …" at bounding box center [872, 381] width 341 height 14
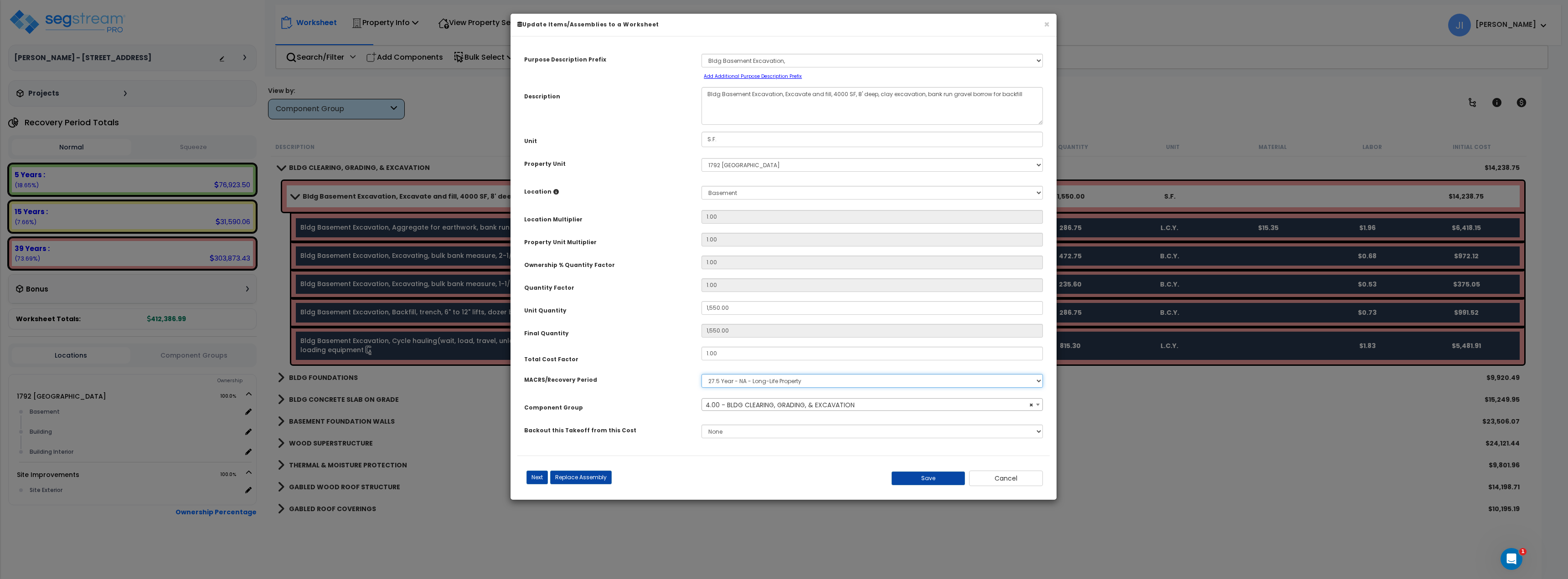
select select "45846"
click at [771, 410] on span "× 4.00 - BLDG CLEARING, GRADING, & EXCAVATION" at bounding box center [872, 405] width 340 height 13
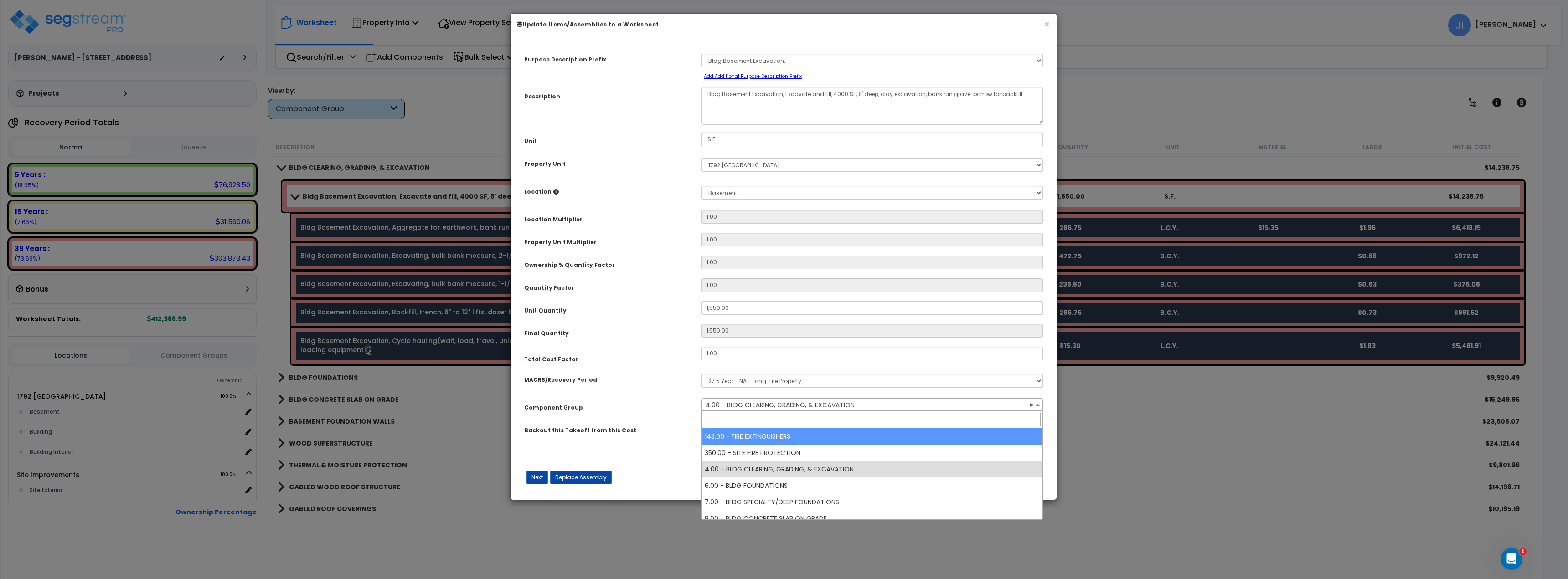
click at [664, 418] on div "Purpose Description Prefix Select A/V System A/V System Equipment A/V System Eq…" at bounding box center [783, 250] width 532 height 413
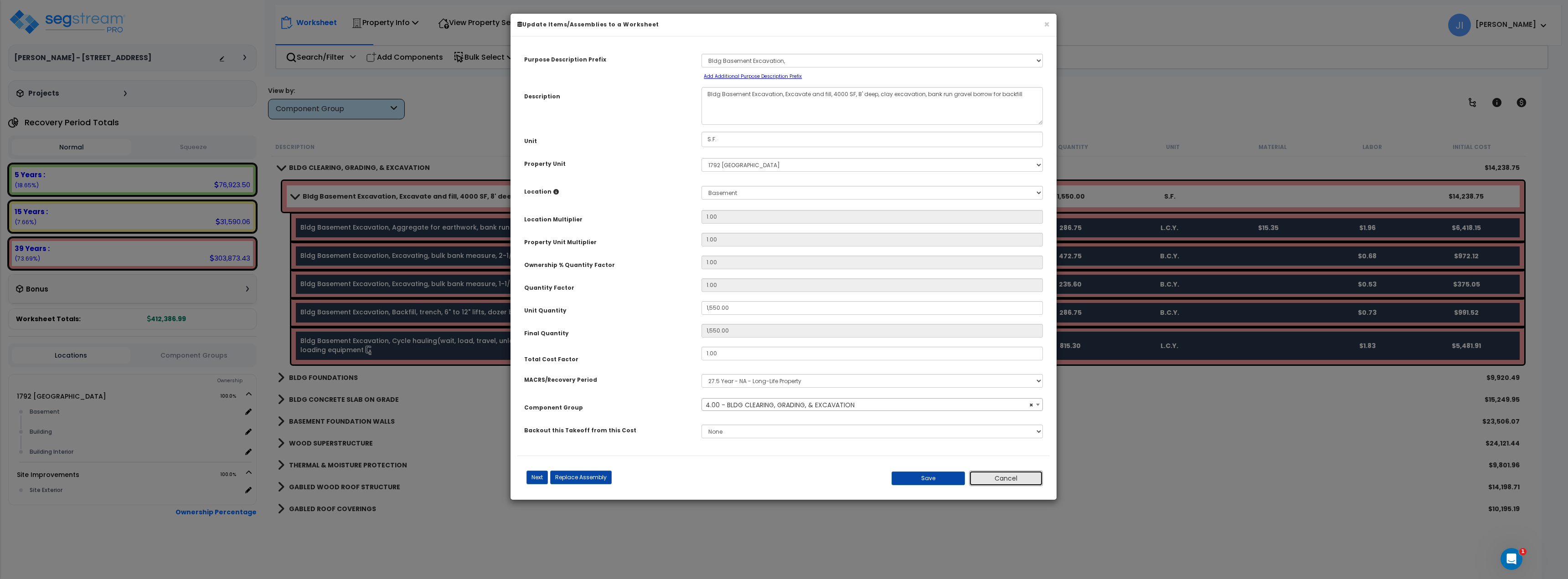
click at [1012, 483] on button "Cancel" at bounding box center [1006, 478] width 74 height 15
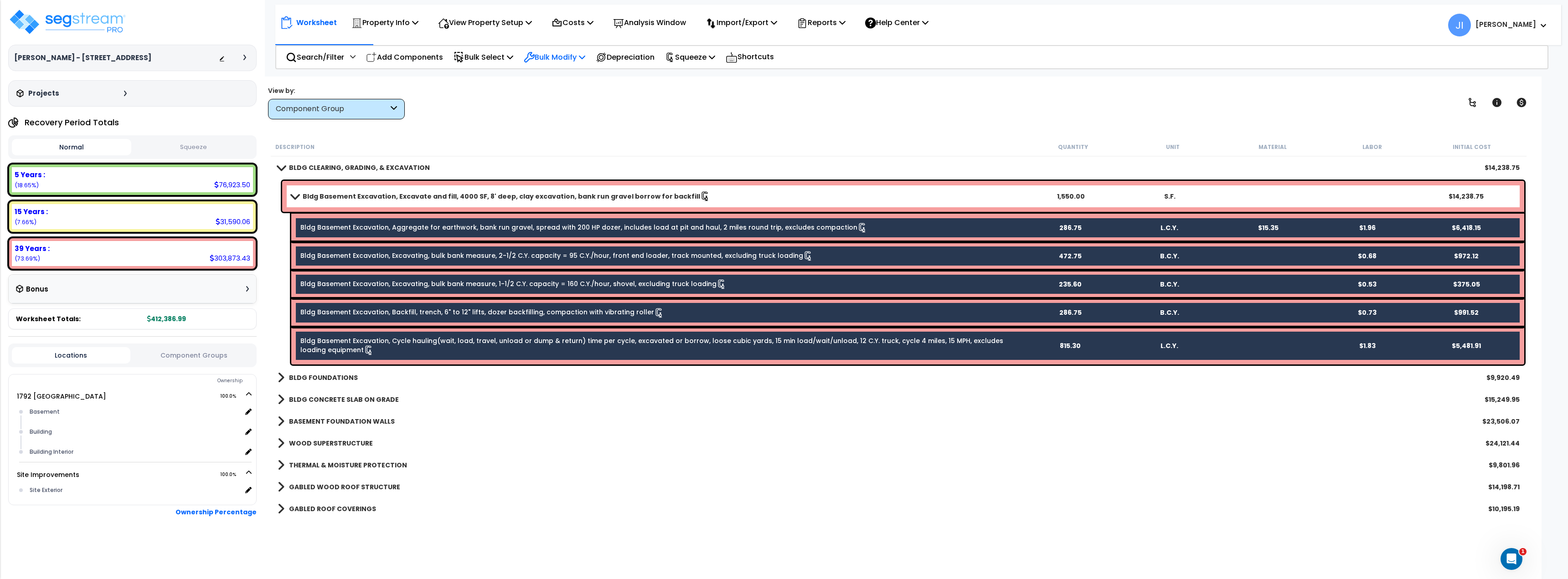
click at [547, 54] on p "Bulk Modify" at bounding box center [555, 57] width 61 height 12
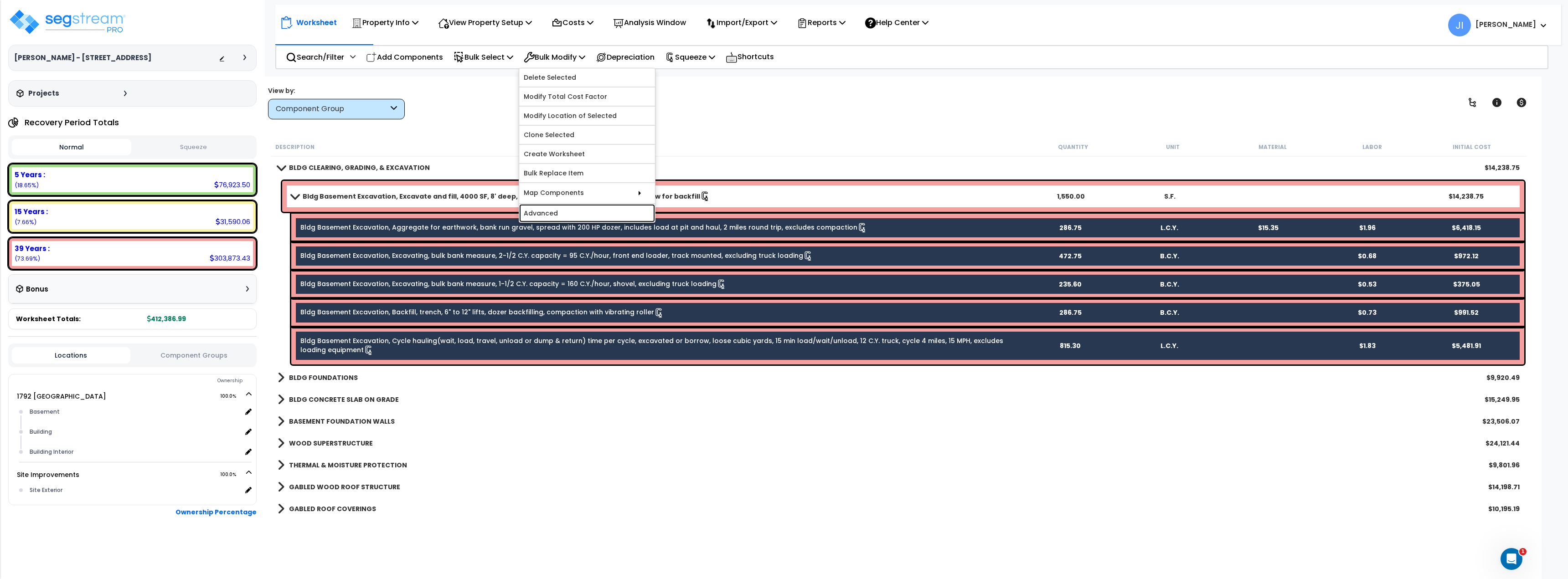
click at [559, 216] on link "Advanced" at bounding box center [587, 213] width 136 height 18
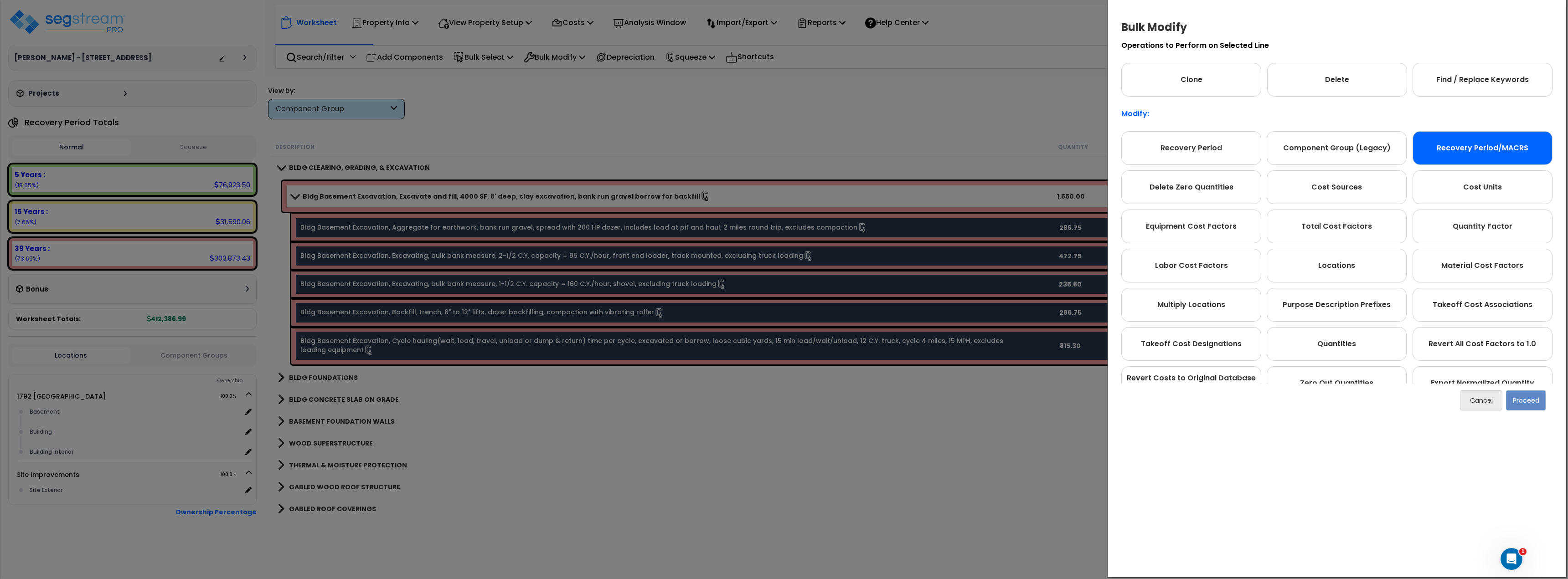
click at [1456, 135] on div "Recovery Period/MACRS" at bounding box center [1483, 148] width 140 height 34
click at [1534, 397] on button "Proceed" at bounding box center [1526, 400] width 40 height 20
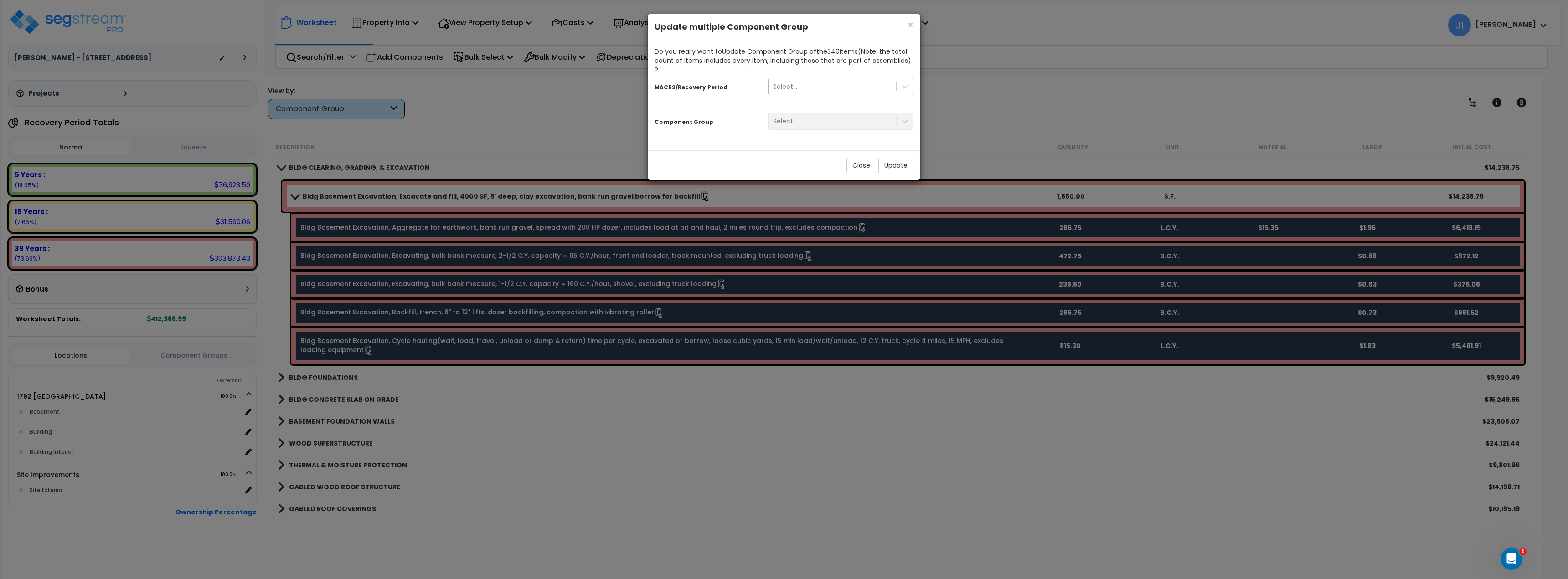
click at [832, 79] on div "Select..." at bounding box center [832, 87] width 128 height 15
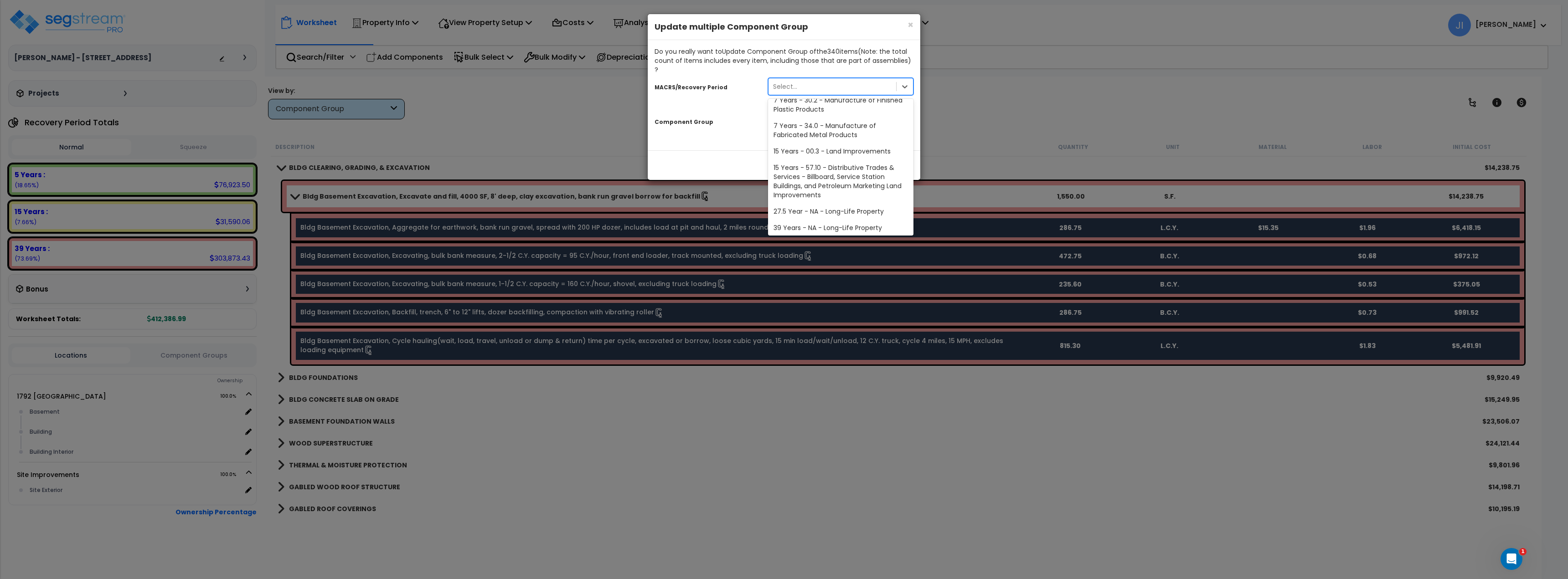
scroll to position [128, 0]
click at [781, 204] on div "27.5 Year - NA - Long-Life Property" at bounding box center [840, 209] width 146 height 17
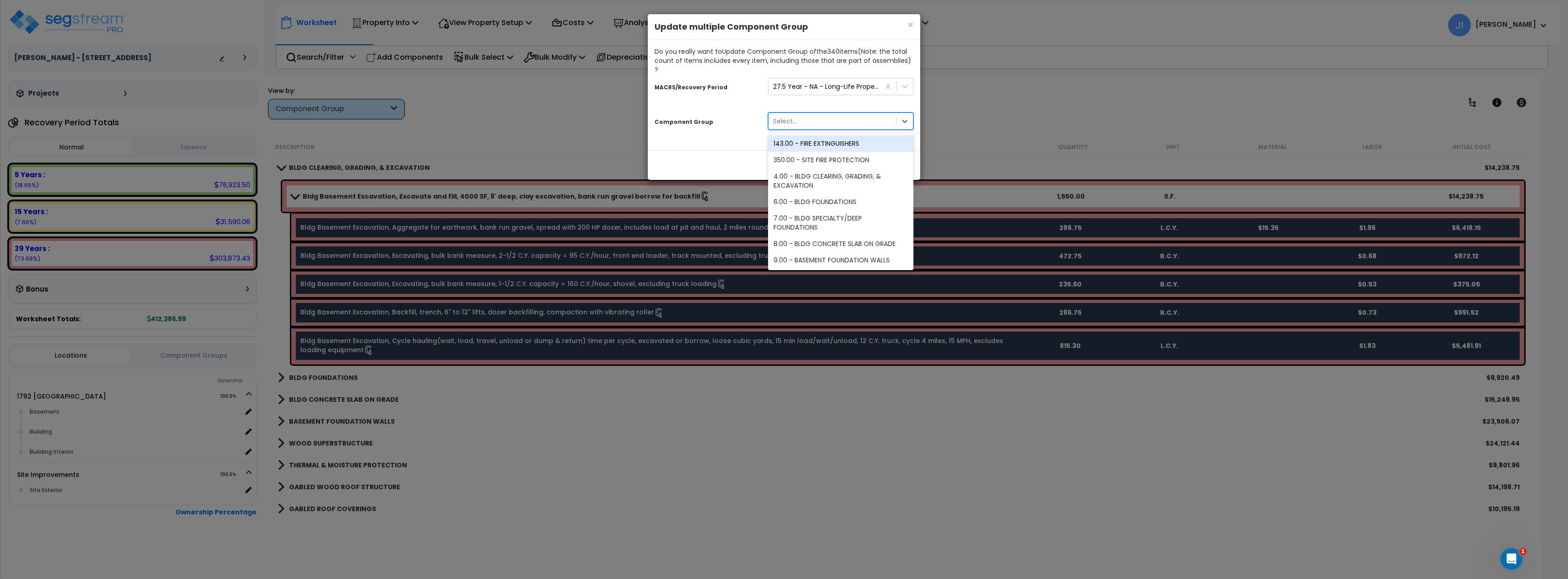
click at [800, 116] on div "Select..." at bounding box center [832, 122] width 128 height 15
click at [735, 150] on div "Close Update" at bounding box center [784, 165] width 273 height 29
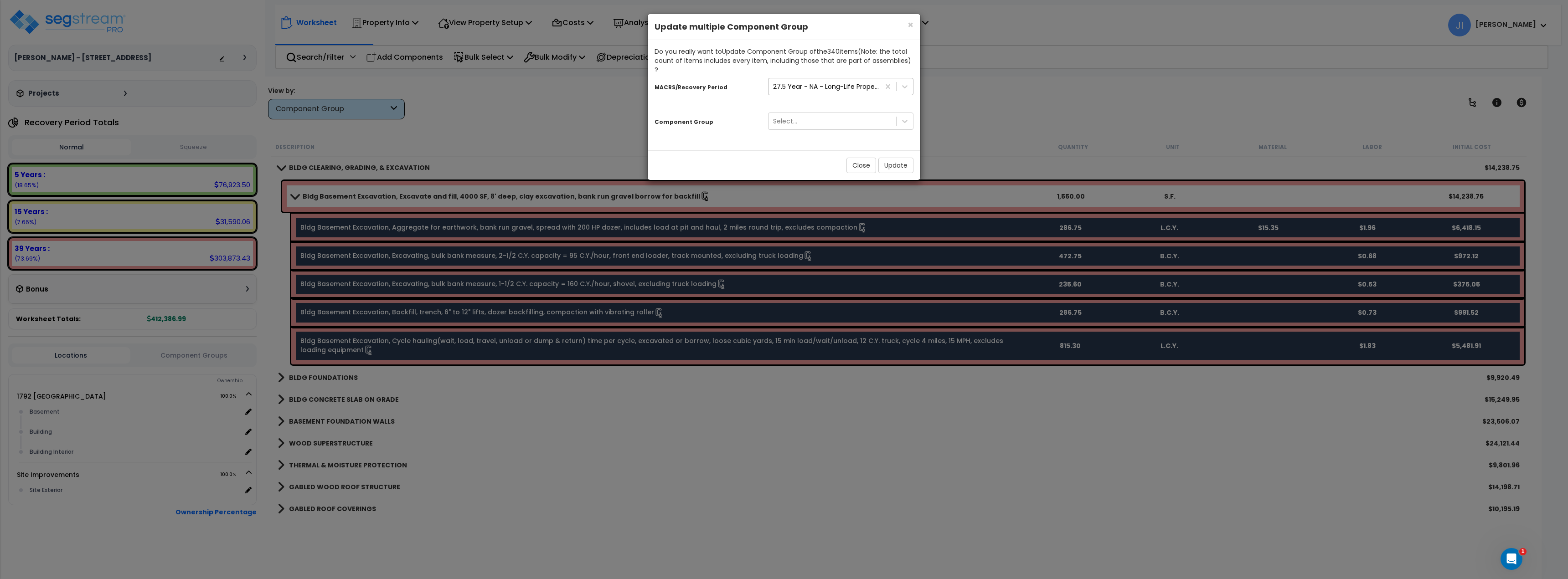
click at [810, 84] on div "27.5 Year - NA - Long-Life Property" at bounding box center [824, 87] width 111 height 15
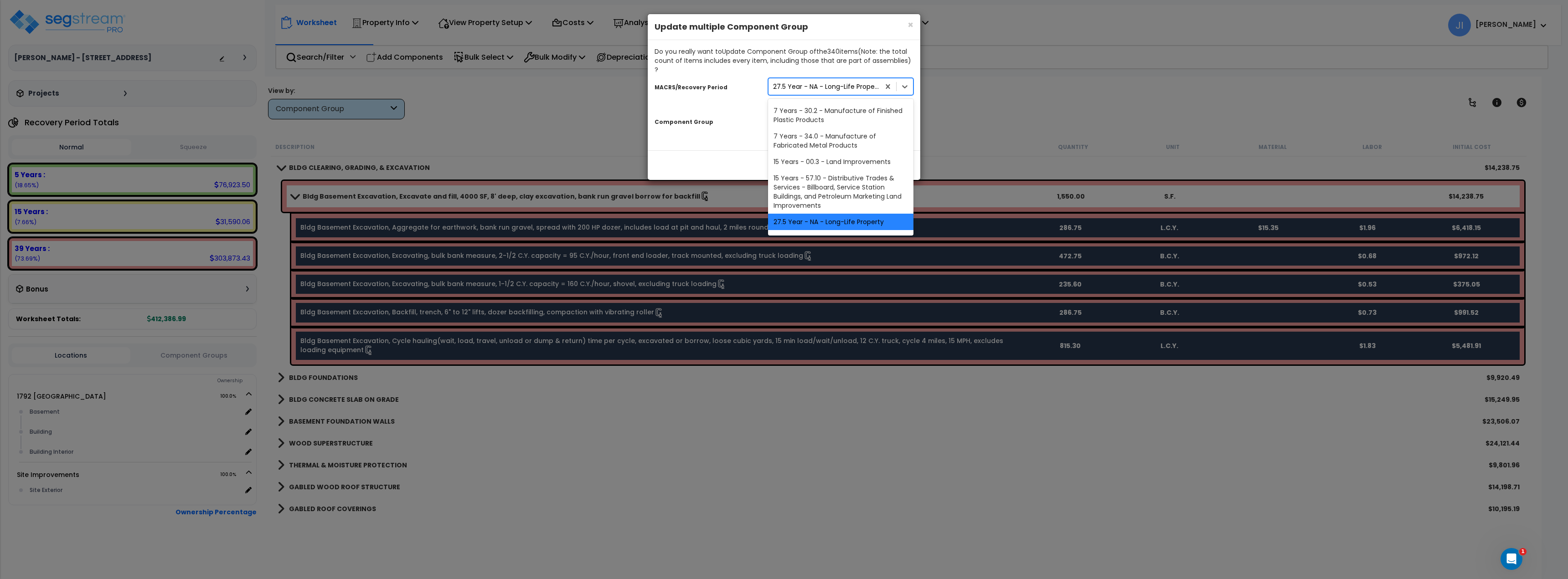
scroll to position [128, 0]
click at [789, 217] on div "39 Years - NA - Long-Life Property" at bounding box center [840, 225] width 146 height 17
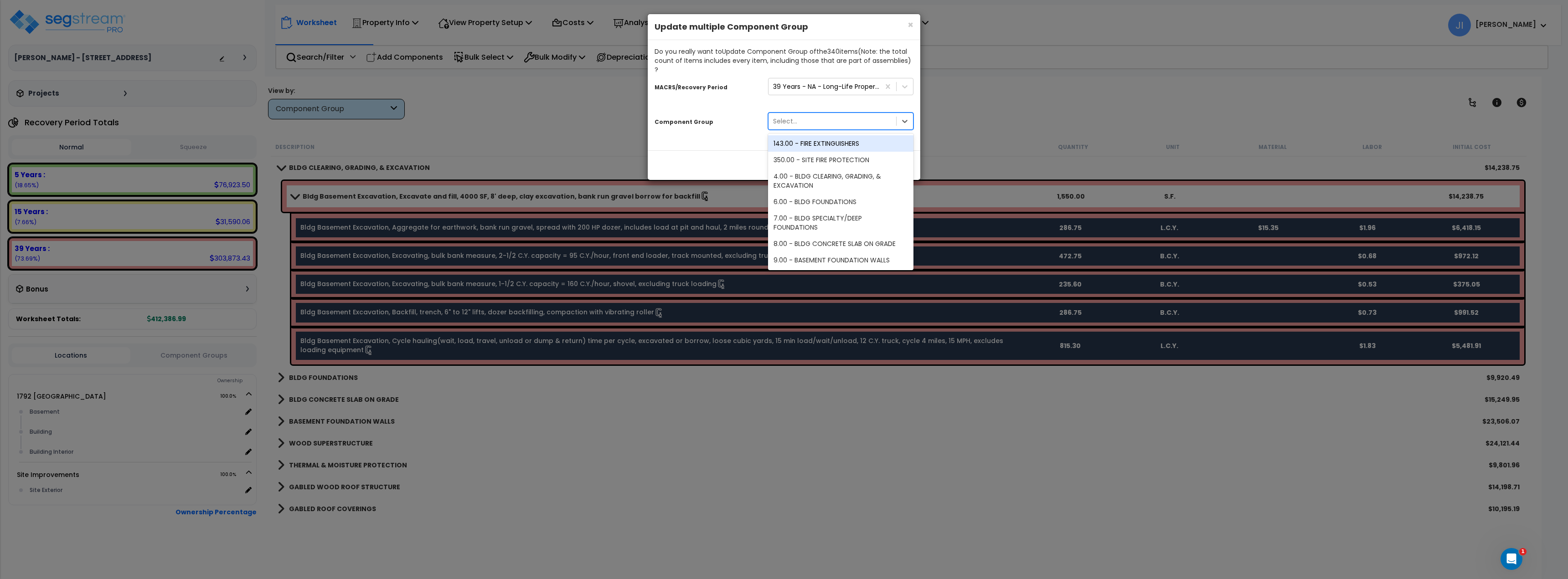
click at [787, 117] on div "Select..." at bounding box center [785, 121] width 24 height 9
click at [748, 151] on div "Close Update" at bounding box center [784, 165] width 273 height 29
click at [803, 114] on div "Select..." at bounding box center [832, 122] width 128 height 15
click at [834, 82] on div "39 Years - NA - Long-Life Property" at bounding box center [824, 87] width 111 height 15
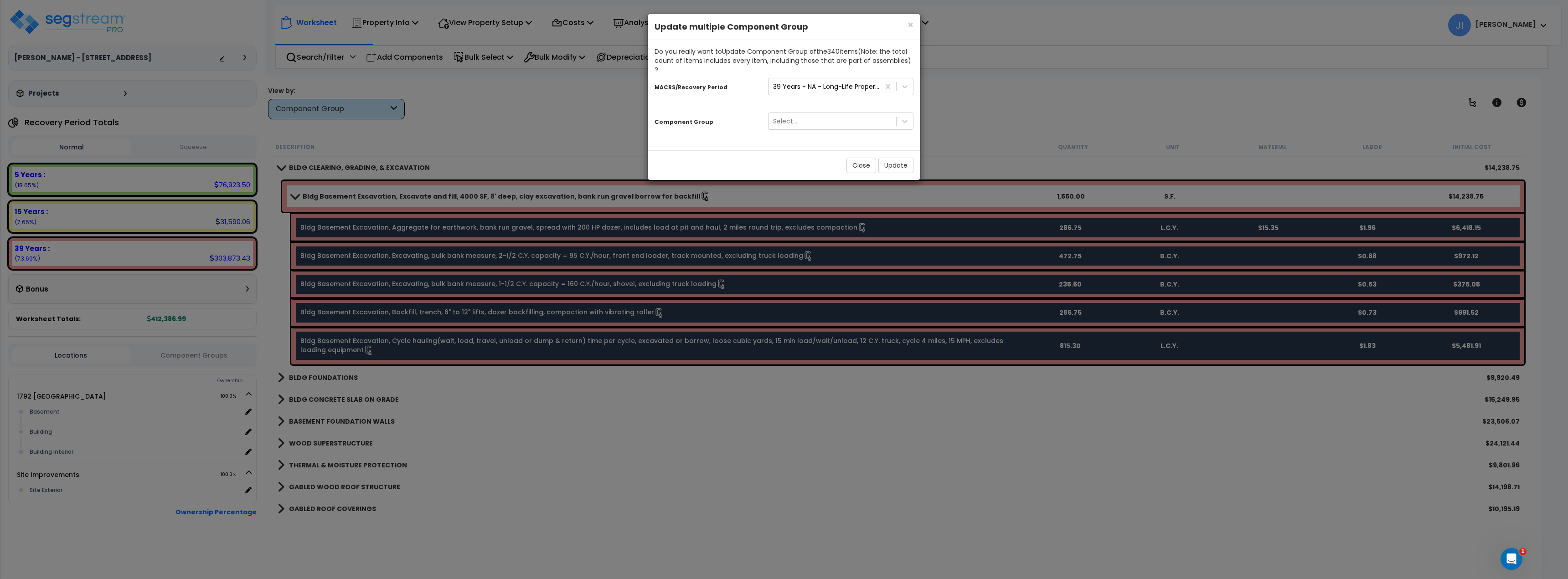
click at [728, 150] on div "Close Update" at bounding box center [784, 165] width 273 height 29
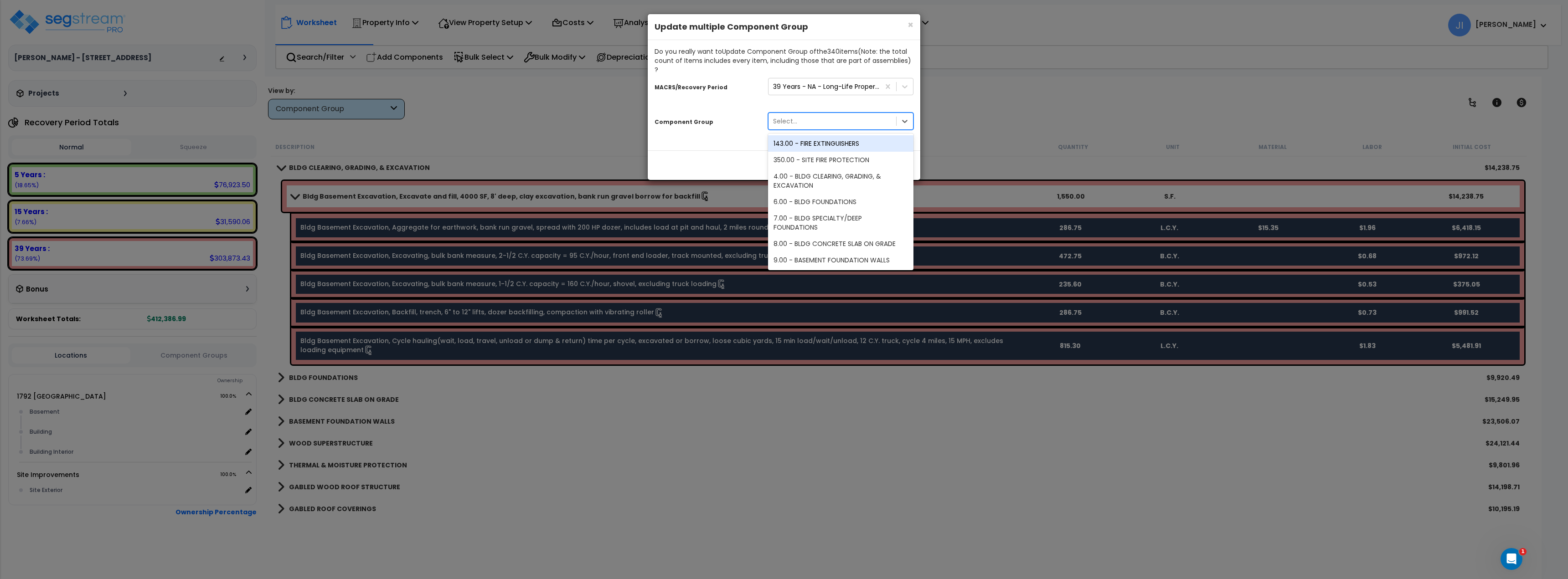
click at [814, 114] on div "Select..." at bounding box center [832, 122] width 128 height 15
click at [841, 82] on div "39 Years - NA - Long-Life Property" at bounding box center [827, 87] width 107 height 9
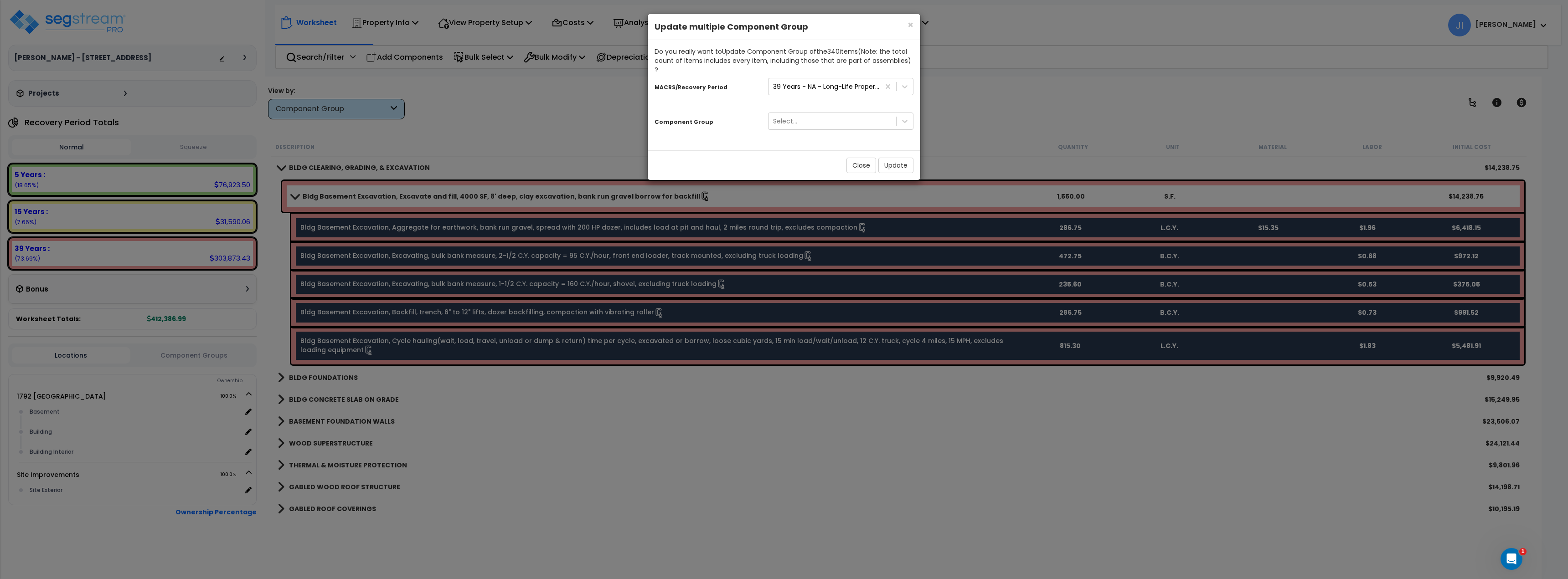
click at [731, 139] on div "Do you really want to Update Component Group of the 340 item s (Note: the total…" at bounding box center [784, 95] width 273 height 111
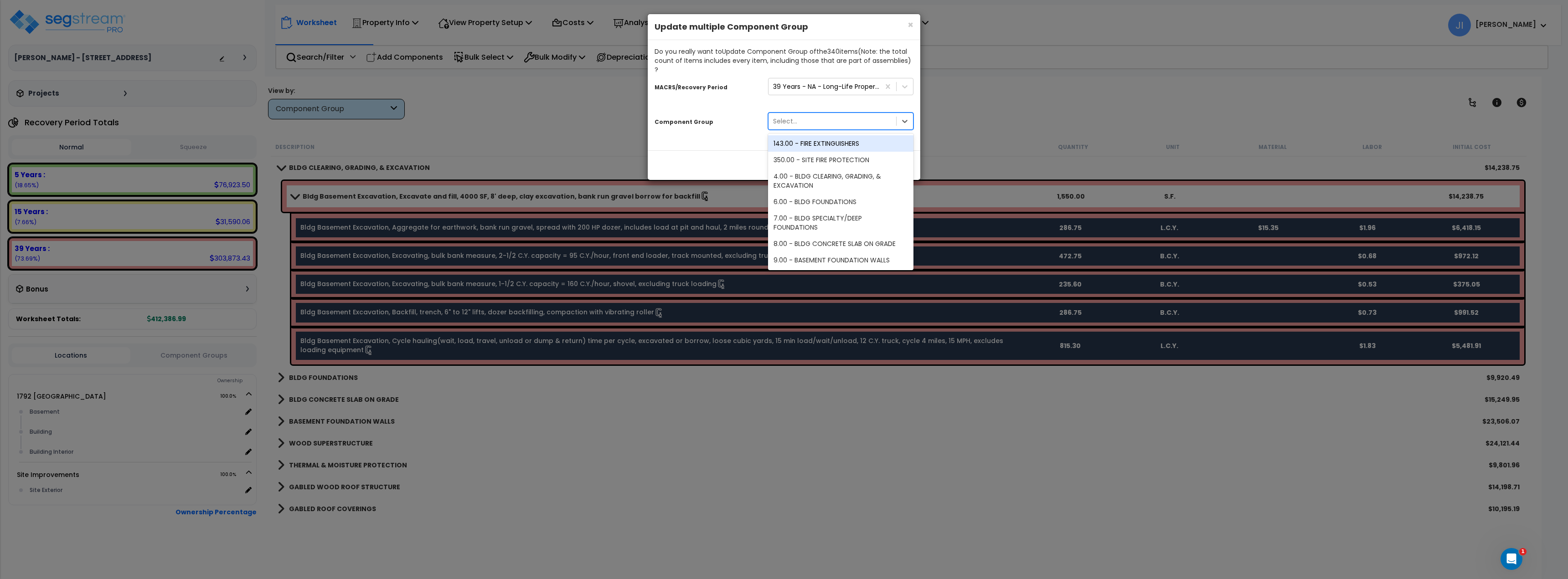
click at [799, 116] on div "Select..." at bounding box center [832, 122] width 128 height 15
click at [733, 128] on div "Do you really want to Update Component Group of the 340 item s (Note: the total…" at bounding box center [784, 95] width 273 height 111
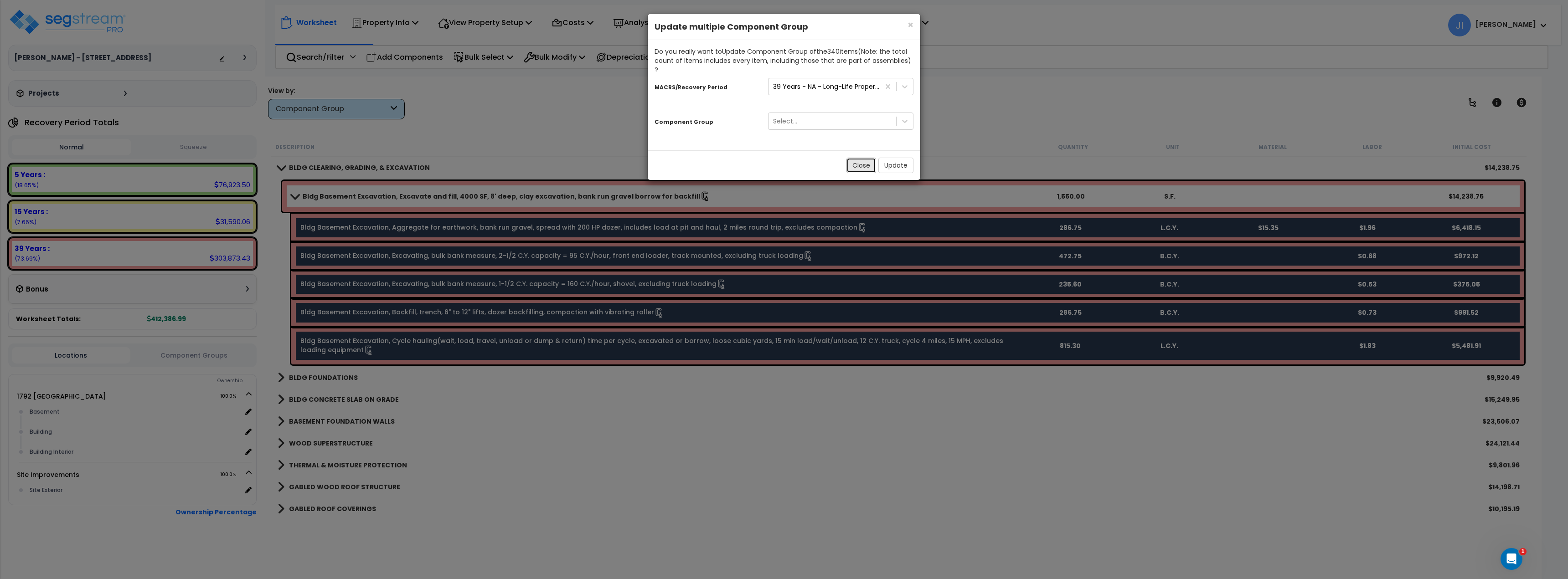
click at [851, 158] on button "Close" at bounding box center [861, 165] width 29 height 15
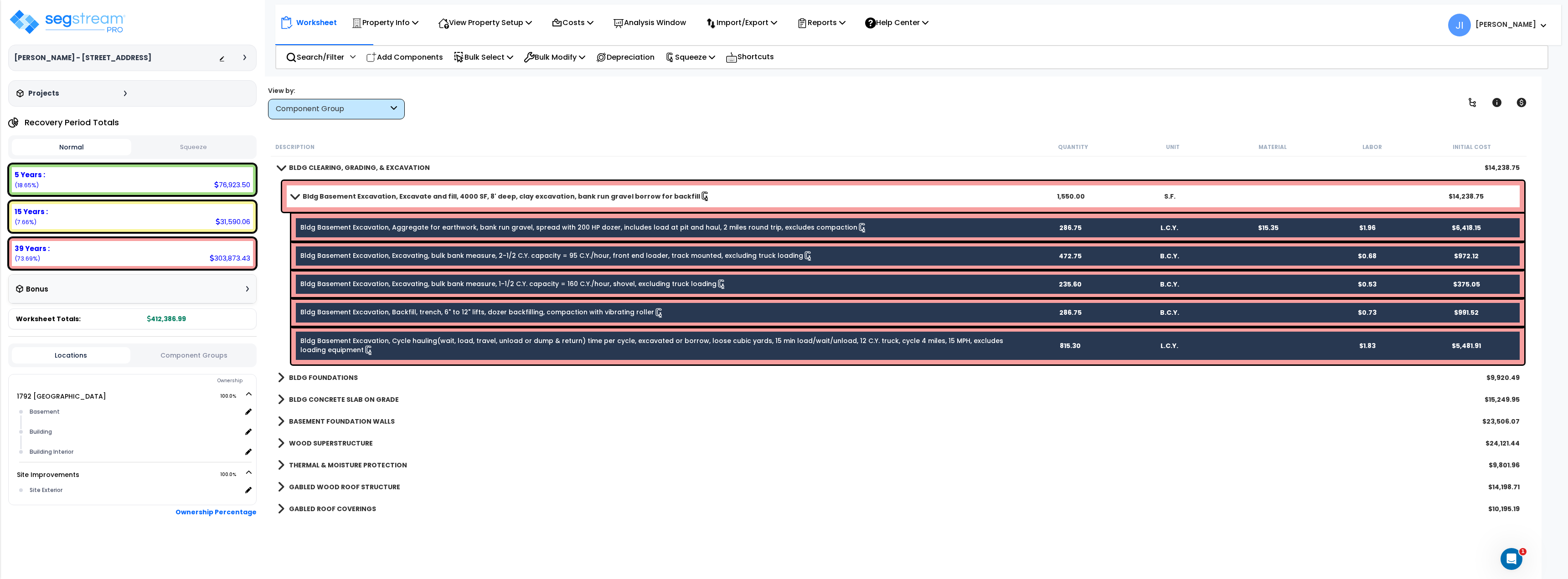
click at [289, 193] on div "Bldg Basement Excavation, Excavate and fill, 4000 SF, 8' deep, clay excavation,…" at bounding box center [903, 196] width 1242 height 31
click at [297, 194] on span at bounding box center [295, 196] width 13 height 7
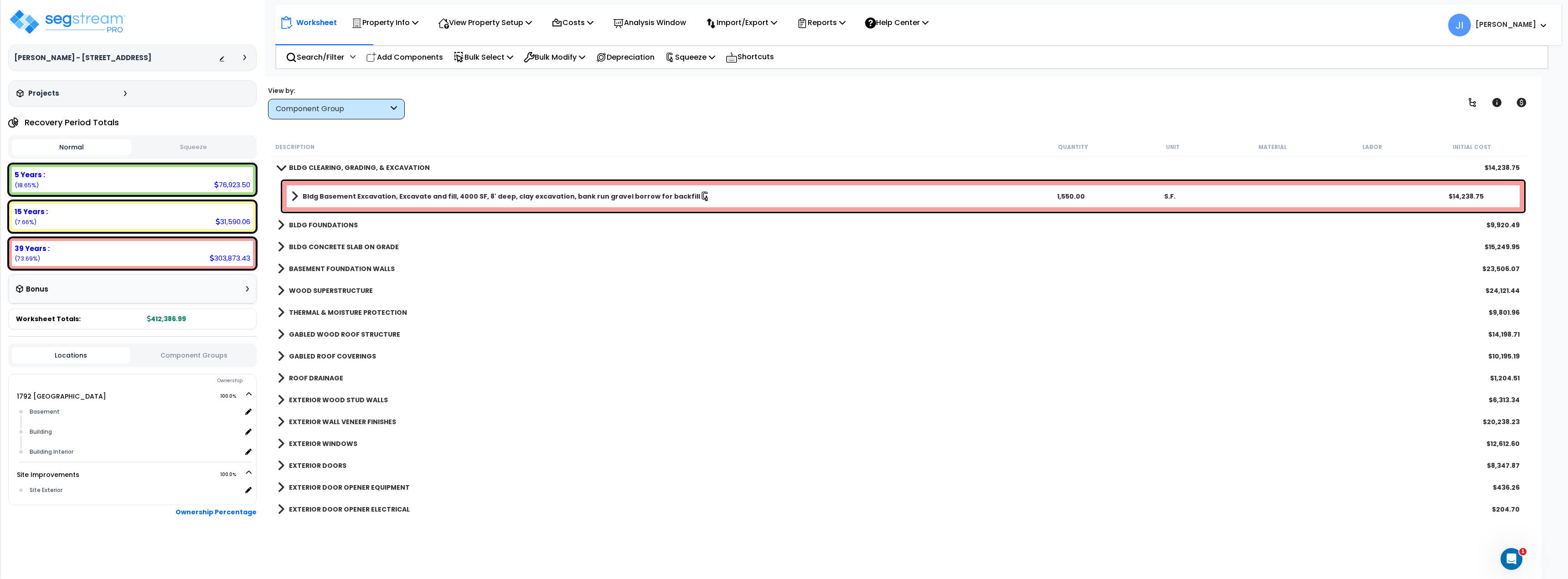
click at [273, 171] on div "BLDG CLEARING, GRADING, & EXCAVATION $14,238.75" at bounding box center [899, 168] width 1251 height 22
click at [286, 171] on span at bounding box center [281, 167] width 13 height 7
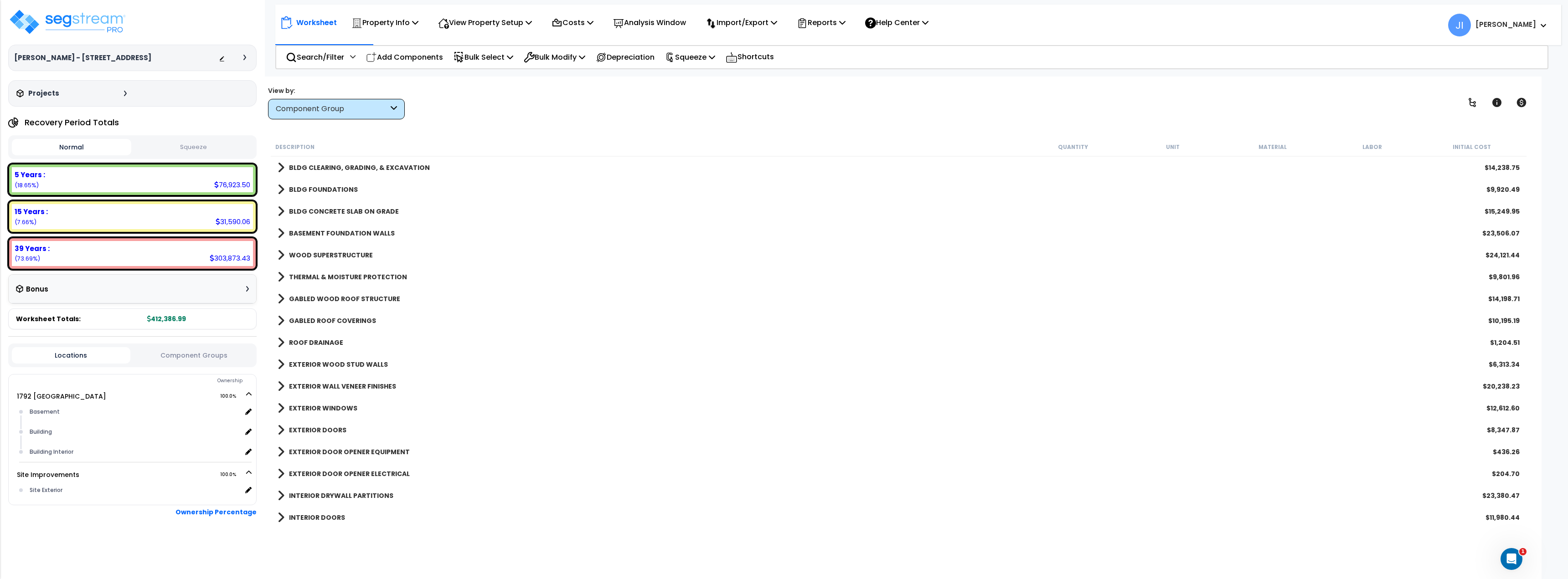
click at [522, 119] on div "Worksheet Property Info Property Setup Add Property Unit Template property Clon…" at bounding box center [898, 366] width 1285 height 579
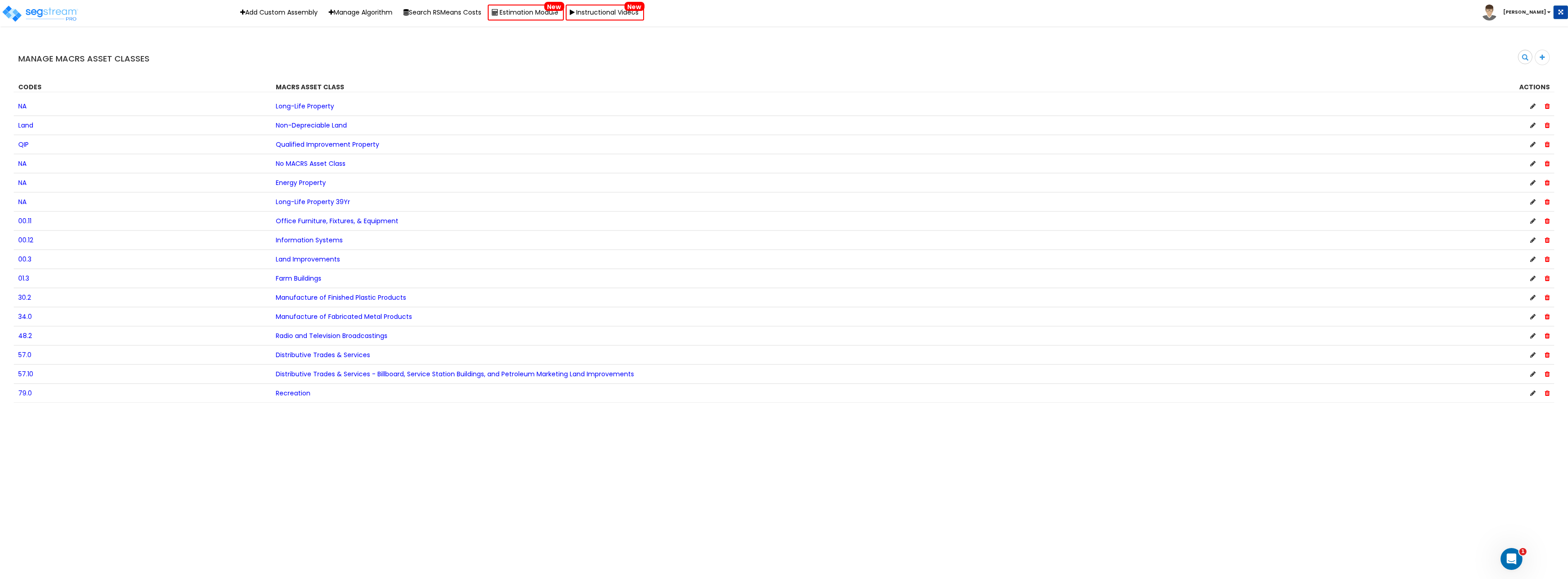
click at [1497, 11] on img at bounding box center [1489, 12] width 16 height 16
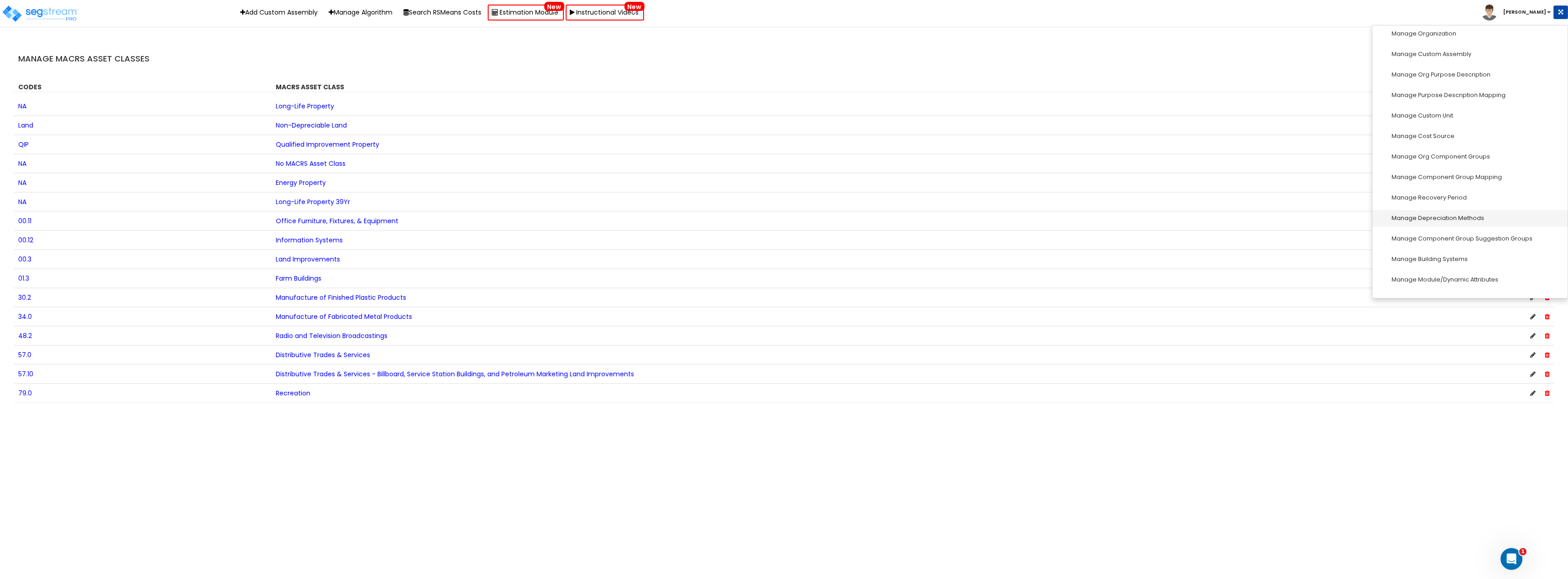
scroll to position [91, 0]
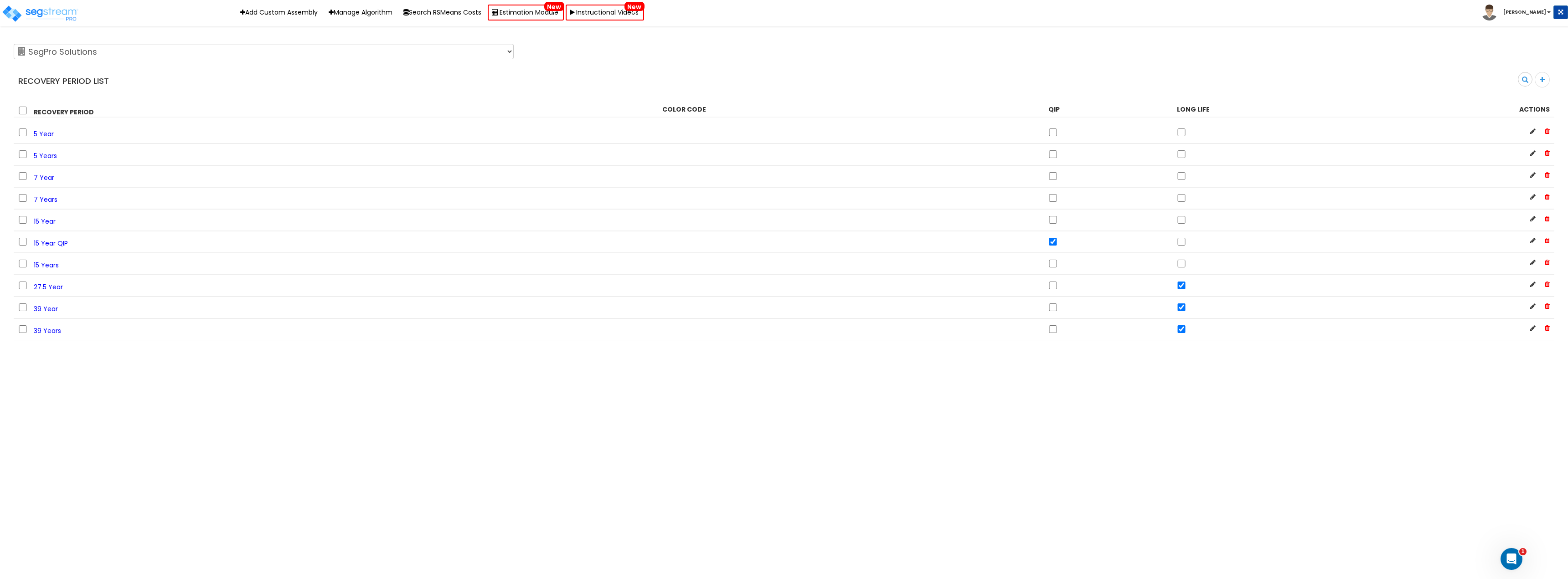
click at [48, 311] on span "39 Year" at bounding box center [45, 309] width 24 height 9
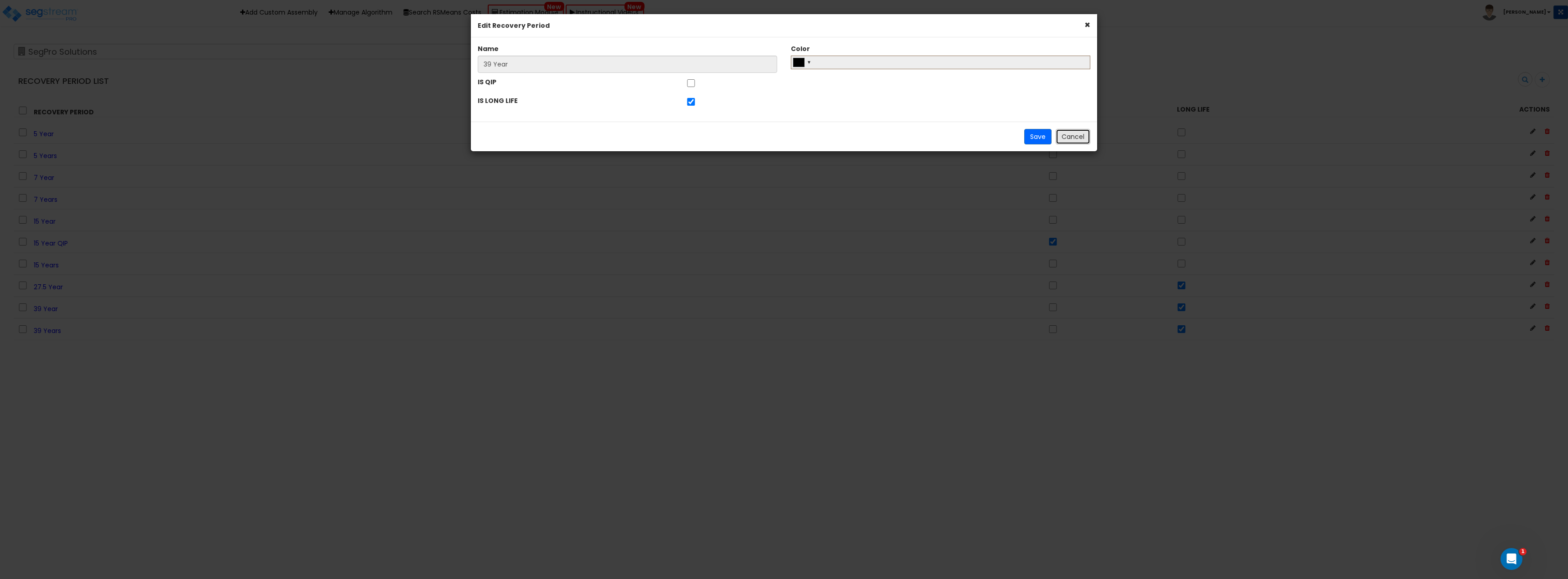
click at [1072, 138] on button "Cancel" at bounding box center [1073, 136] width 34 height 15
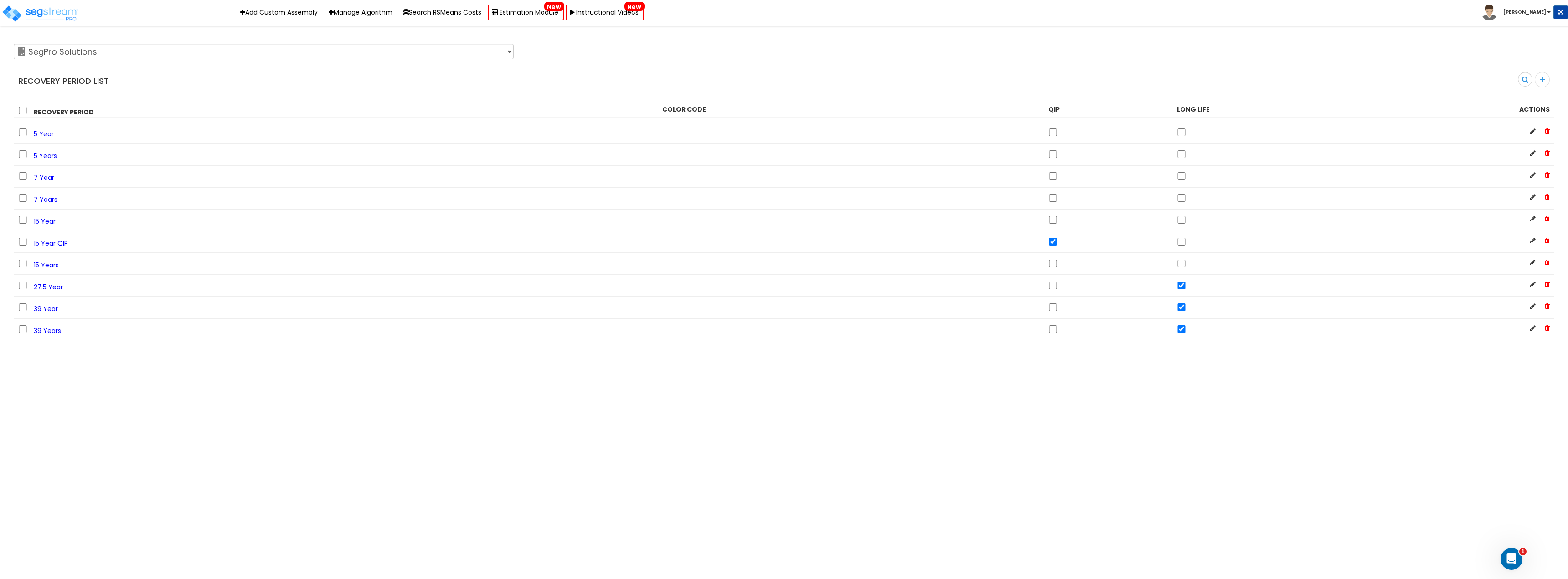
click at [44, 330] on span "39 Years" at bounding box center [47, 330] width 28 height 9
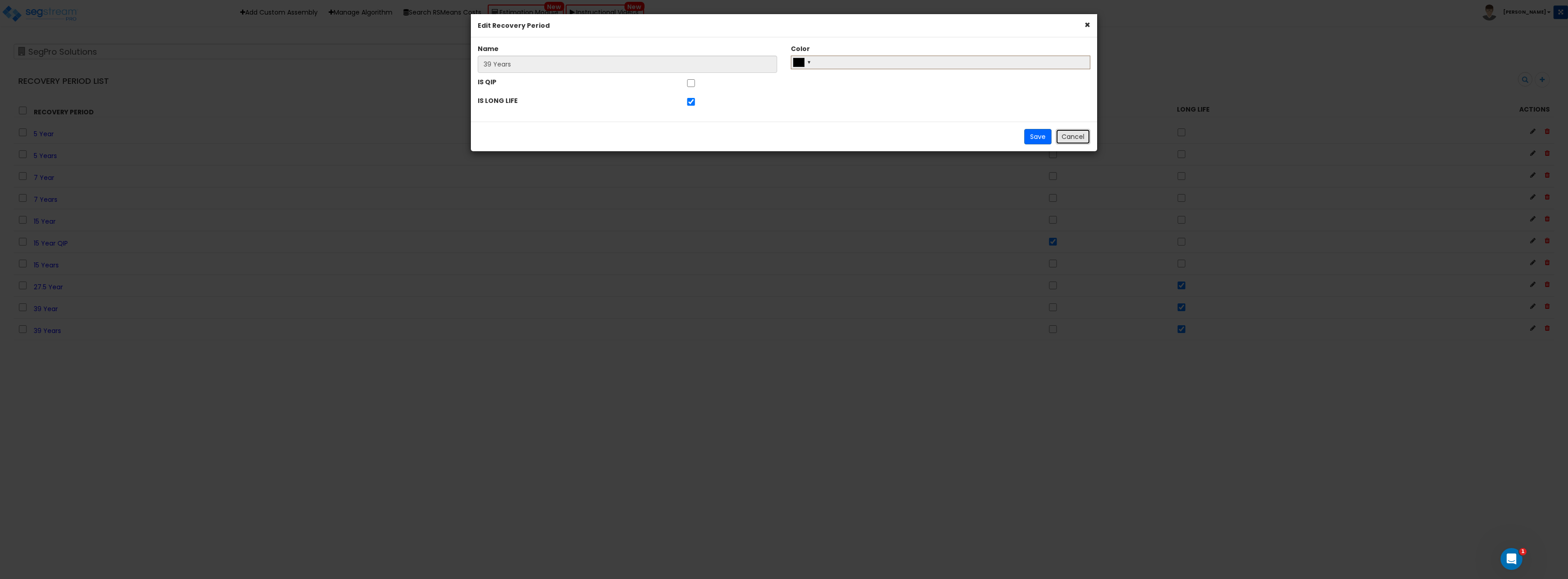
click at [1080, 139] on button "Cancel" at bounding box center [1073, 136] width 34 height 15
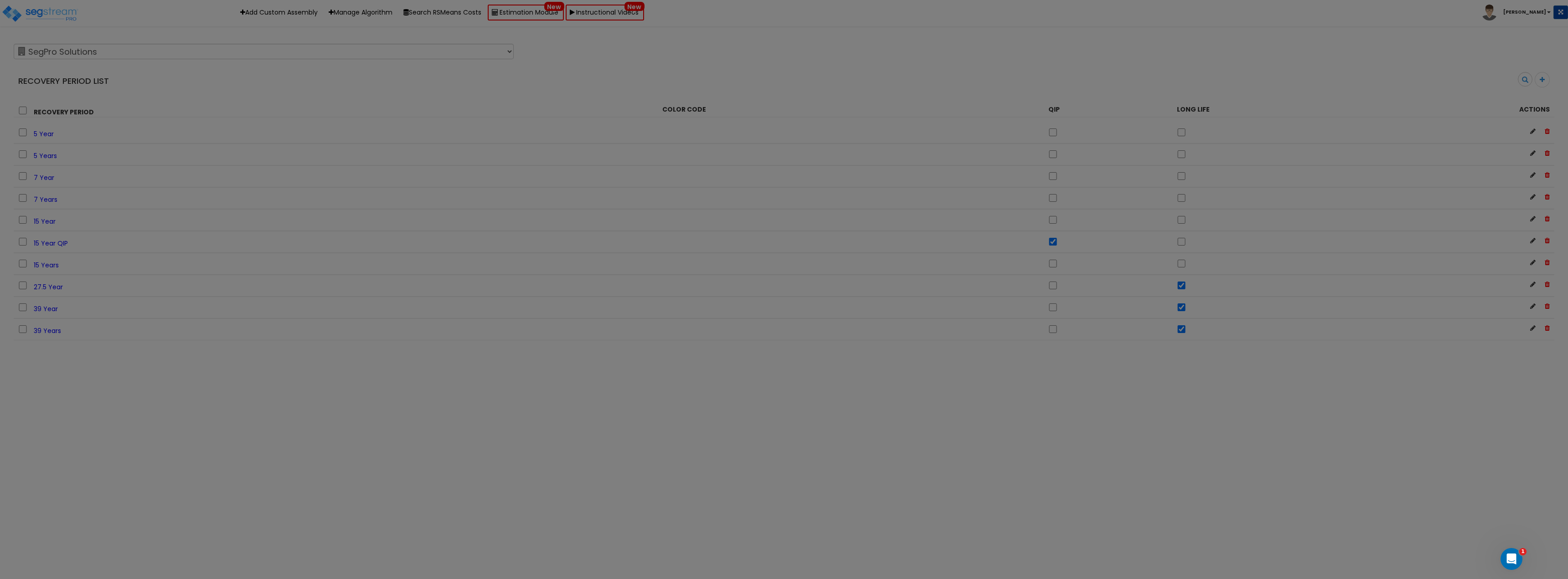
click at [741, 400] on div at bounding box center [784, 289] width 1568 height 579
